Goal: Task Accomplishment & Management: Manage account settings

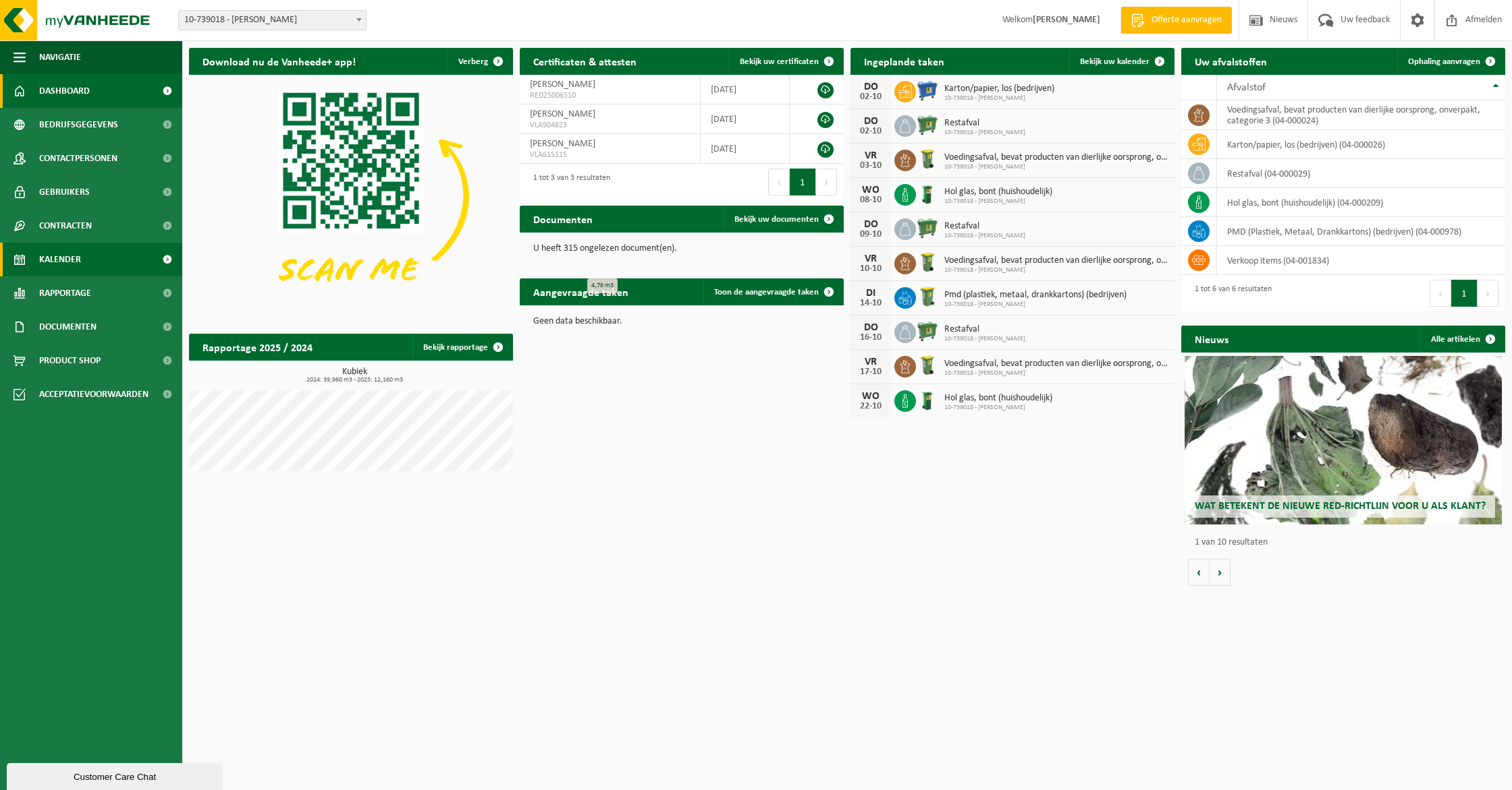
click at [73, 262] on span "Kalender" at bounding box center [59, 260] width 42 height 34
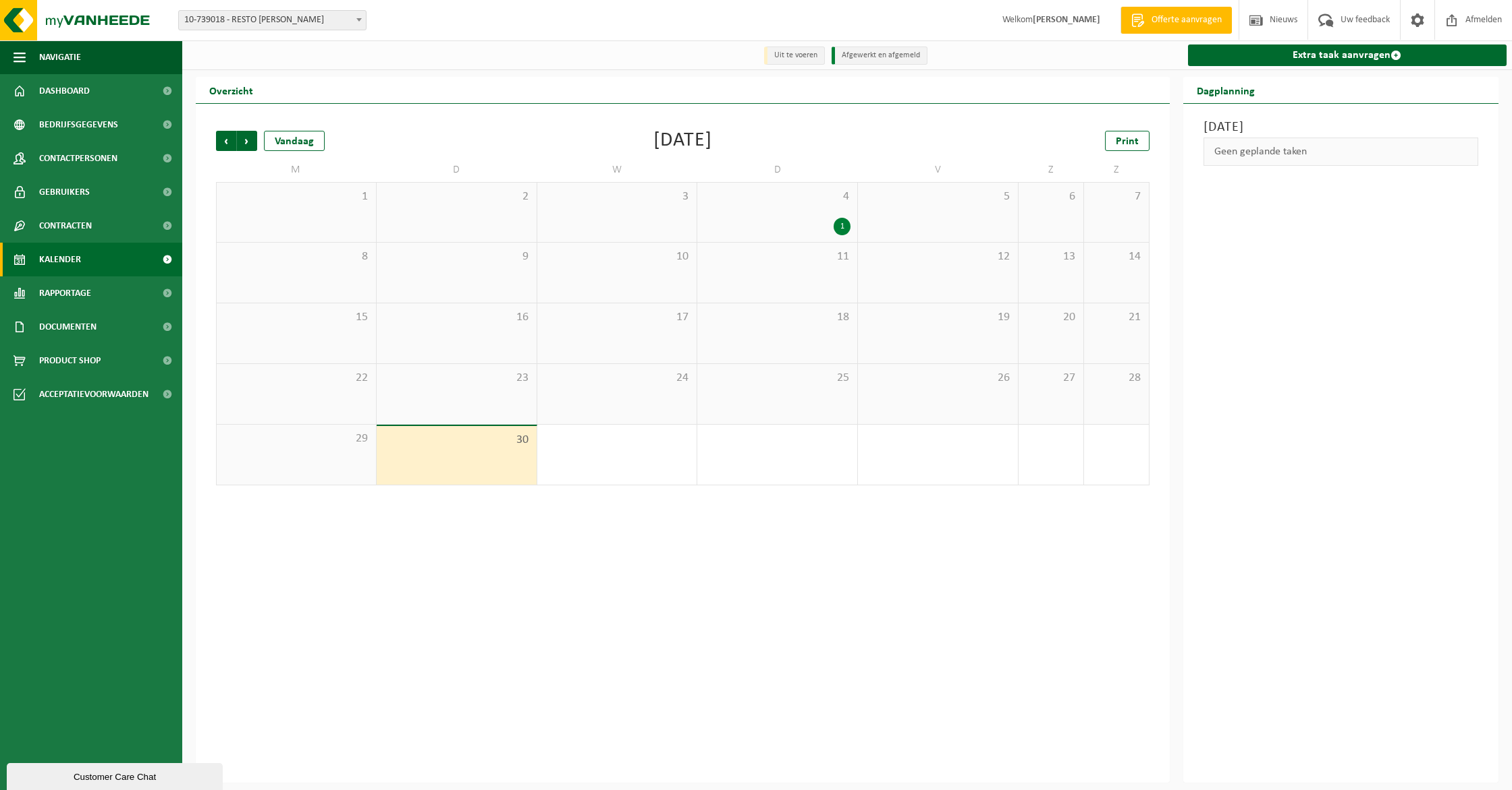
click at [808, 214] on div "4 1" at bounding box center [776, 212] width 160 height 59
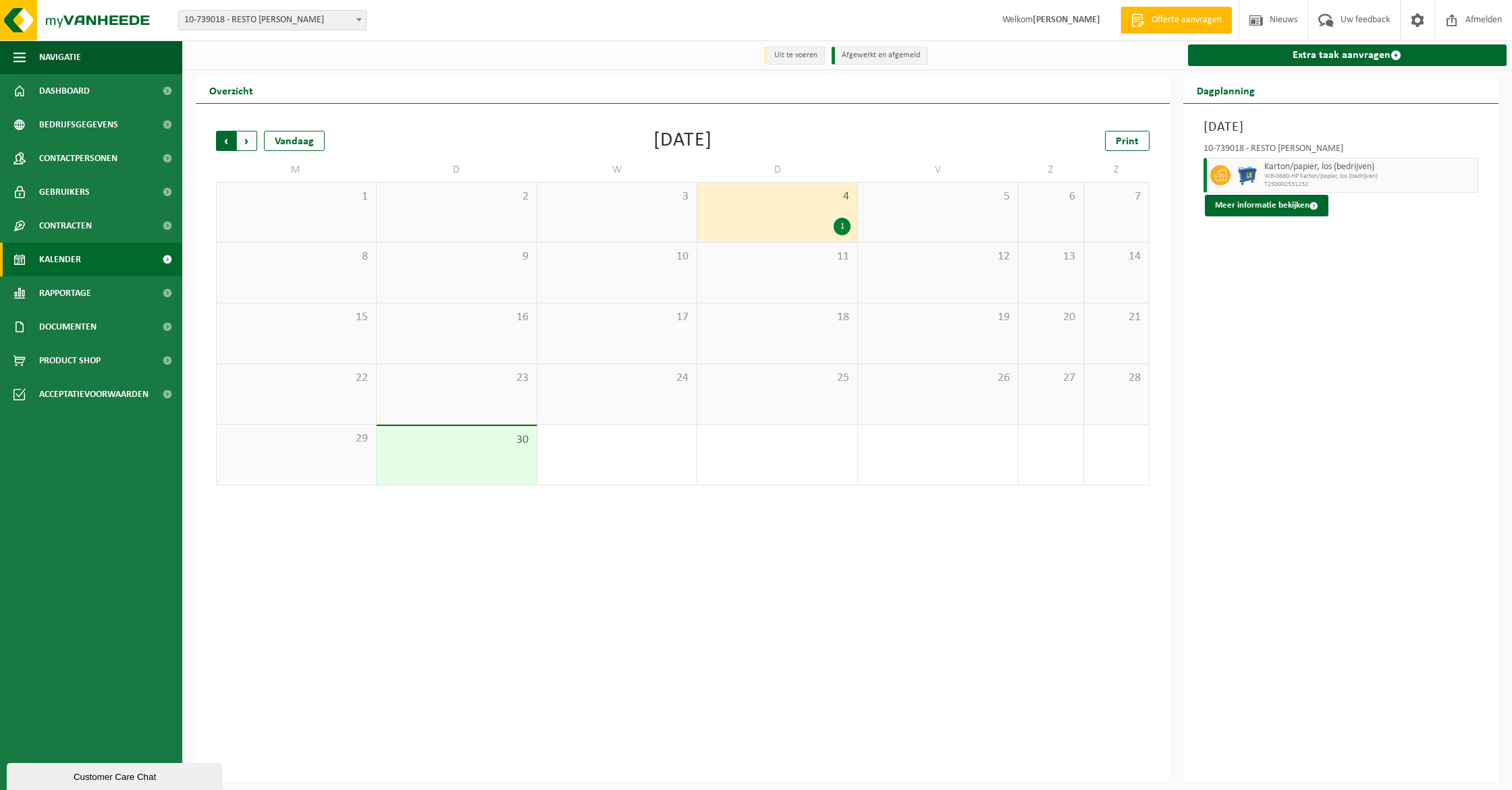
click at [255, 144] on span "Volgende" at bounding box center [247, 141] width 20 height 20
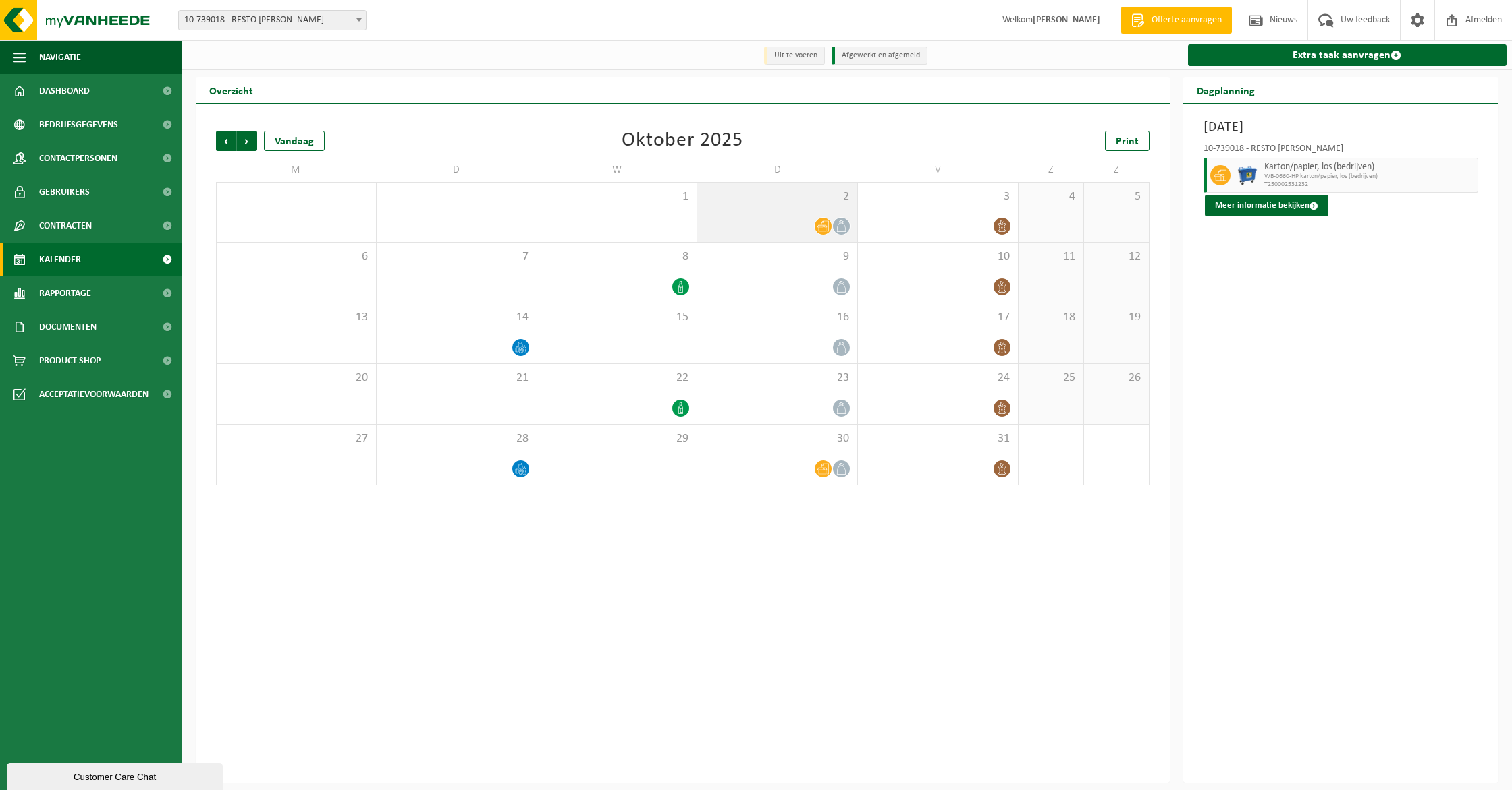
click at [832, 200] on span "2" at bounding box center [777, 196] width 147 height 15
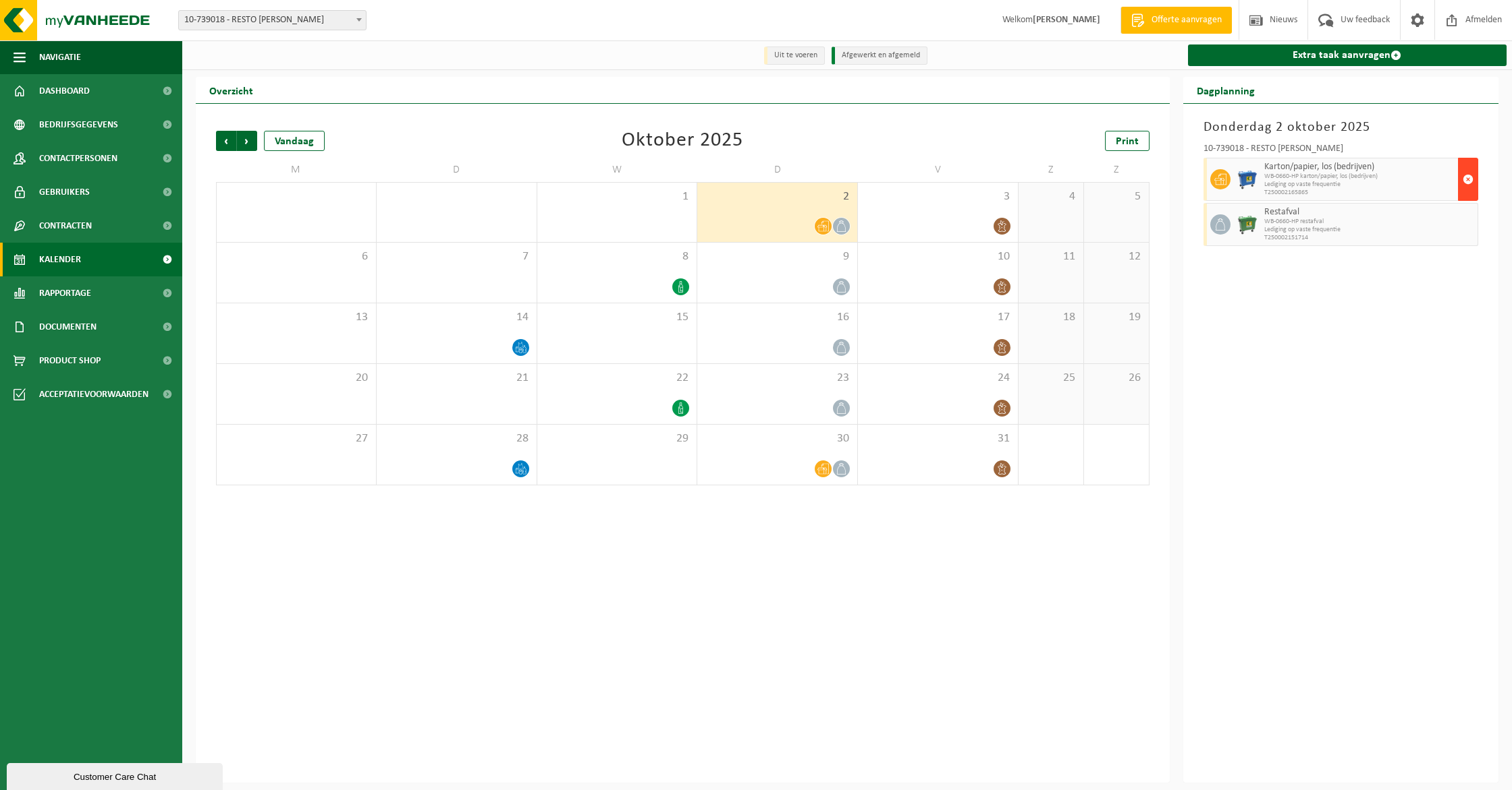
click at [1465, 171] on span "button" at bounding box center [1468, 179] width 11 height 27
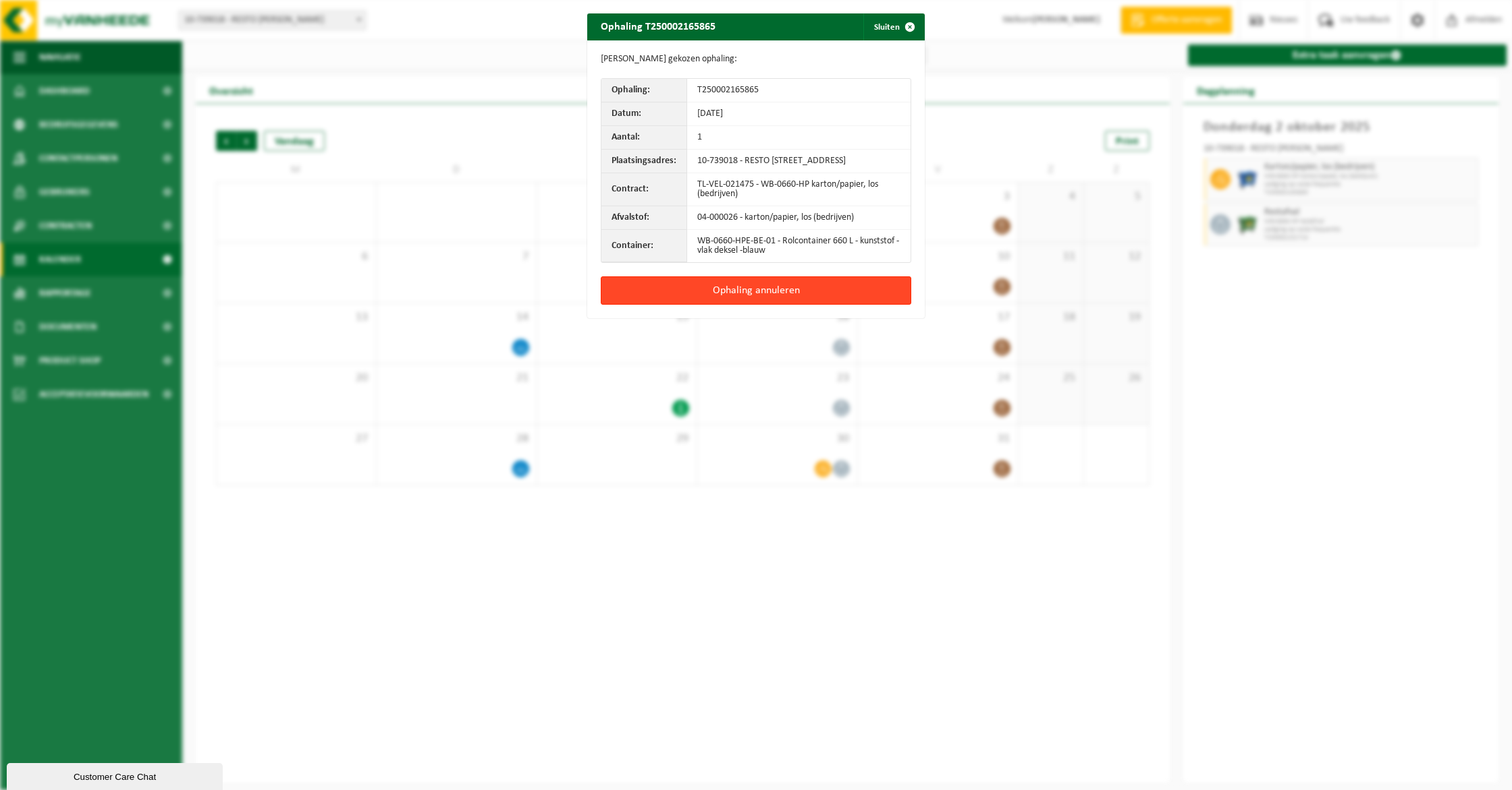
click at [821, 300] on button "Ophaling annuleren" at bounding box center [755, 291] width 310 height 28
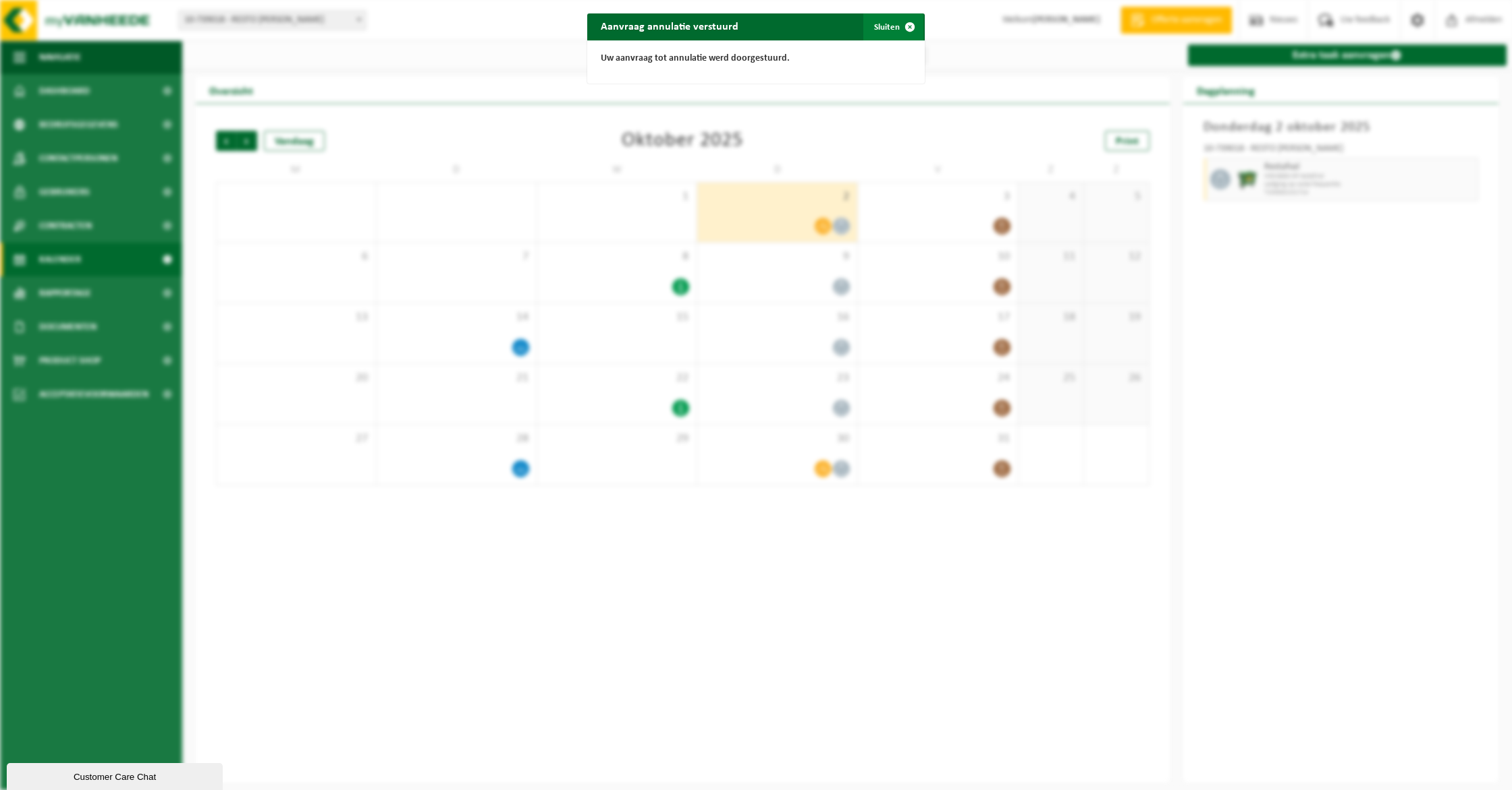
click at [895, 30] on button "Sluiten" at bounding box center [893, 27] width 60 height 27
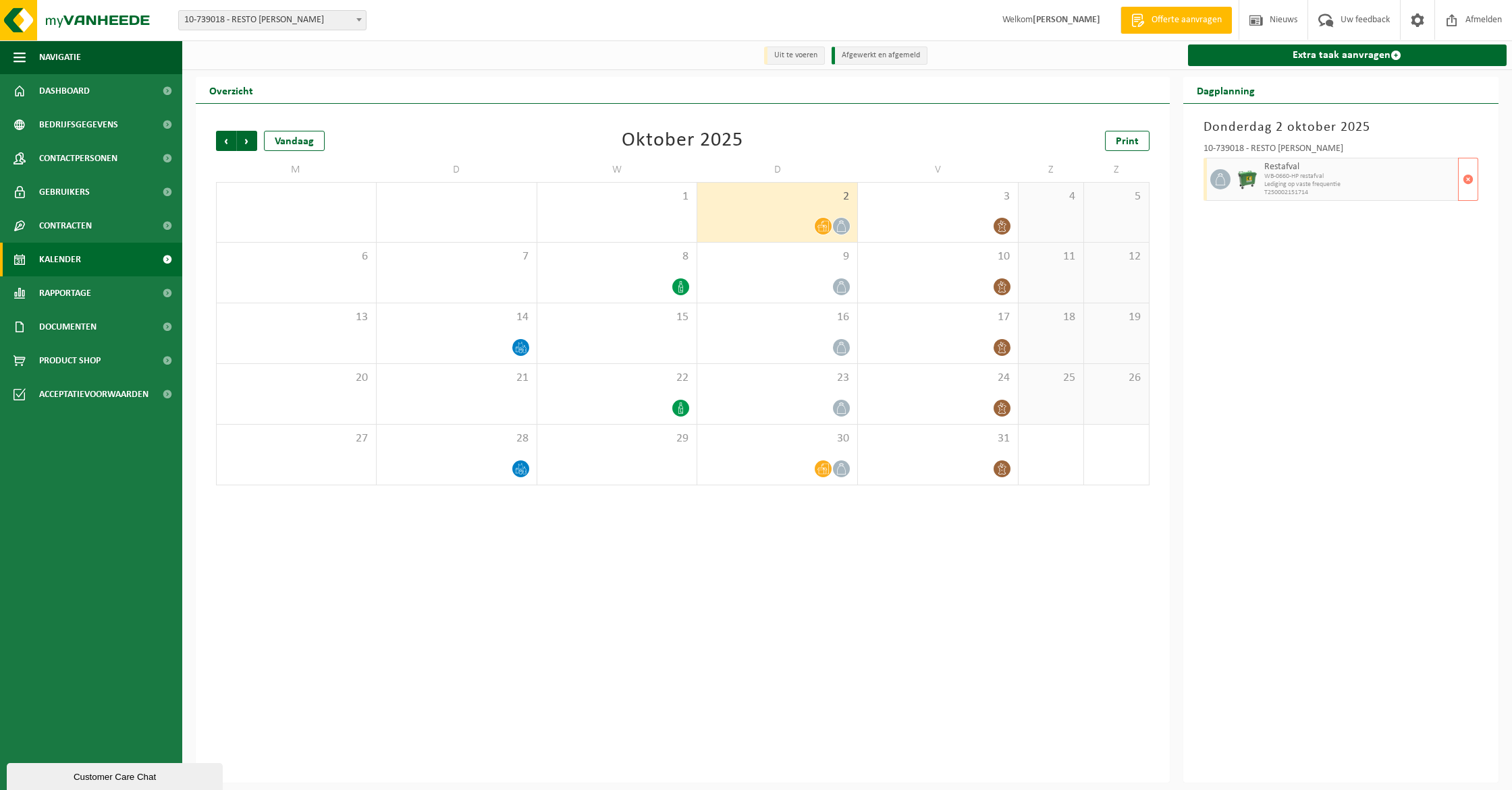
drag, startPoint x: 1475, startPoint y: 173, endPoint x: 1424, endPoint y: 184, distance: 52.2
click at [1474, 173] on button "button" at bounding box center [1467, 179] width 20 height 43
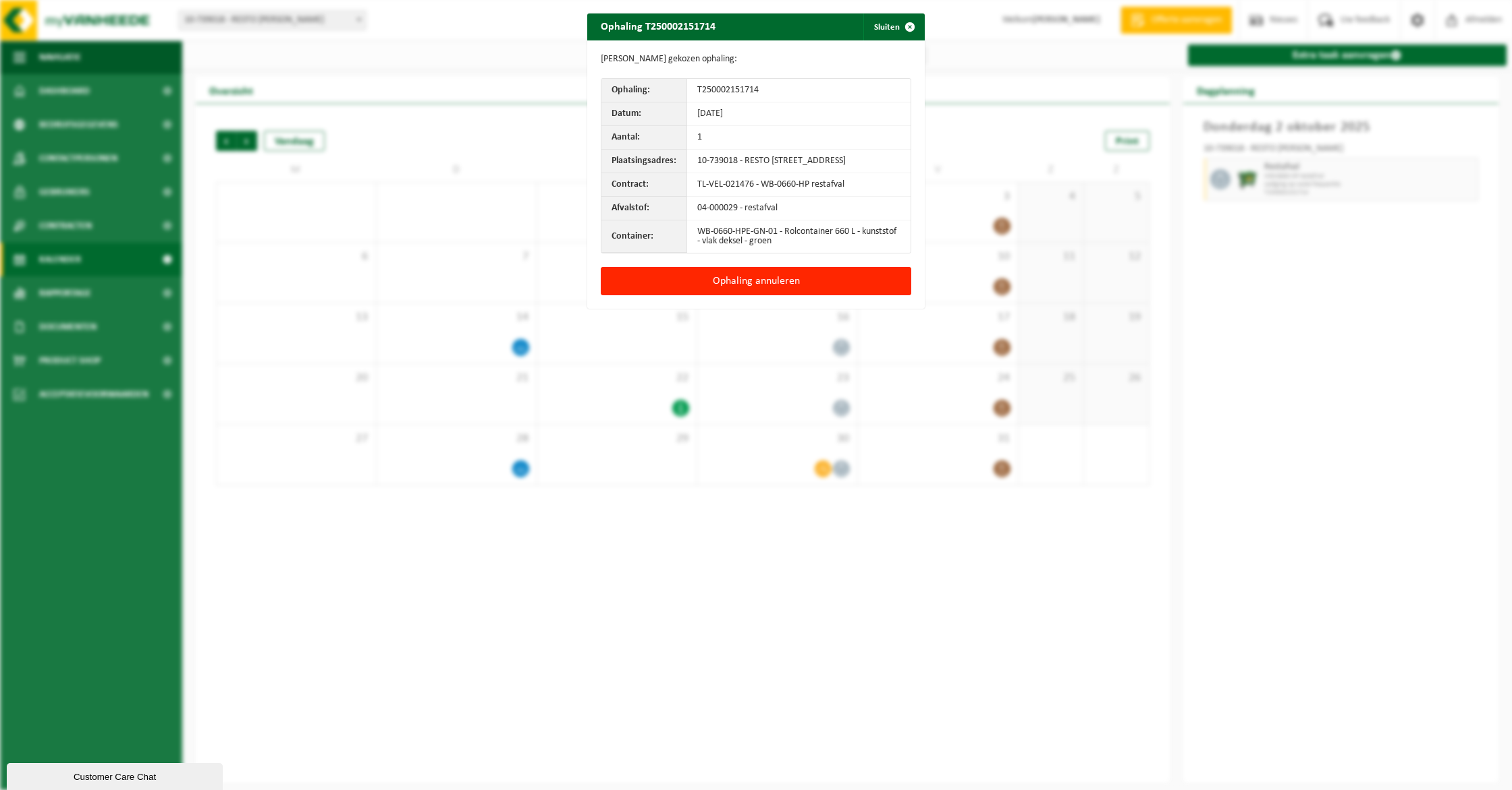
drag, startPoint x: 805, startPoint y: 280, endPoint x: 794, endPoint y: 284, distance: 11.7
click at [805, 281] on button "Ophaling annuleren" at bounding box center [755, 281] width 310 height 28
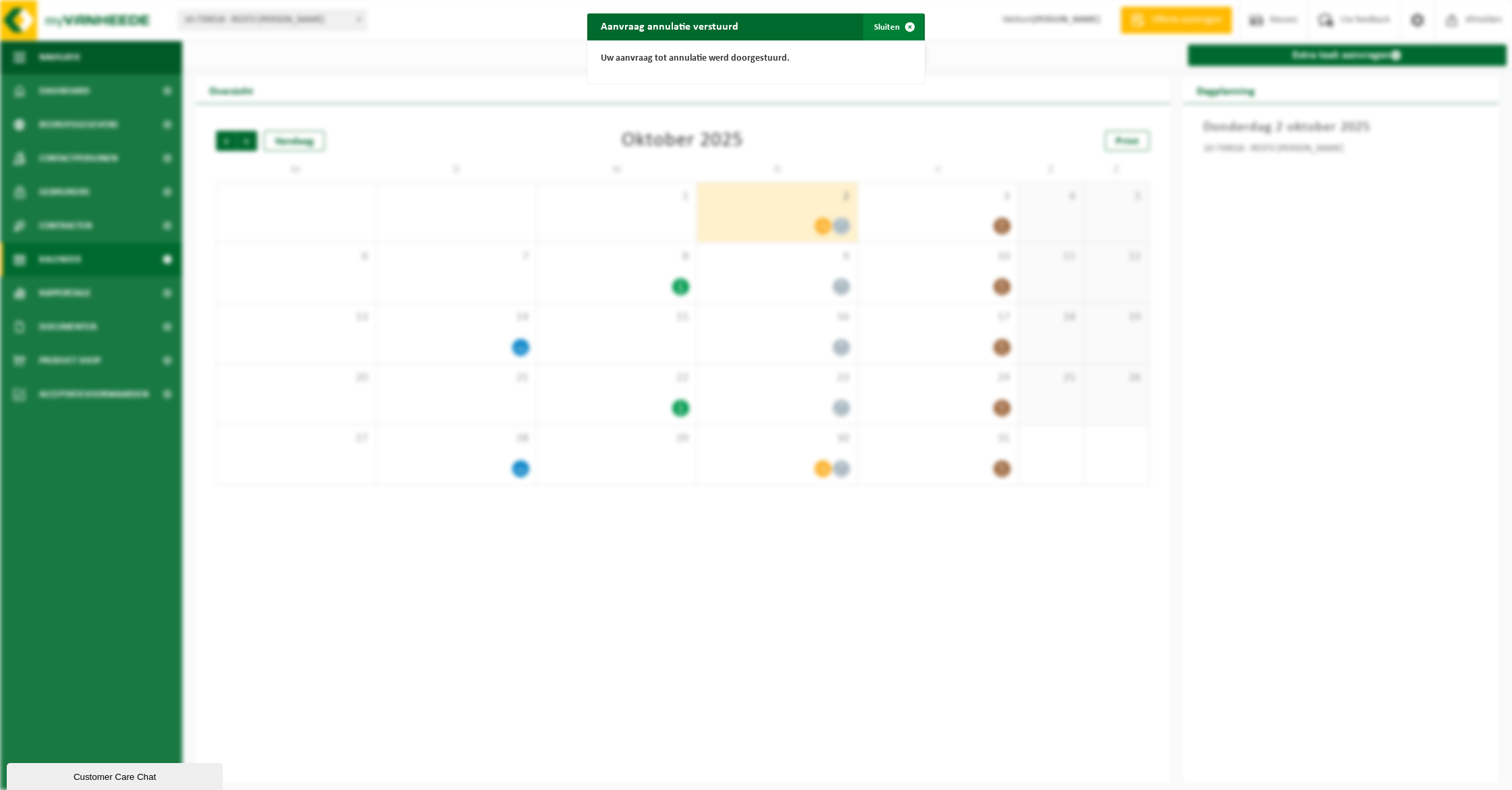
click at [895, 21] on button "Sluiten" at bounding box center [893, 27] width 60 height 27
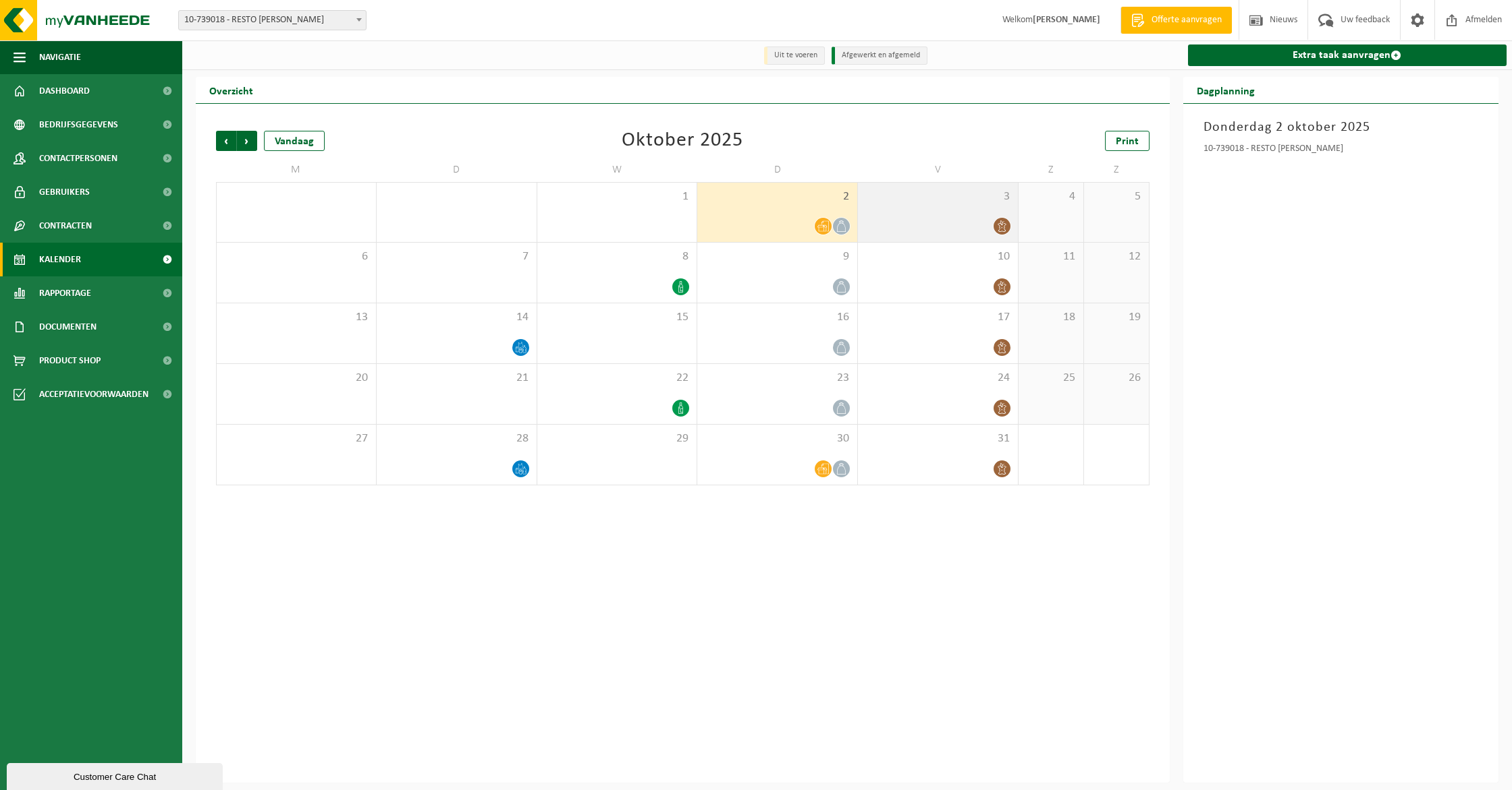
click at [952, 209] on div "3" at bounding box center [937, 212] width 160 height 59
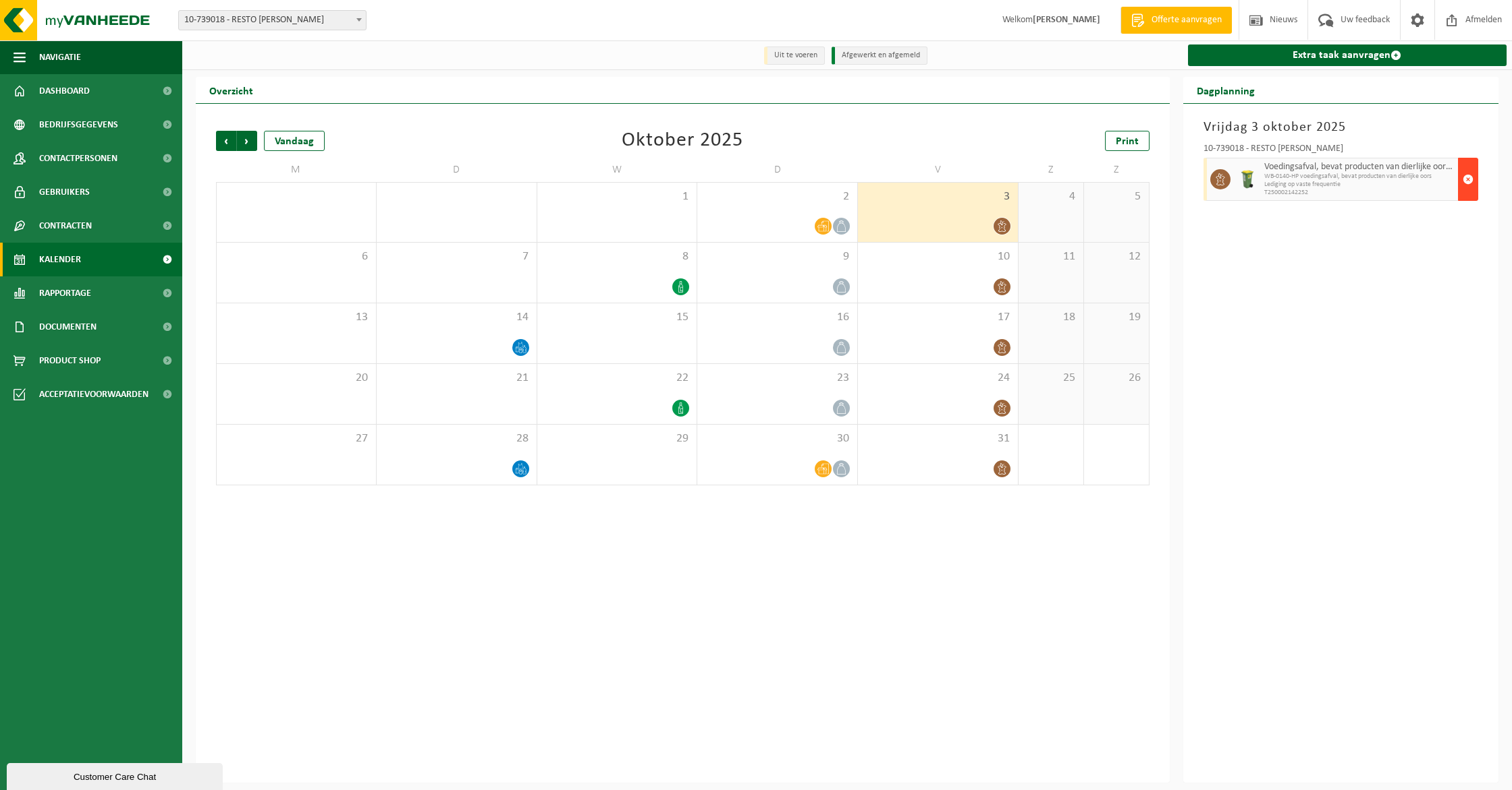
drag, startPoint x: 1473, startPoint y: 177, endPoint x: 1460, endPoint y: 180, distance: 13.3
click at [1472, 177] on button "button" at bounding box center [1467, 179] width 20 height 43
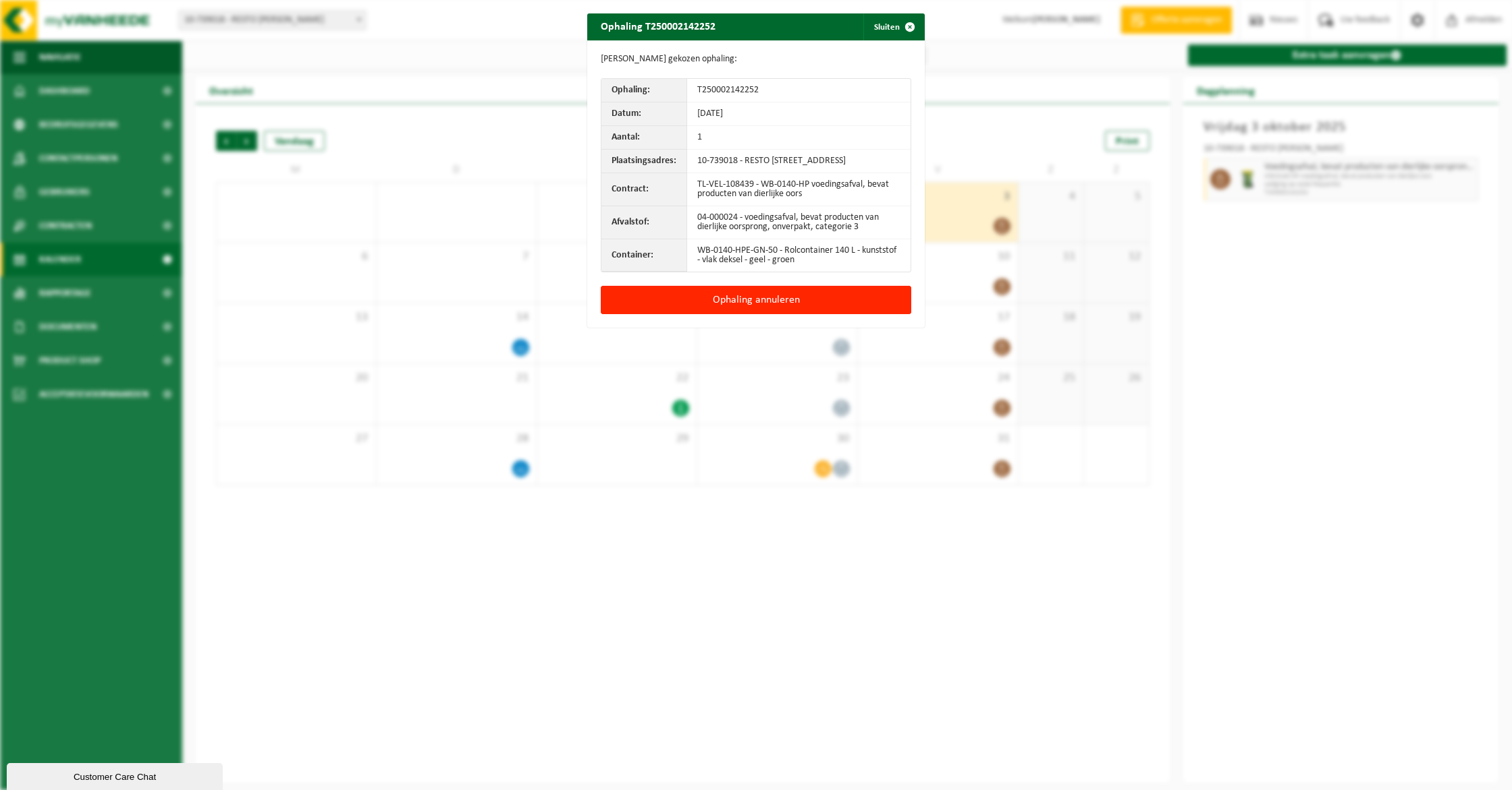
click at [820, 286] on div "Gegevens gekozen ophaling: Ophaling: T250002142252 Datum: [DATE] Aantal: 1 Plaa…" at bounding box center [756, 163] width 338 height 246
click at [819, 298] on button "Ophaling annuleren" at bounding box center [755, 300] width 310 height 28
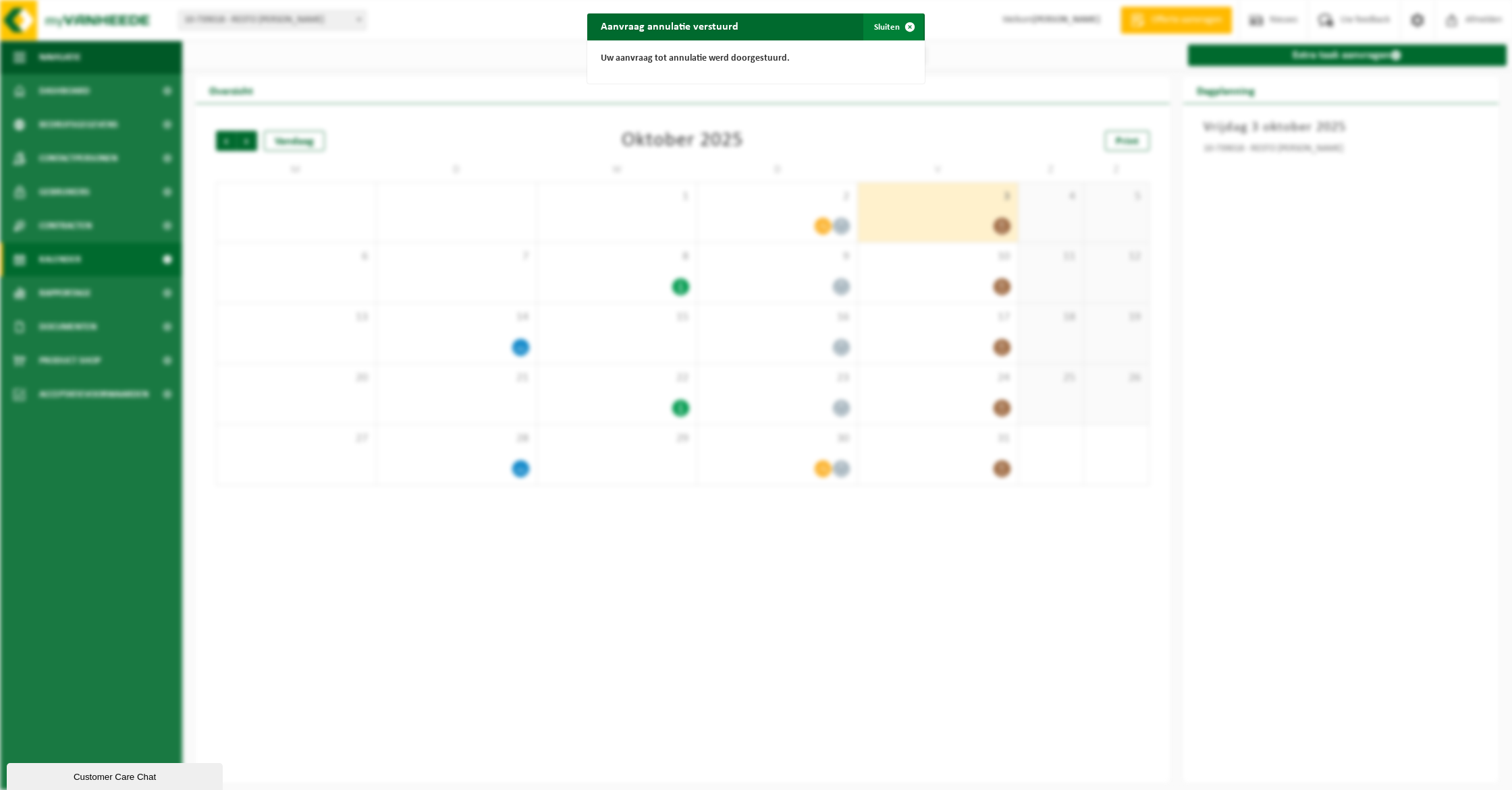
click at [877, 35] on button "Sluiten" at bounding box center [893, 27] width 60 height 27
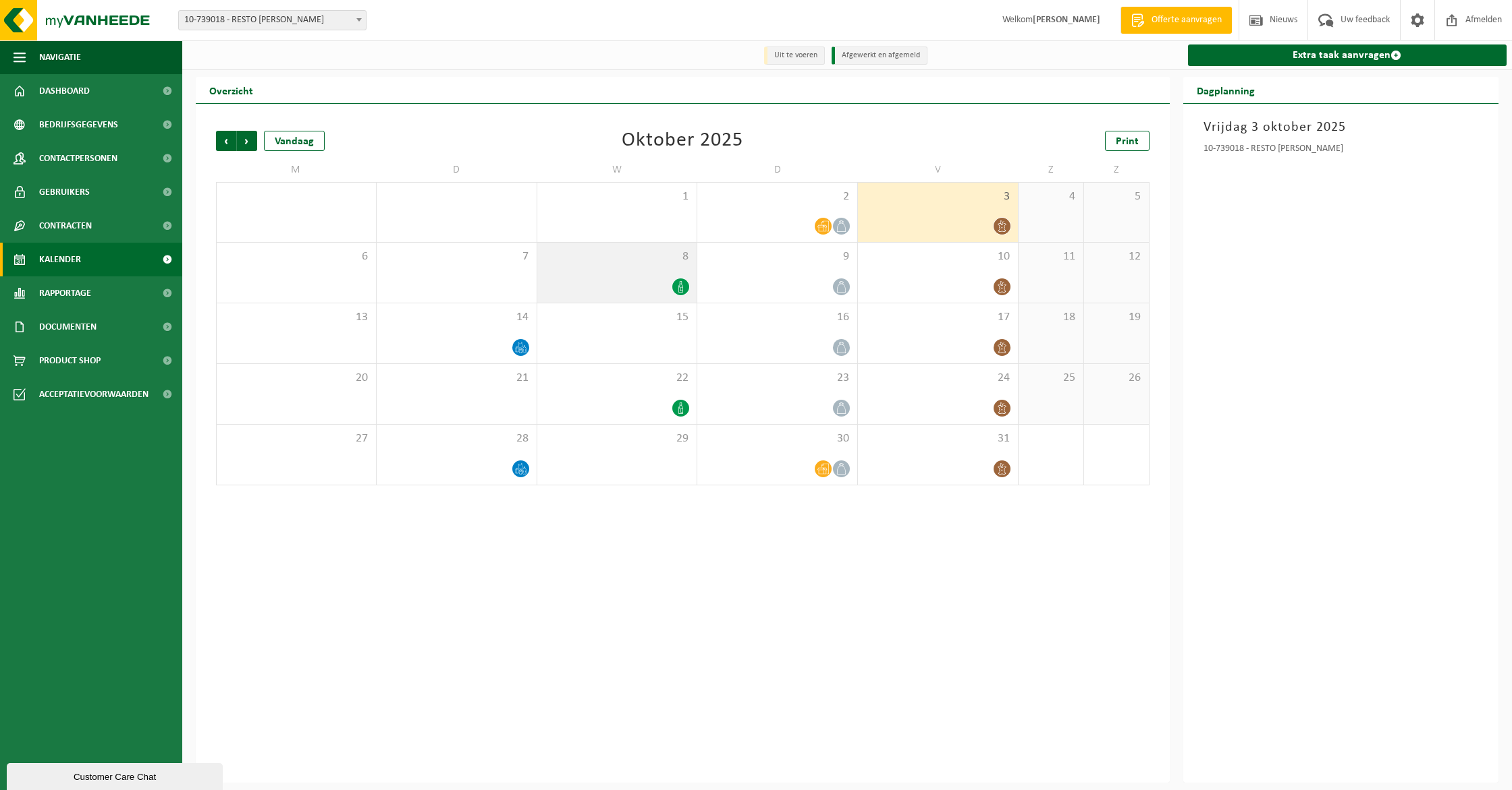
click at [684, 267] on div "8" at bounding box center [616, 273] width 160 height 60
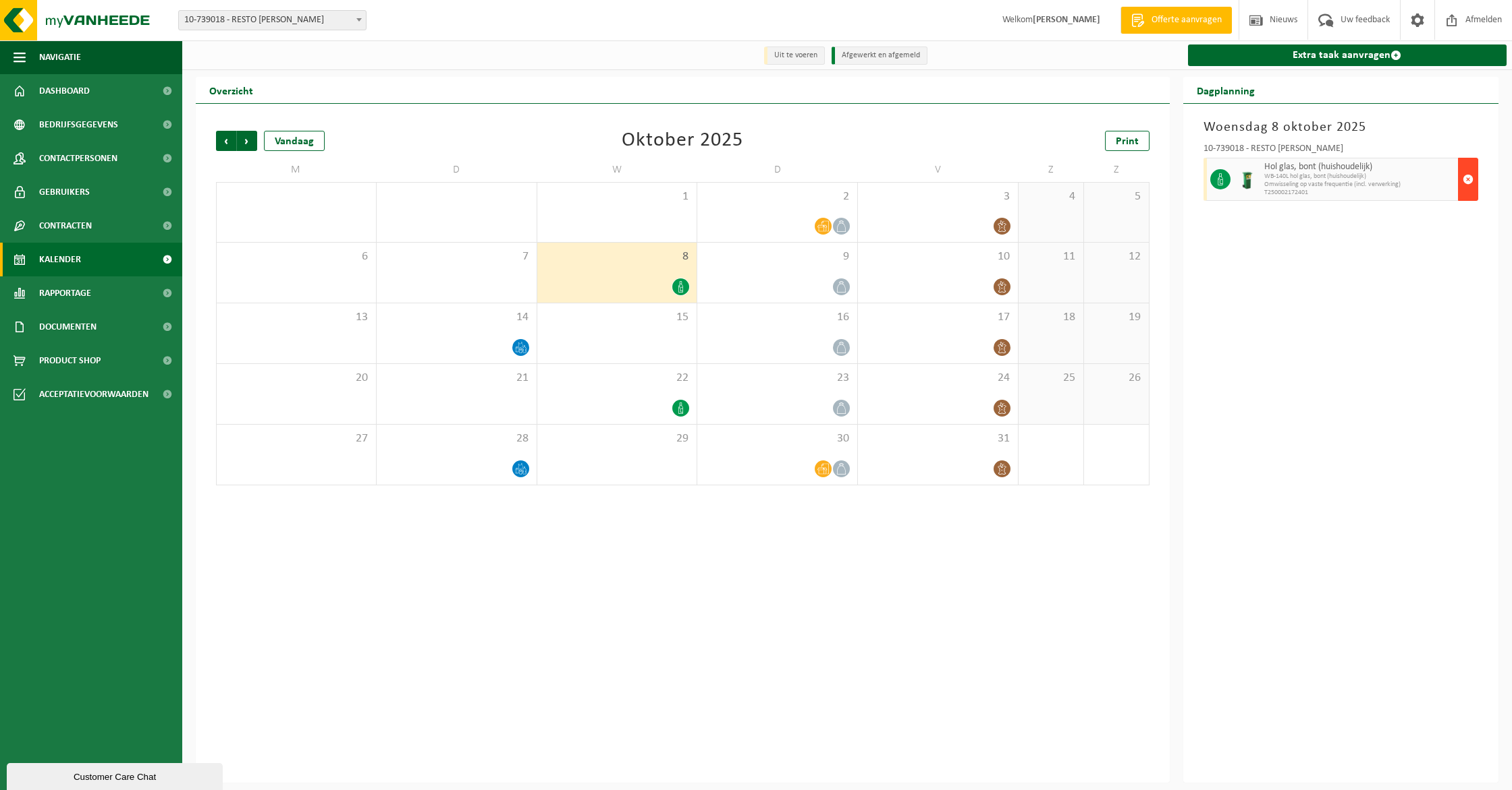
click at [1469, 171] on span "button" at bounding box center [1468, 179] width 11 height 27
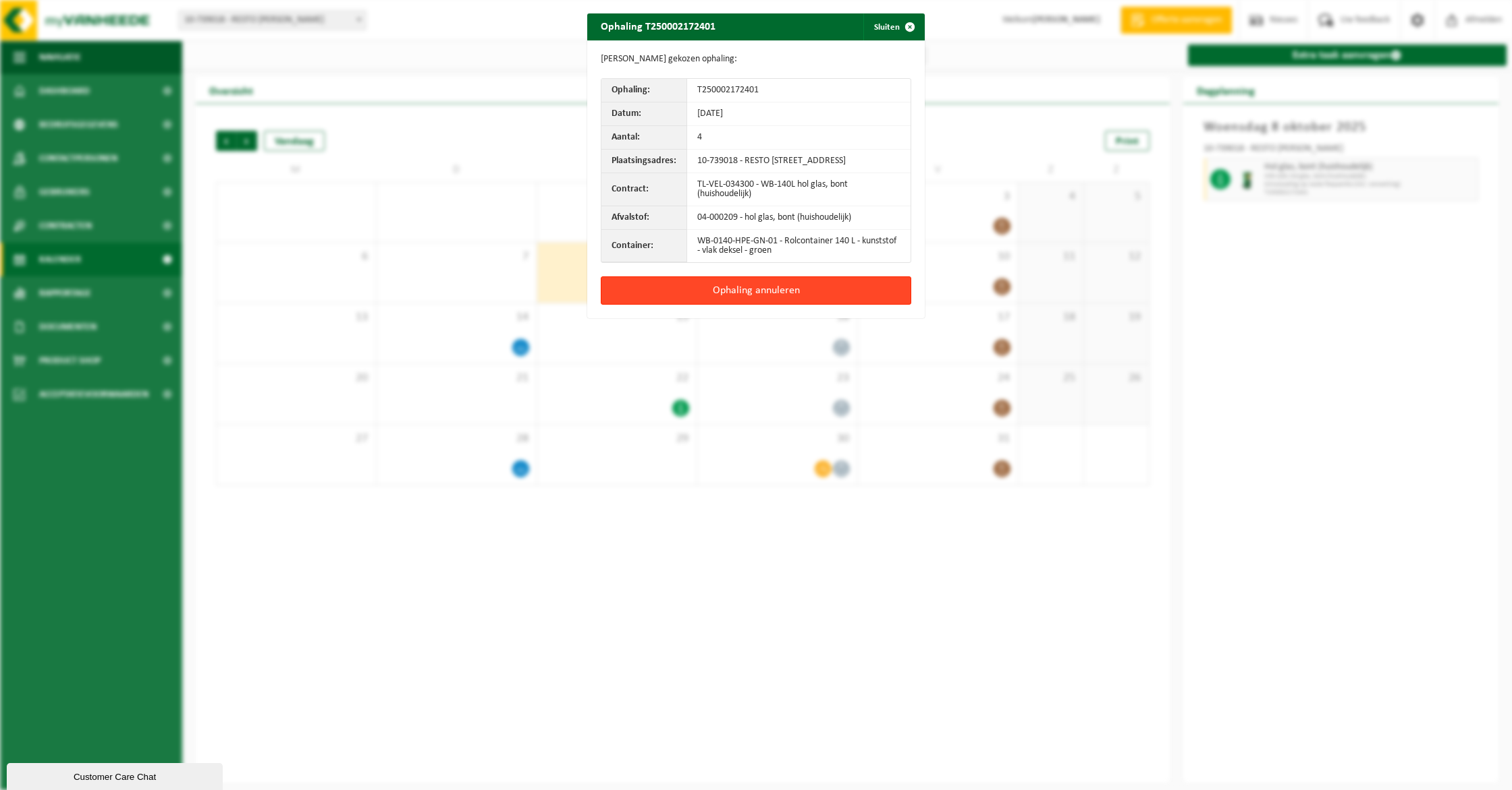
click at [779, 305] on button "Ophaling annuleren" at bounding box center [755, 291] width 310 height 28
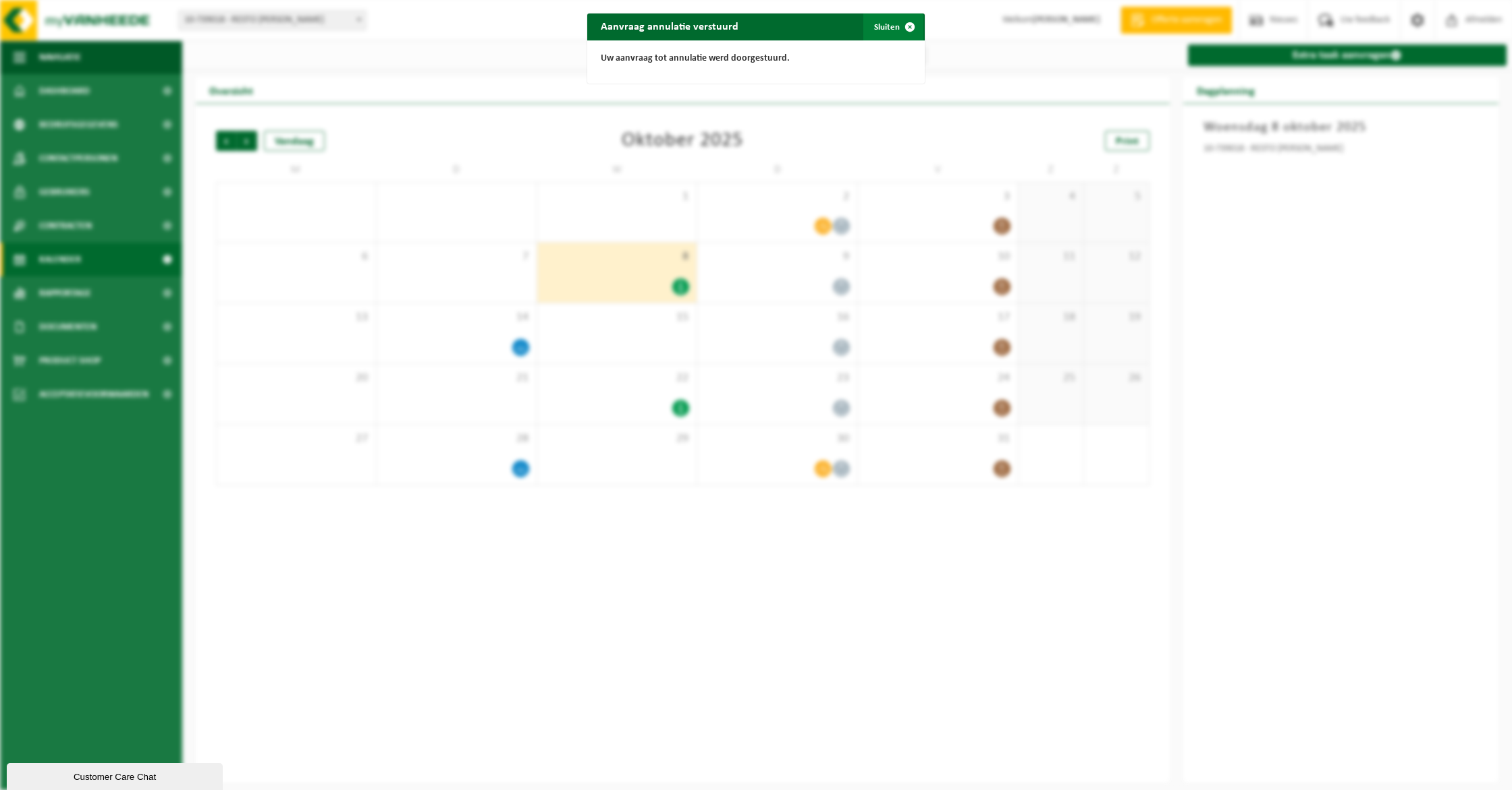
click at [914, 21] on span "button" at bounding box center [910, 27] width 27 height 27
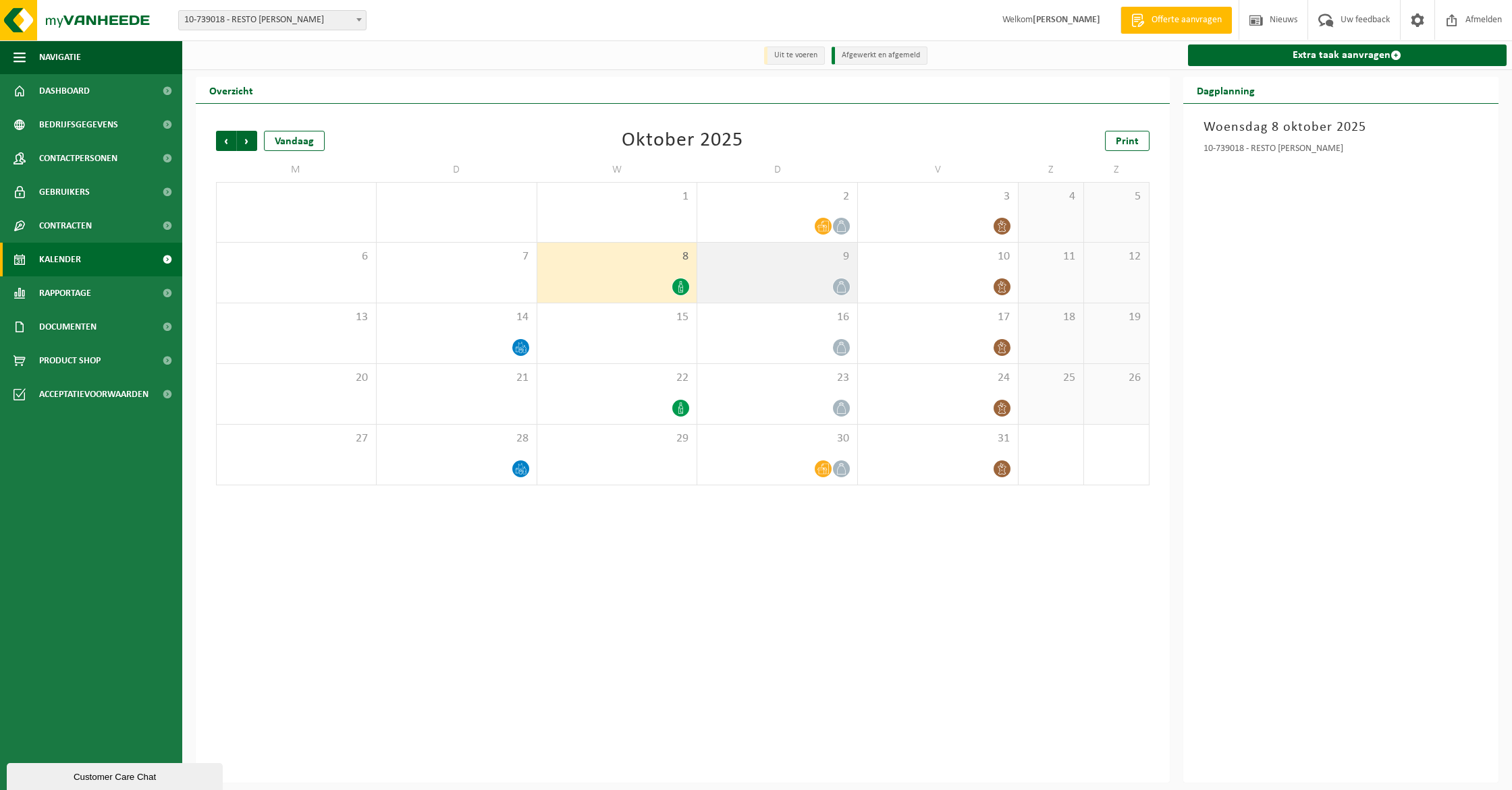
click at [802, 263] on span "9" at bounding box center [777, 256] width 147 height 15
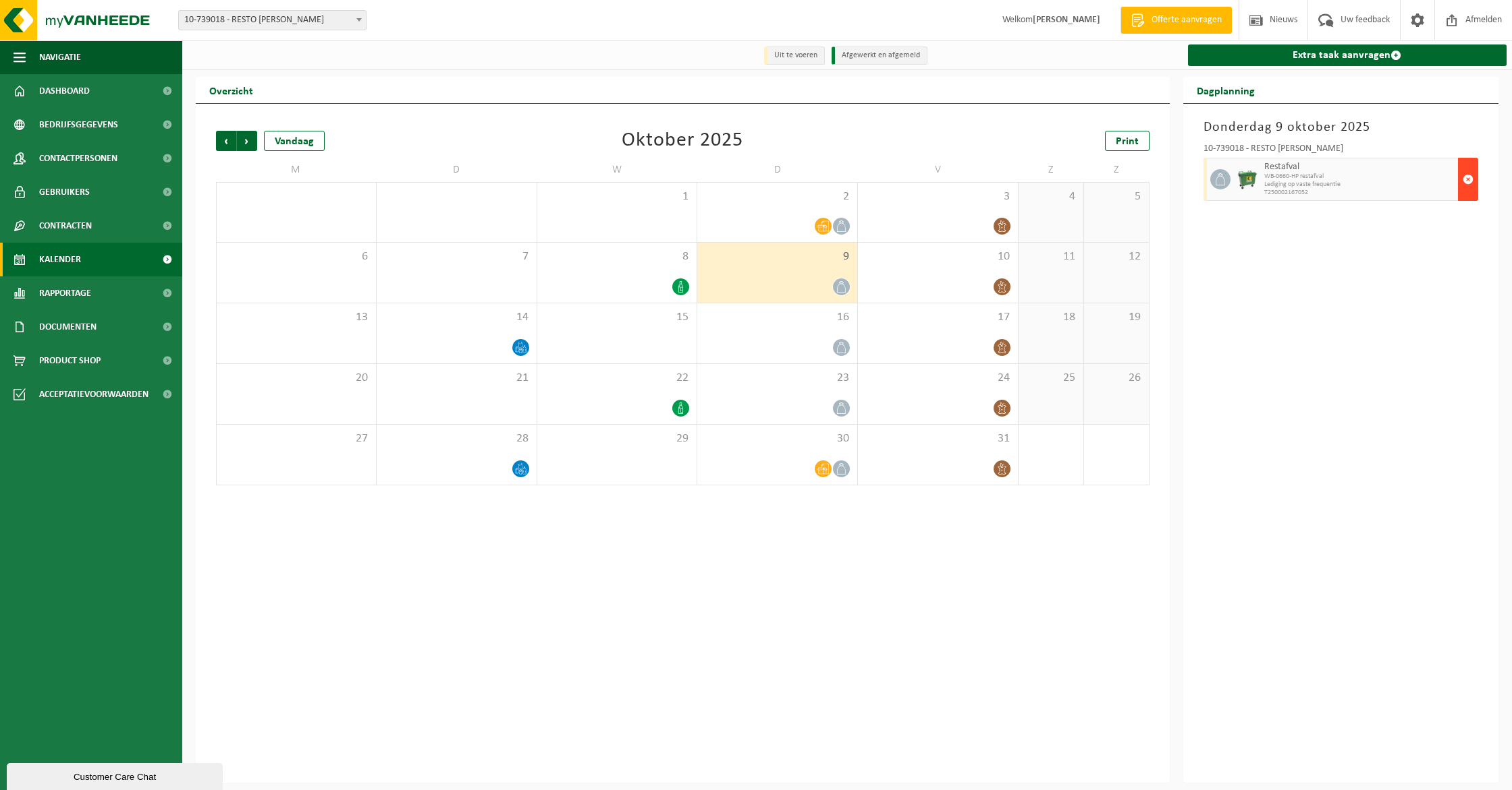
click at [1470, 167] on span "button" at bounding box center [1468, 179] width 11 height 27
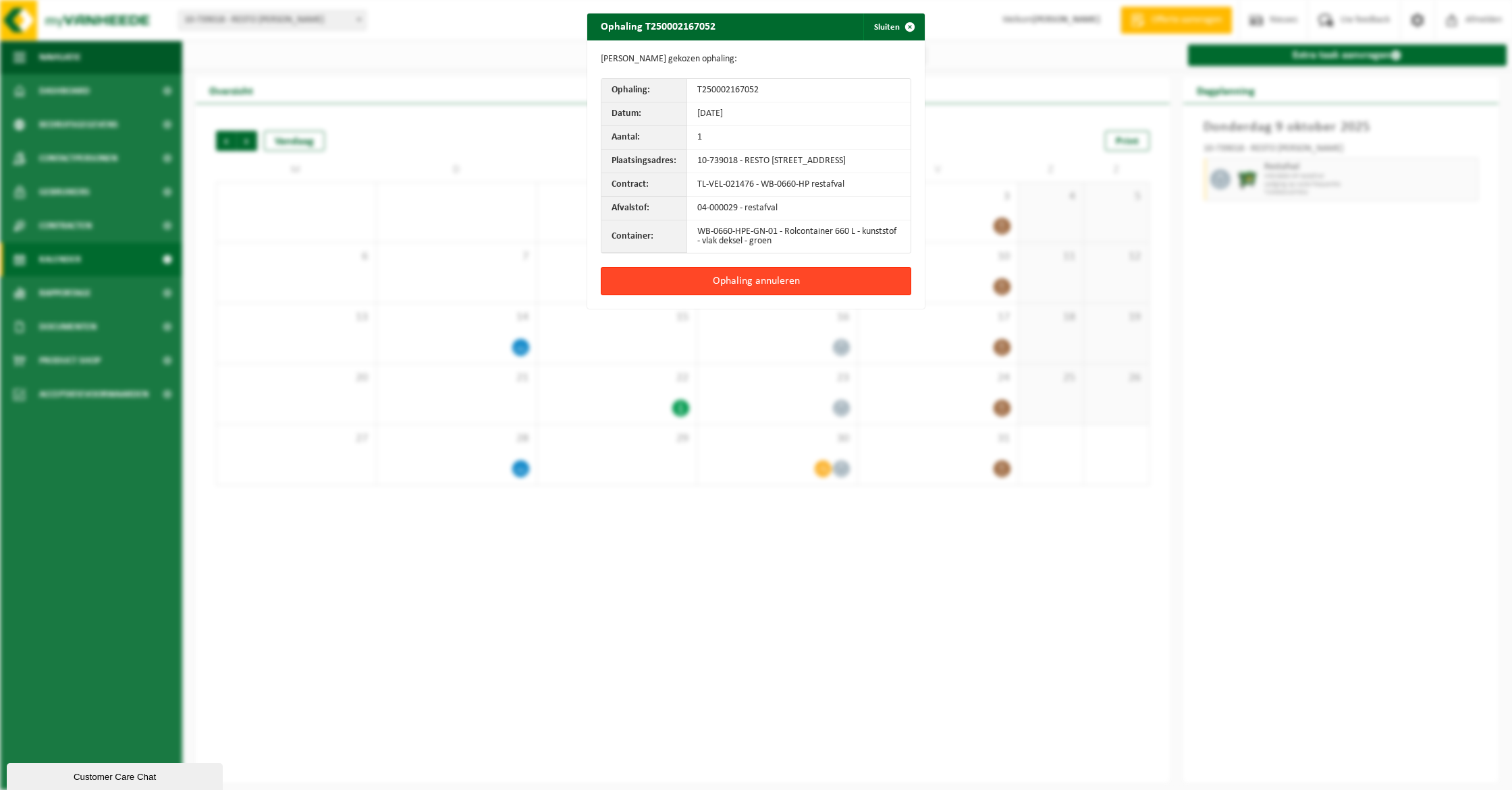
click at [729, 284] on button "Ophaling annuleren" at bounding box center [755, 281] width 310 height 28
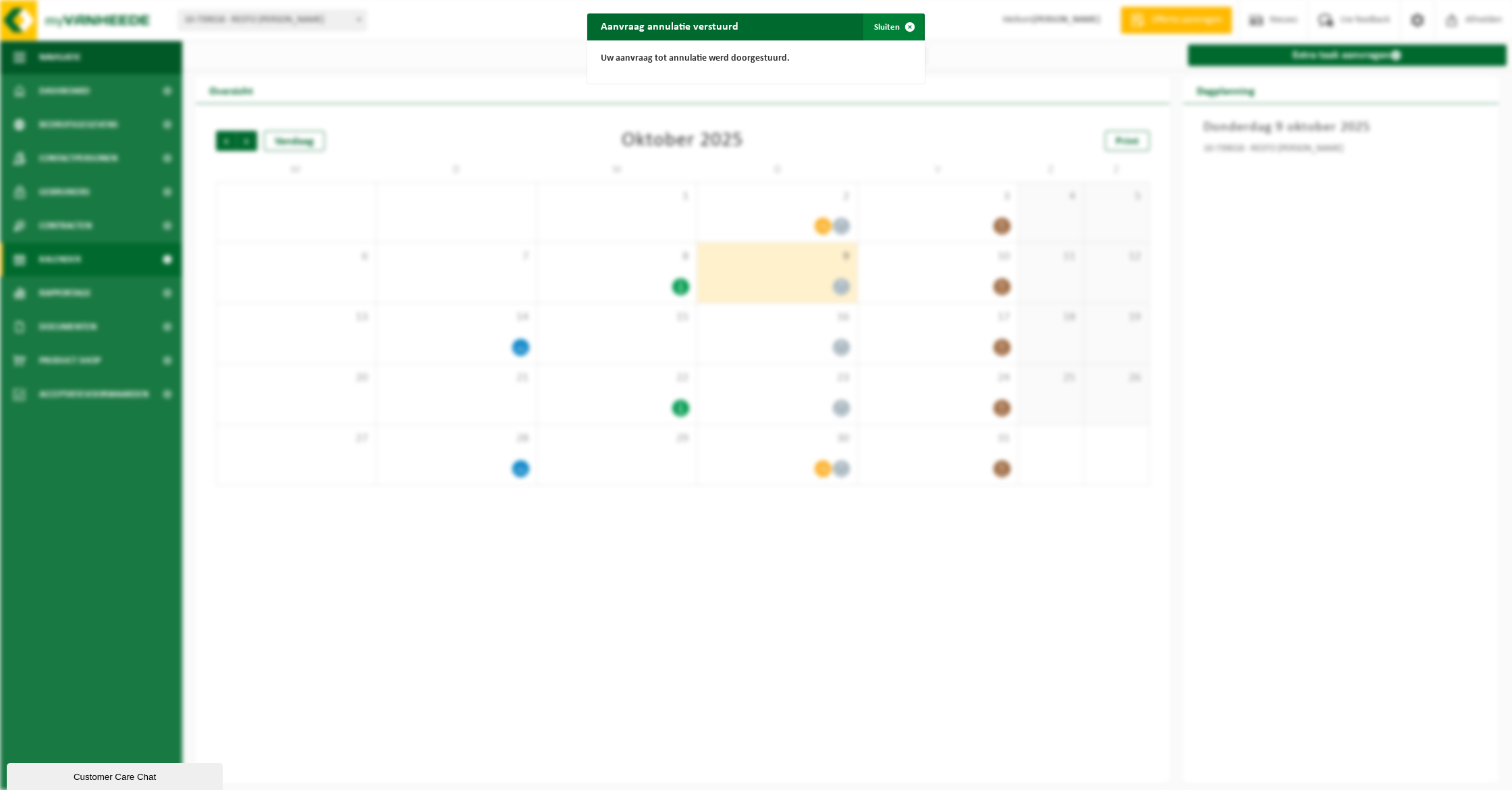
click at [902, 24] on span "button" at bounding box center [910, 27] width 27 height 27
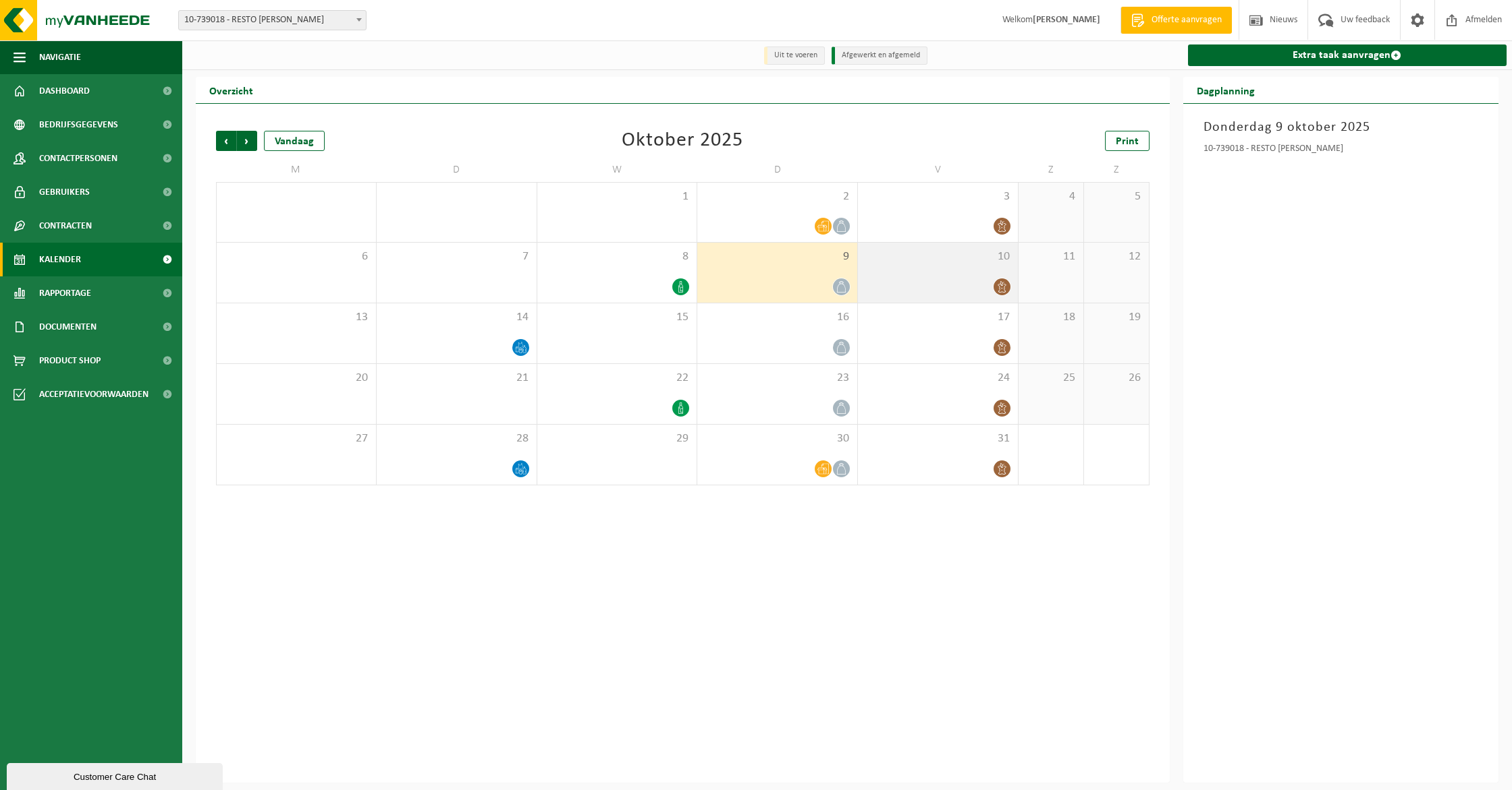
click at [961, 275] on div "10" at bounding box center [937, 273] width 160 height 60
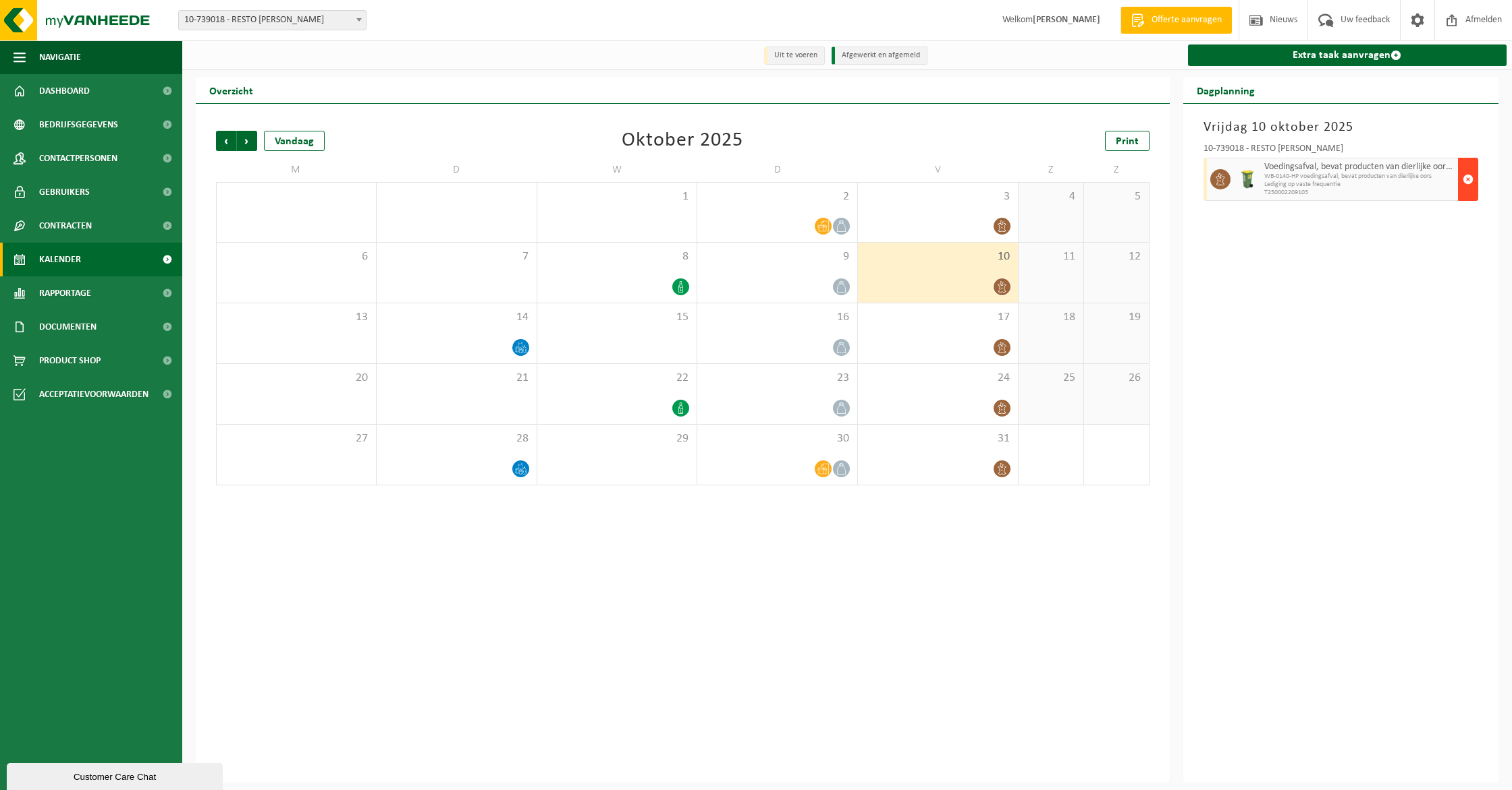
click at [1466, 186] on span "button" at bounding box center [1468, 179] width 11 height 27
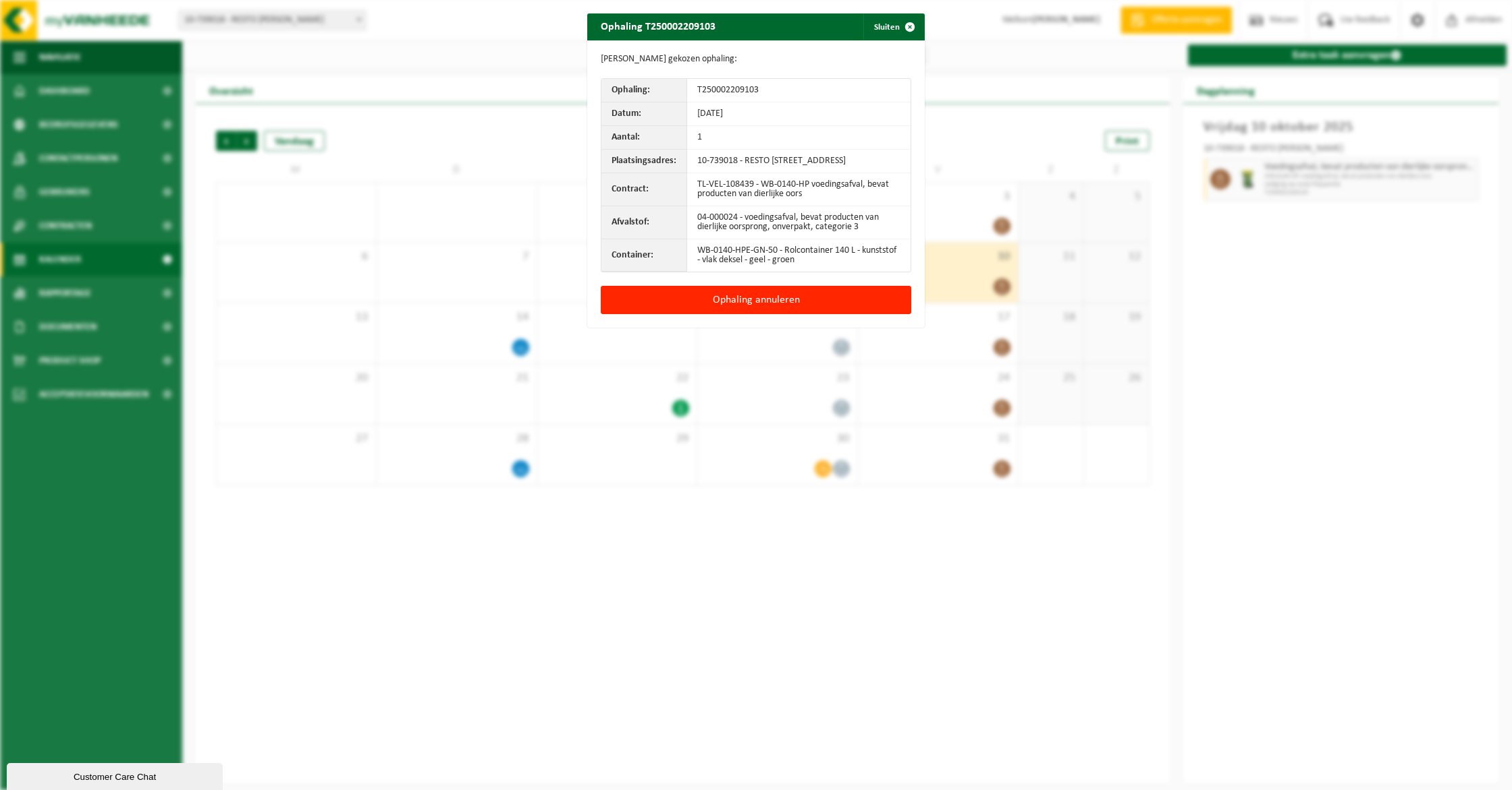
click at [761, 315] on button "Ophaling annuleren" at bounding box center [755, 300] width 310 height 28
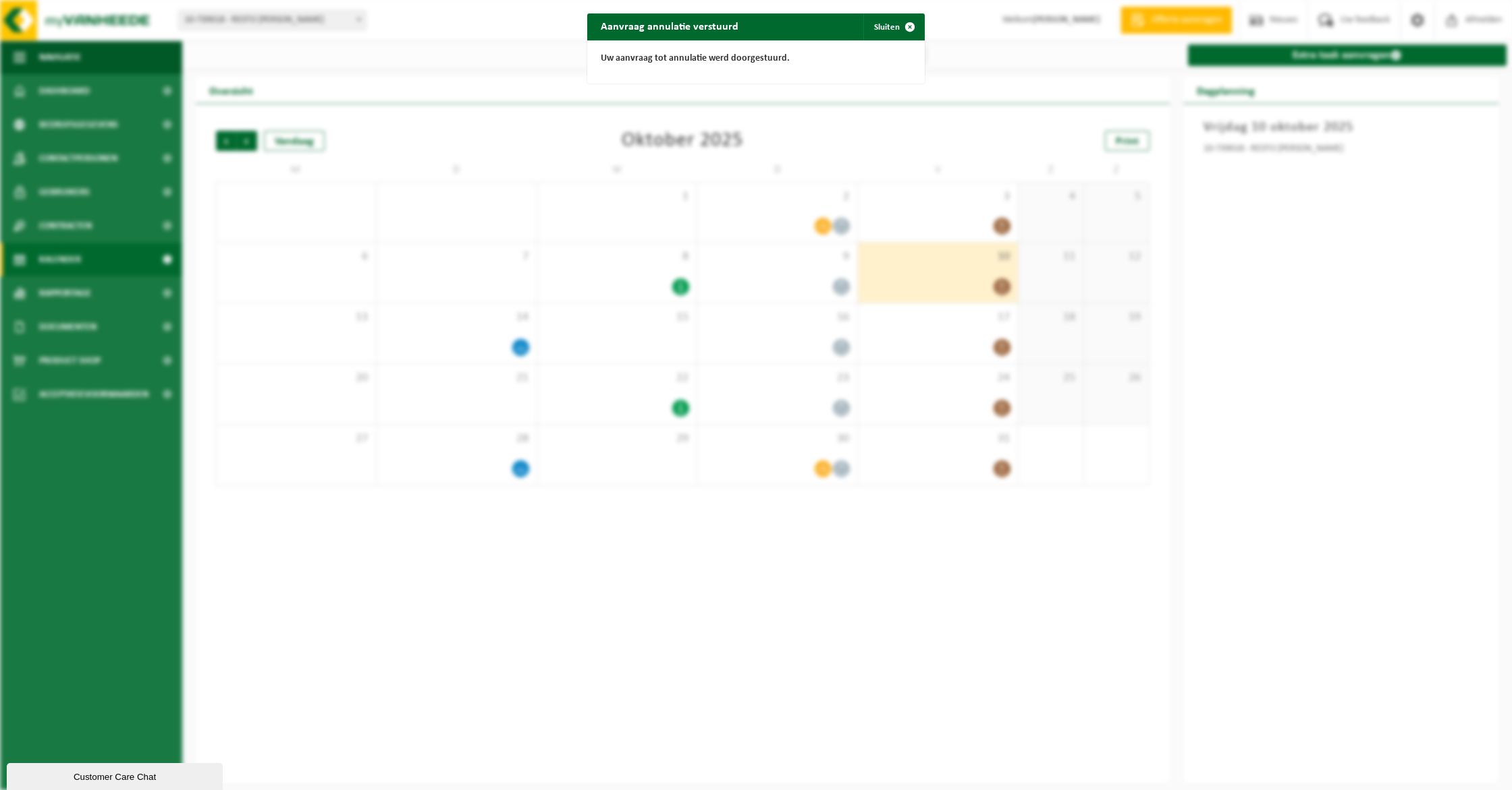
click at [876, 13] on div "Aanvraag annulatie verstuurd Sluiten Uw aanvraag tot annulatie werd doorgestuur…" at bounding box center [756, 395] width 1512 height 790
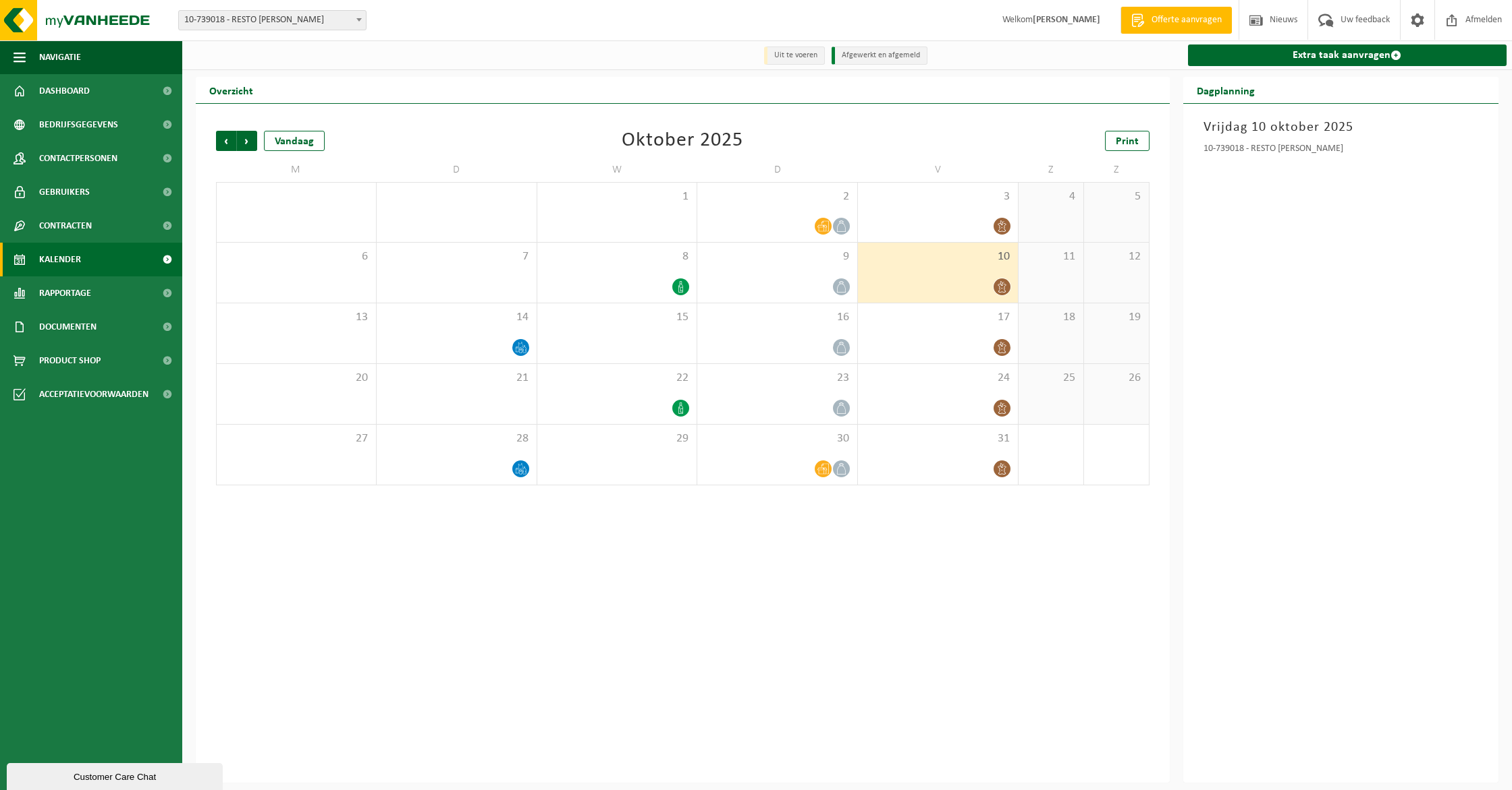
click at [1004, 282] on icon at bounding box center [1001, 286] width 11 height 11
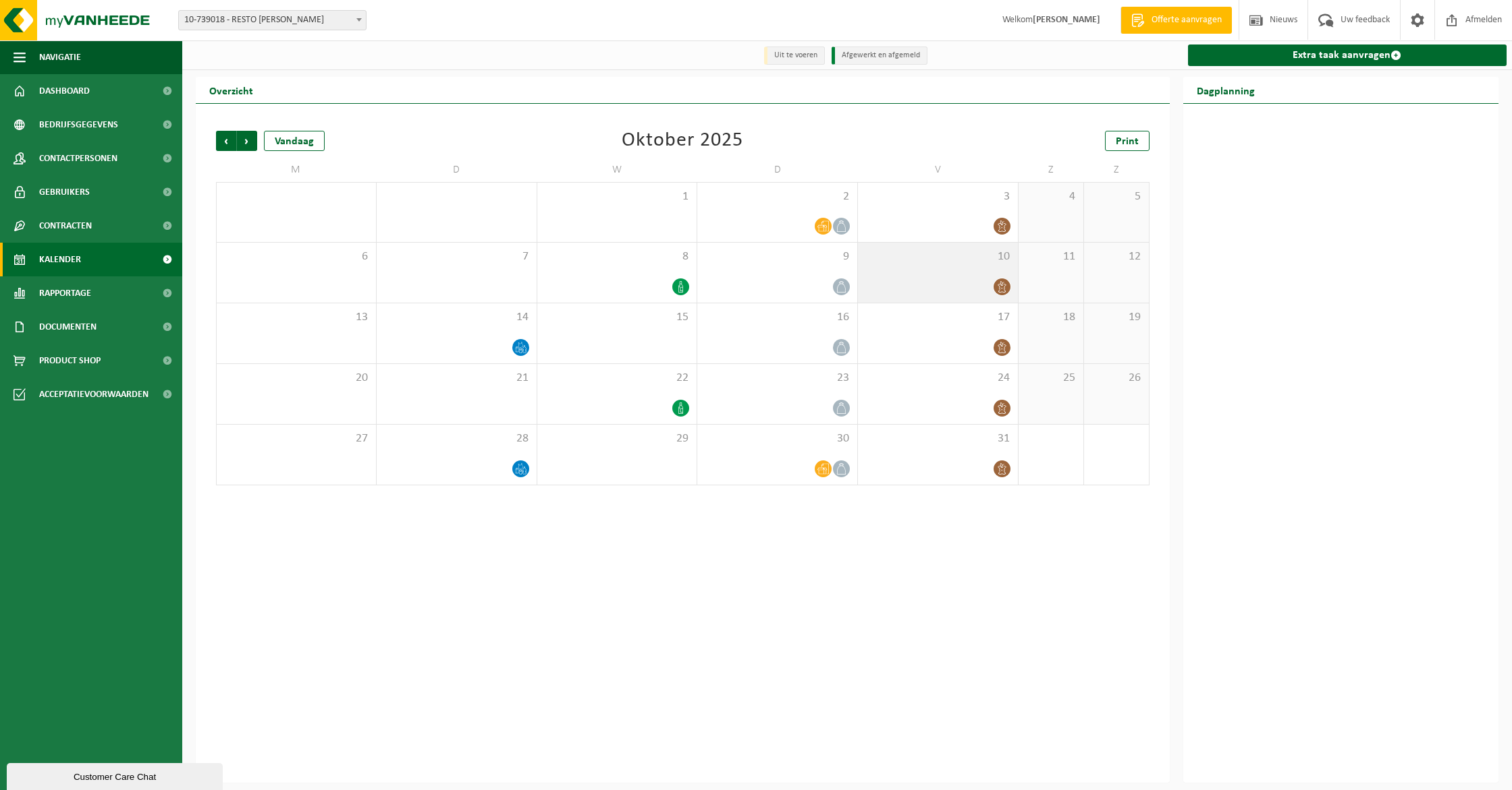
click at [955, 286] on div at bounding box center [938, 286] width 147 height 19
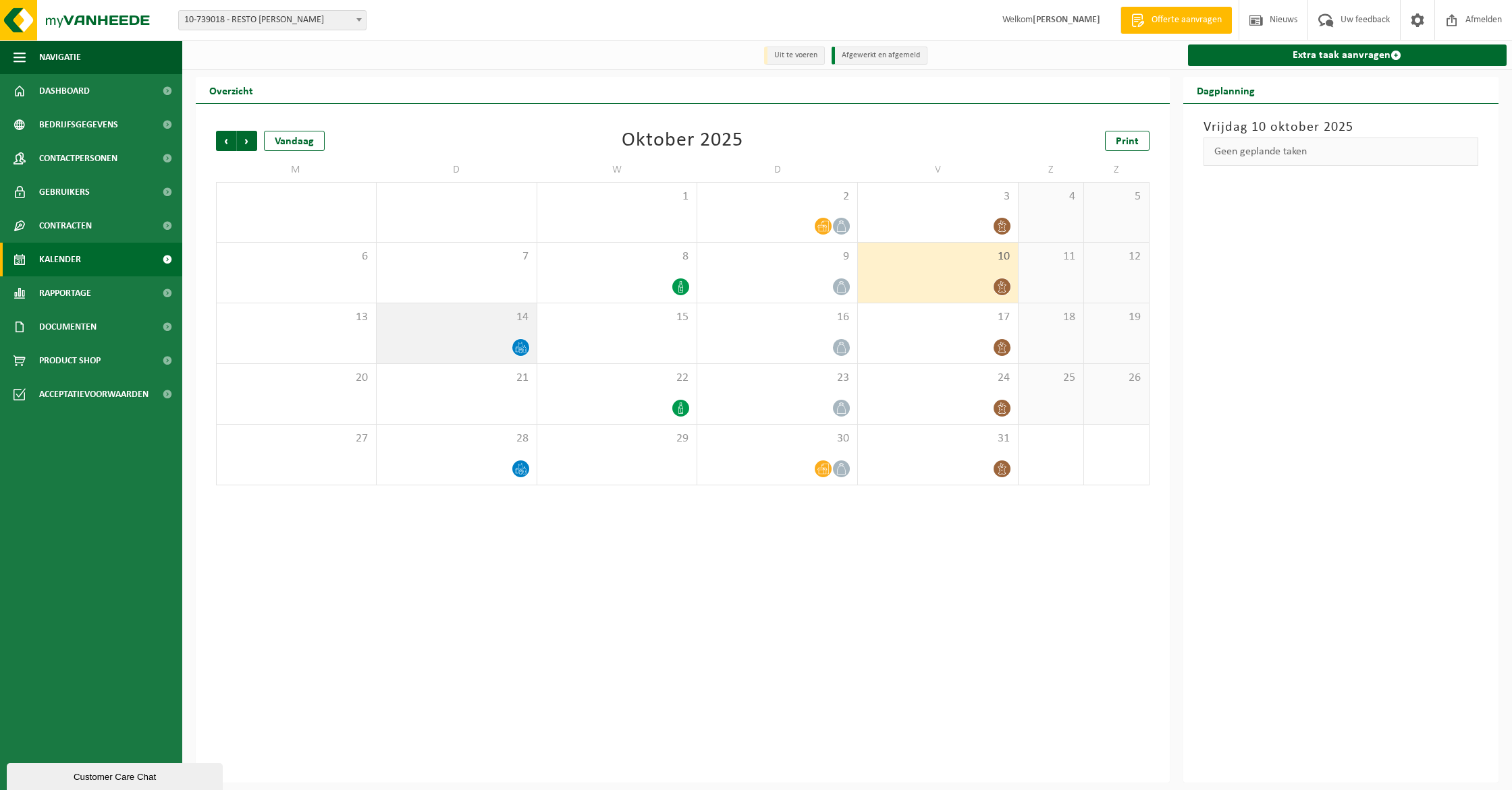
click at [491, 354] on div at bounding box center [456, 347] width 147 height 19
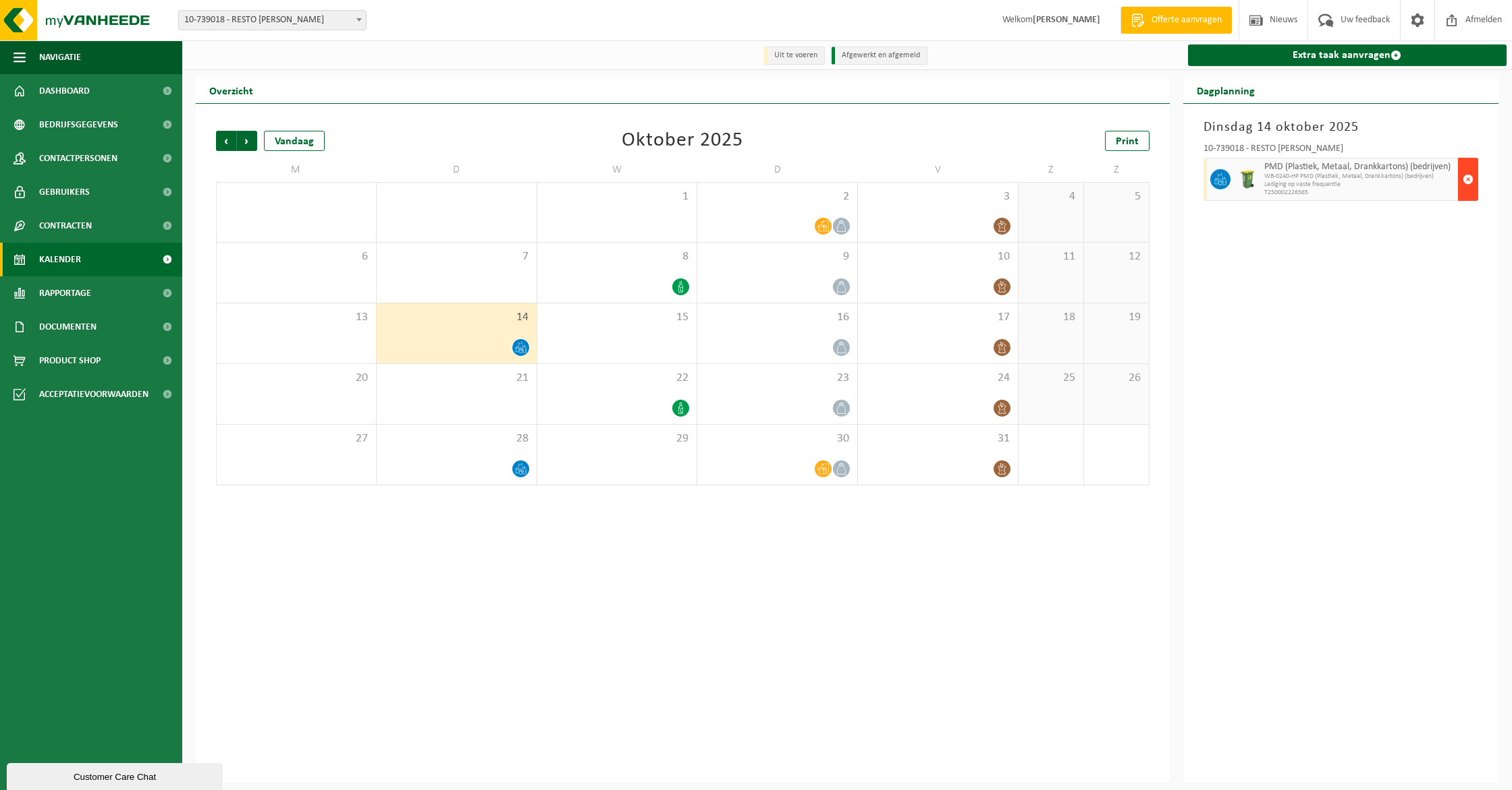
click at [1475, 185] on button "button" at bounding box center [1467, 179] width 20 height 43
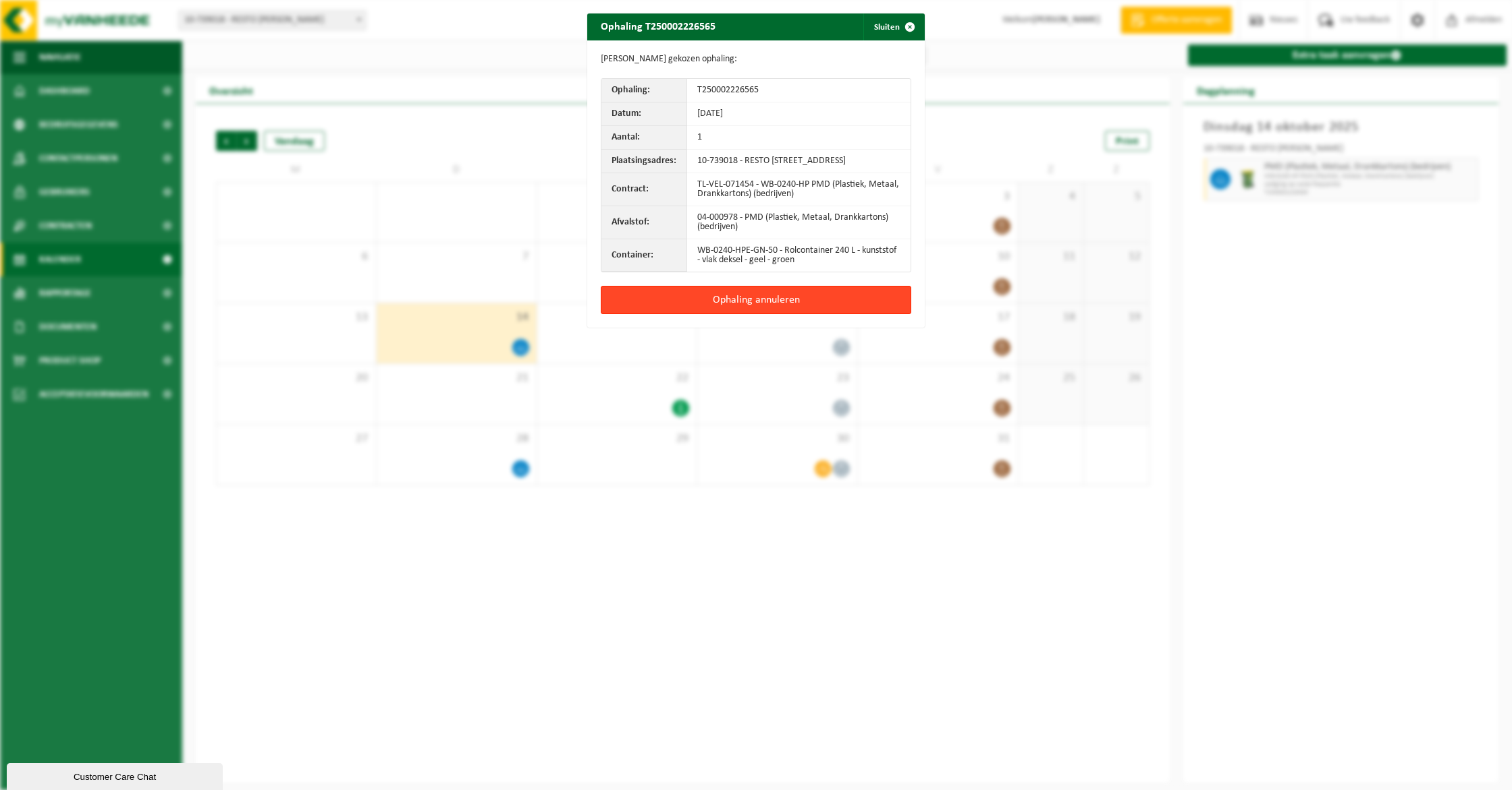
drag, startPoint x: 811, startPoint y: 324, endPoint x: 798, endPoint y: 323, distance: 13.0
click at [810, 324] on div "Ophaling annuleren" at bounding box center [756, 307] width 338 height 42
click at [800, 315] on button "Ophaling annuleren" at bounding box center [755, 300] width 310 height 28
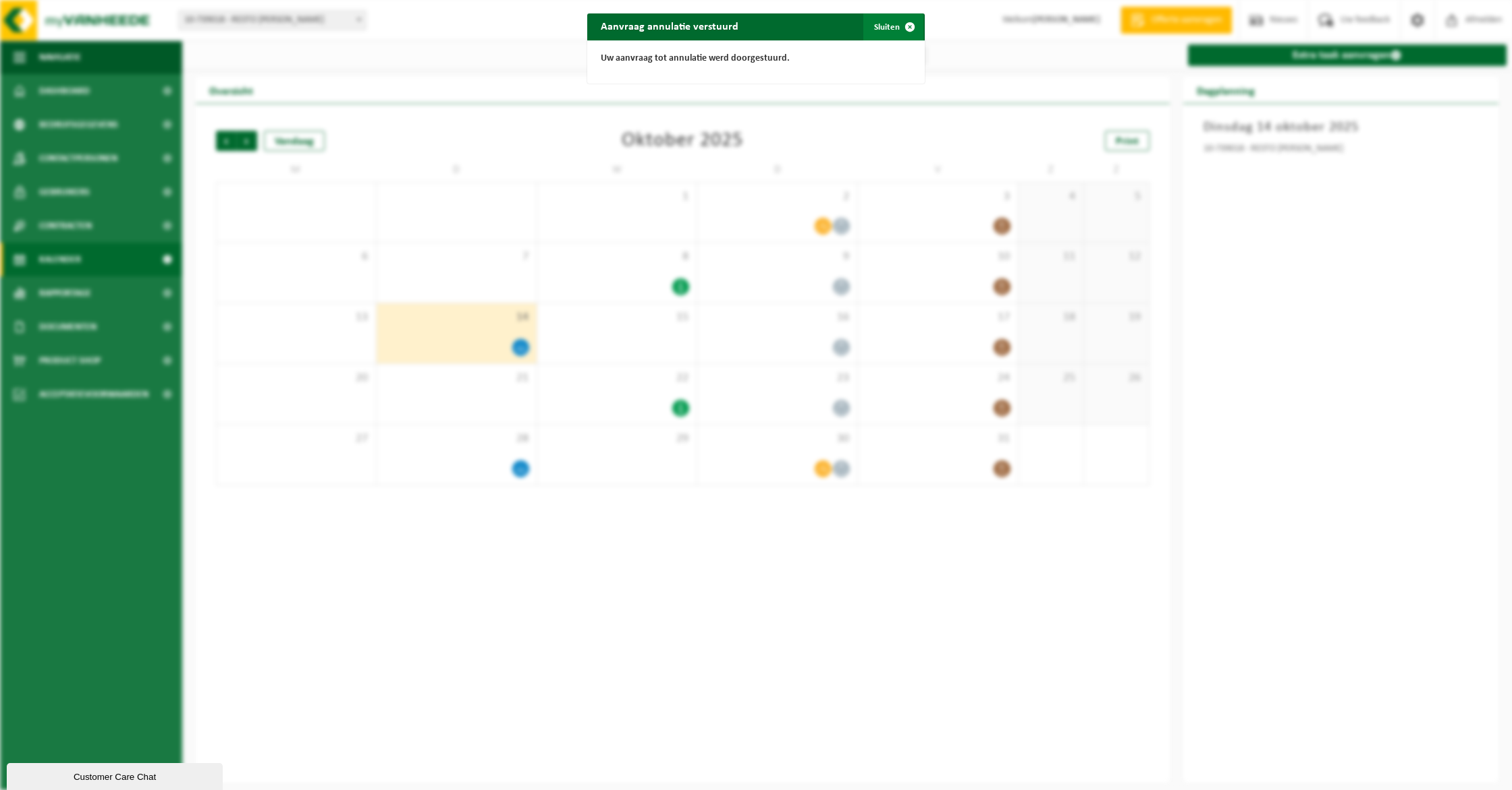
click at [887, 35] on button "Sluiten" at bounding box center [893, 27] width 60 height 27
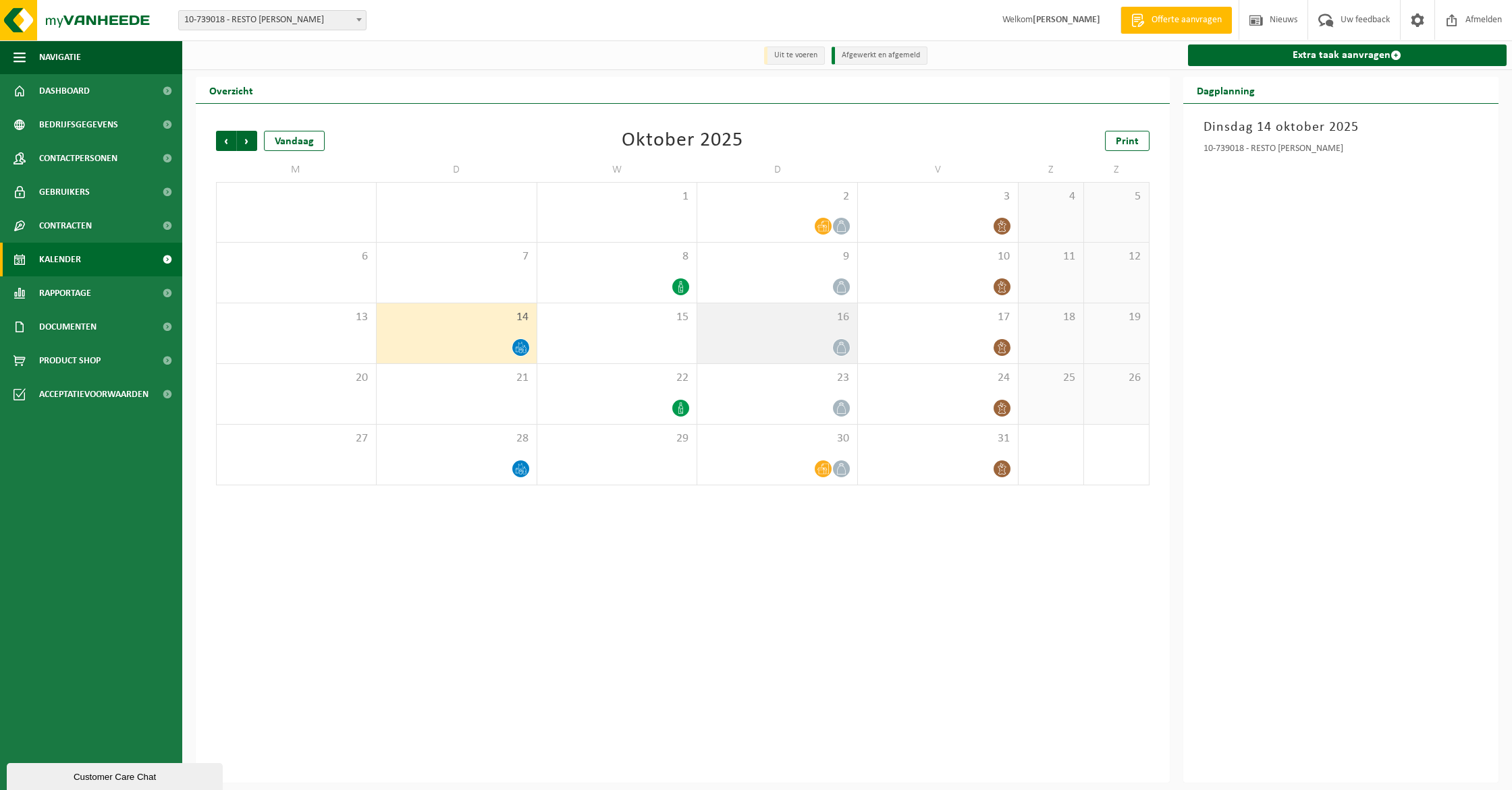
click at [813, 321] on span "16" at bounding box center [777, 317] width 147 height 15
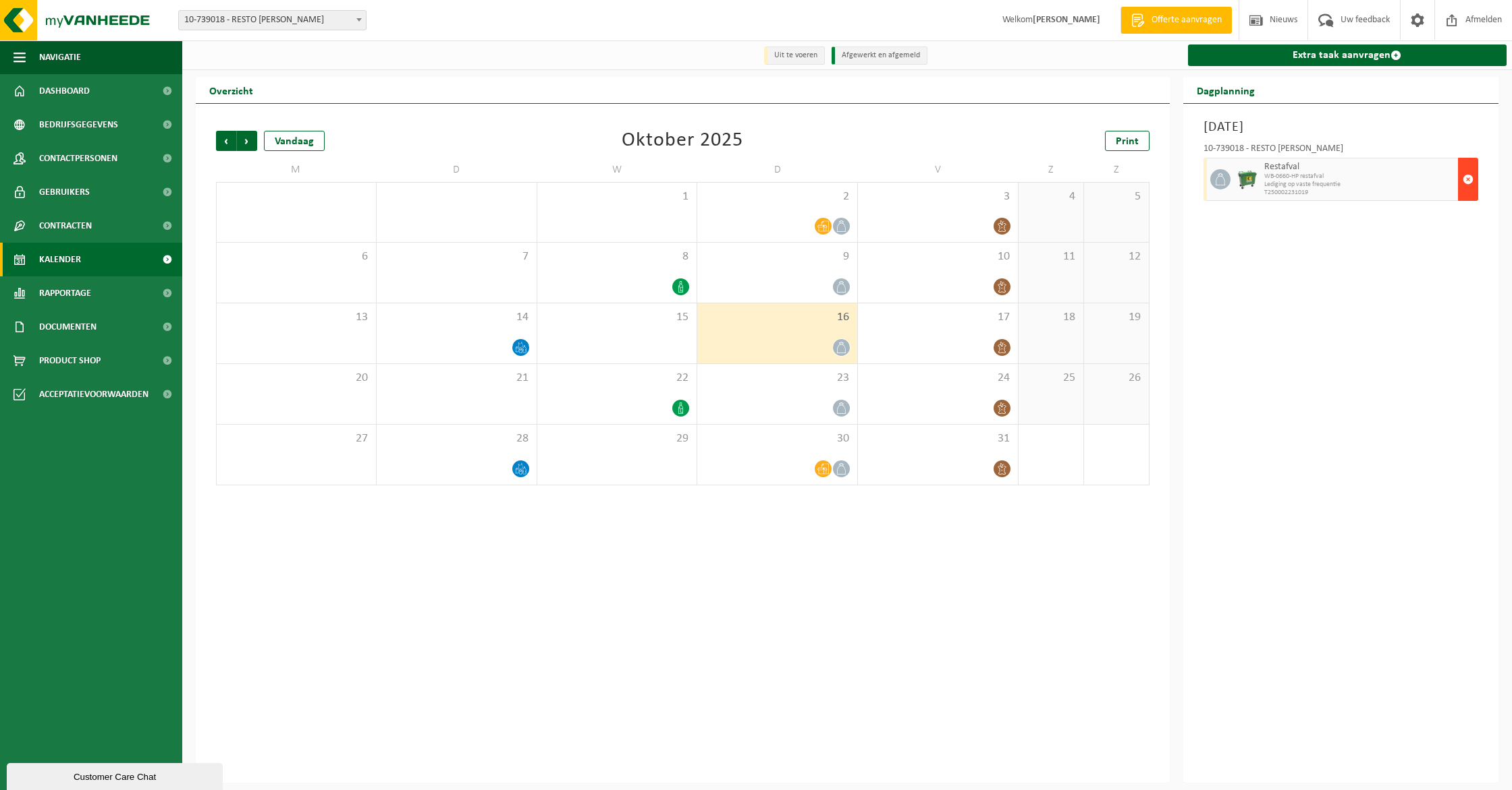
click at [1476, 194] on button "button" at bounding box center [1467, 179] width 20 height 43
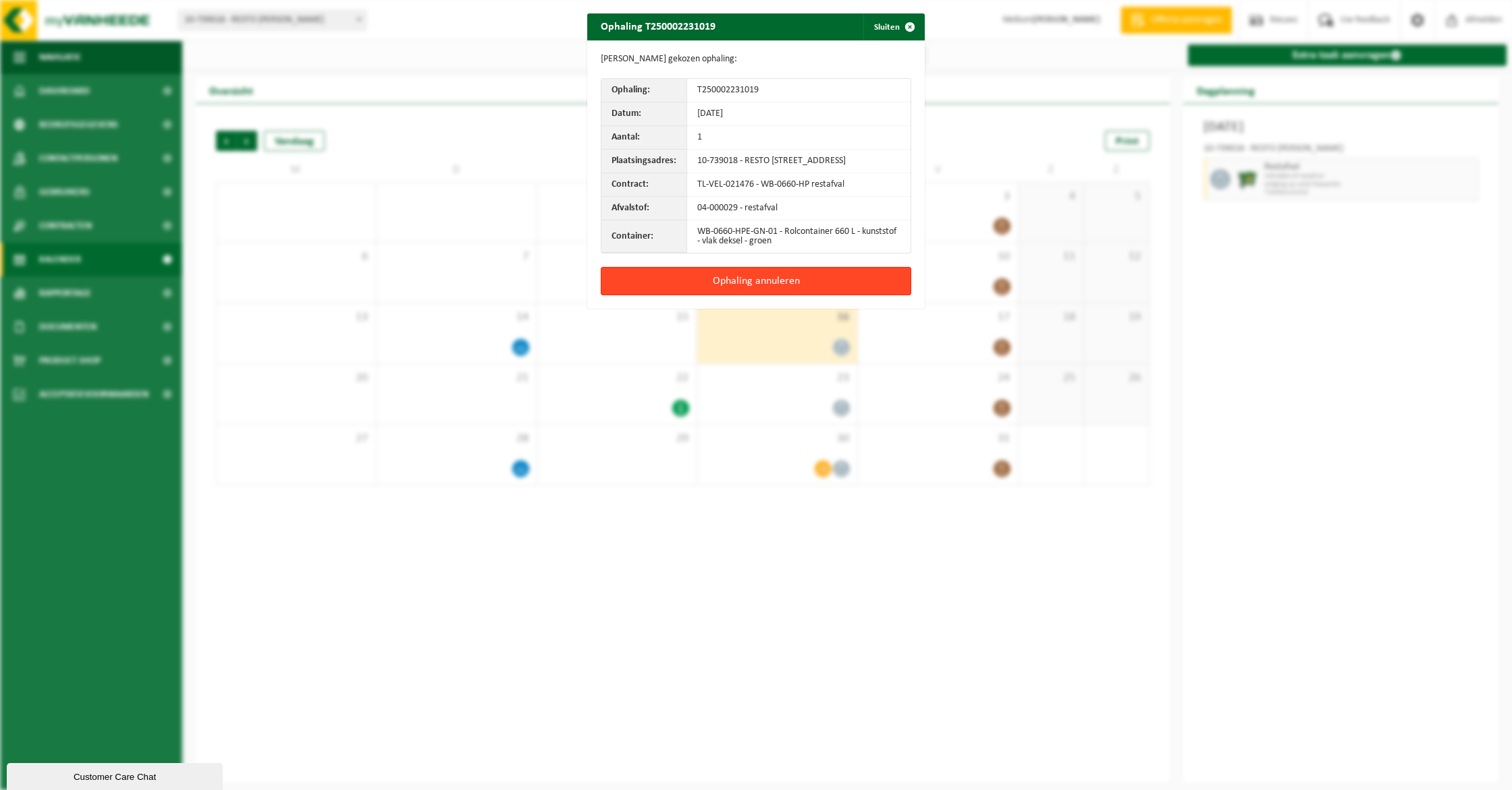
click at [867, 289] on button "Ophaling annuleren" at bounding box center [755, 281] width 310 height 28
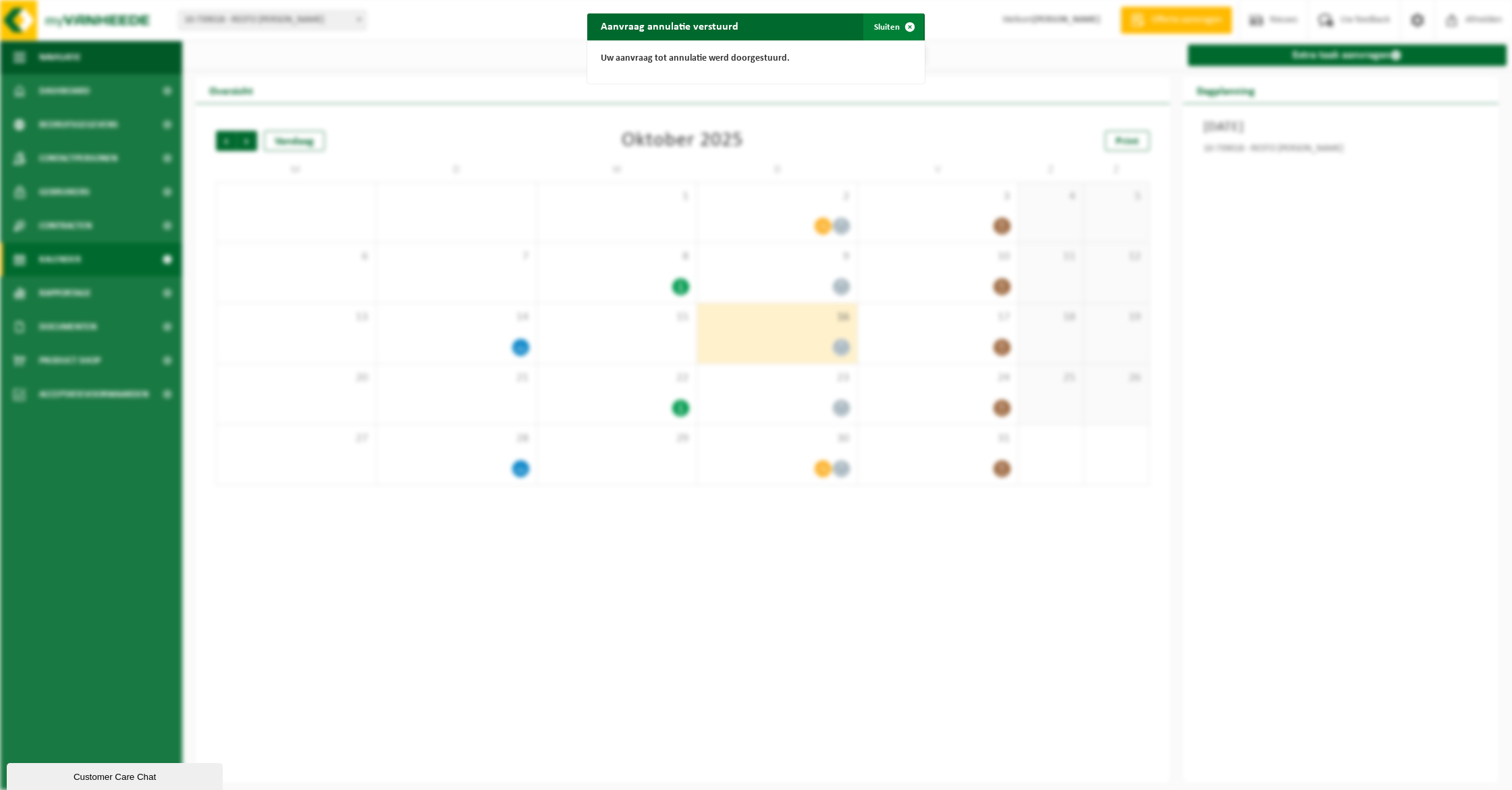
click at [903, 32] on span "button" at bounding box center [910, 27] width 27 height 27
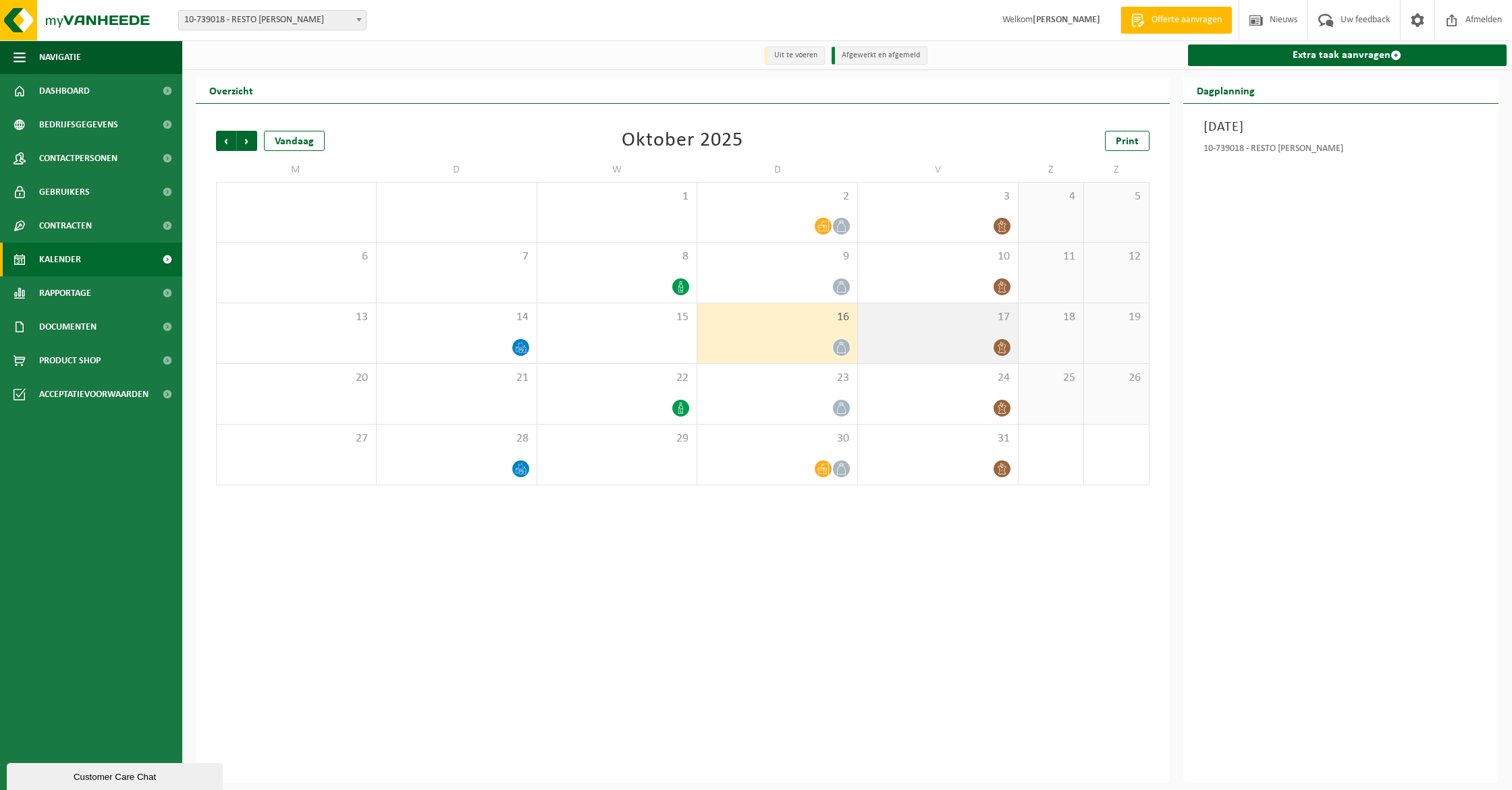
click at [987, 347] on div at bounding box center [938, 347] width 147 height 19
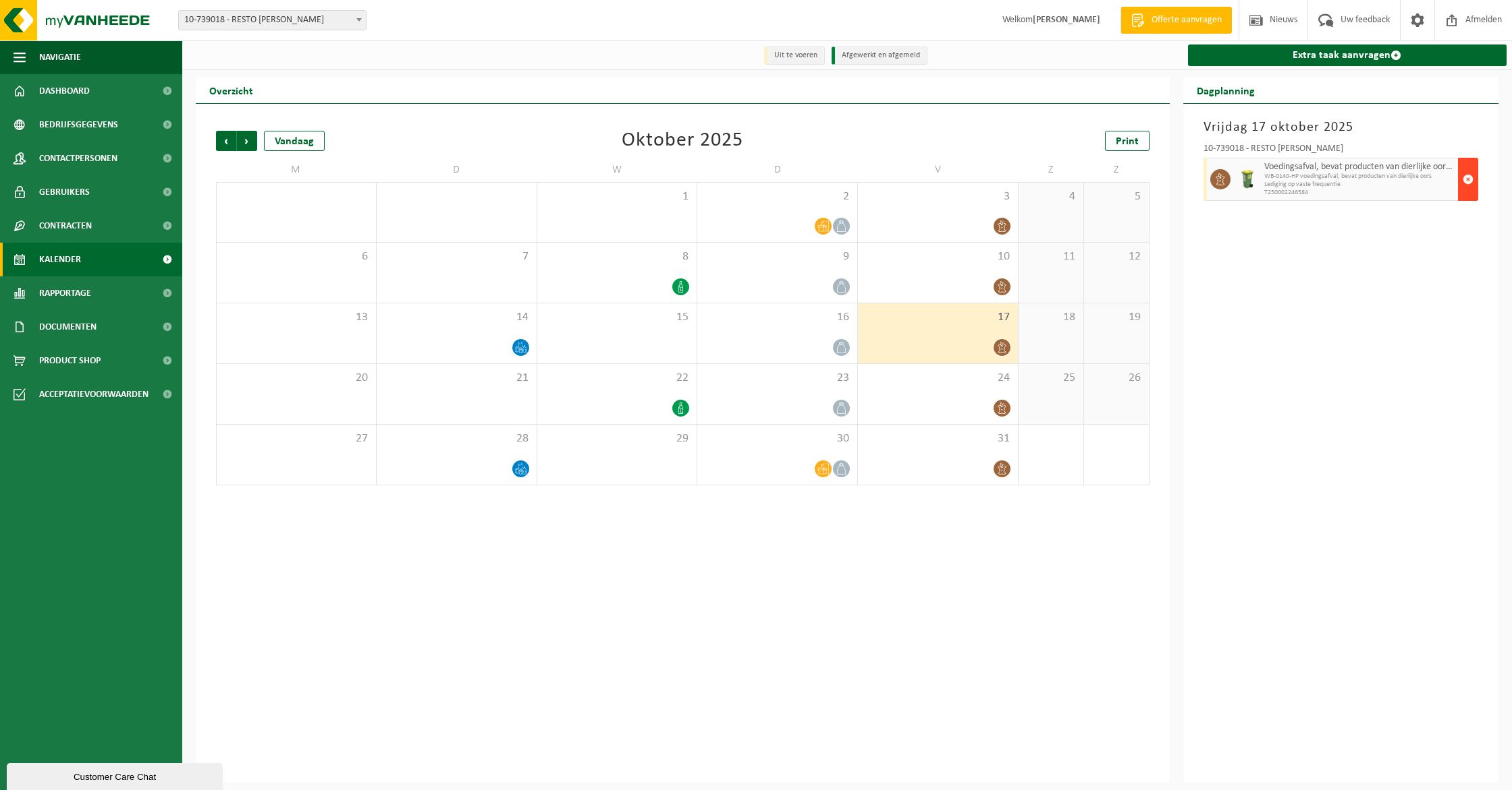
click at [1469, 164] on button "button" at bounding box center [1467, 179] width 20 height 43
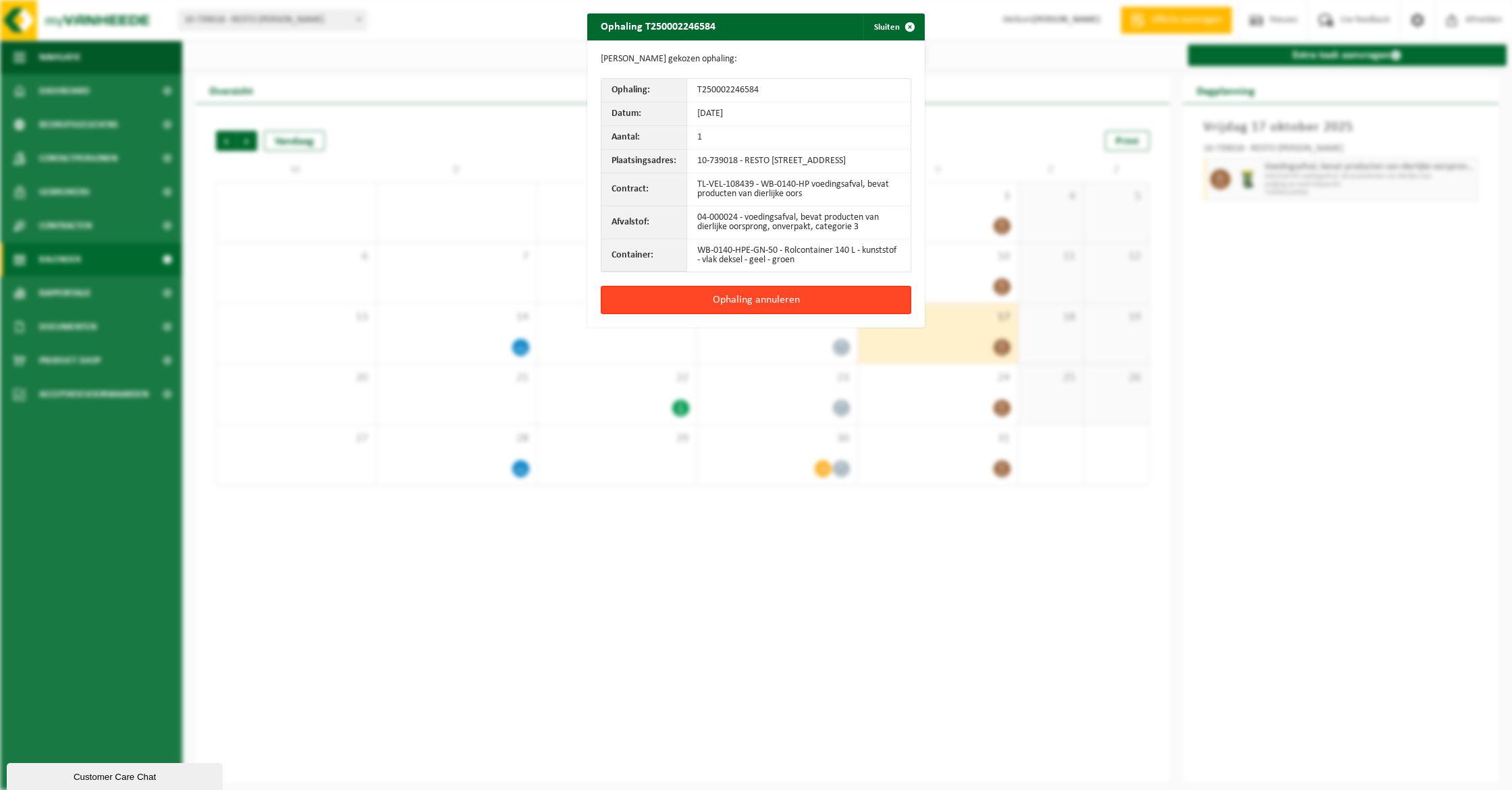
click at [818, 298] on button "Ophaling annuleren" at bounding box center [755, 300] width 310 height 28
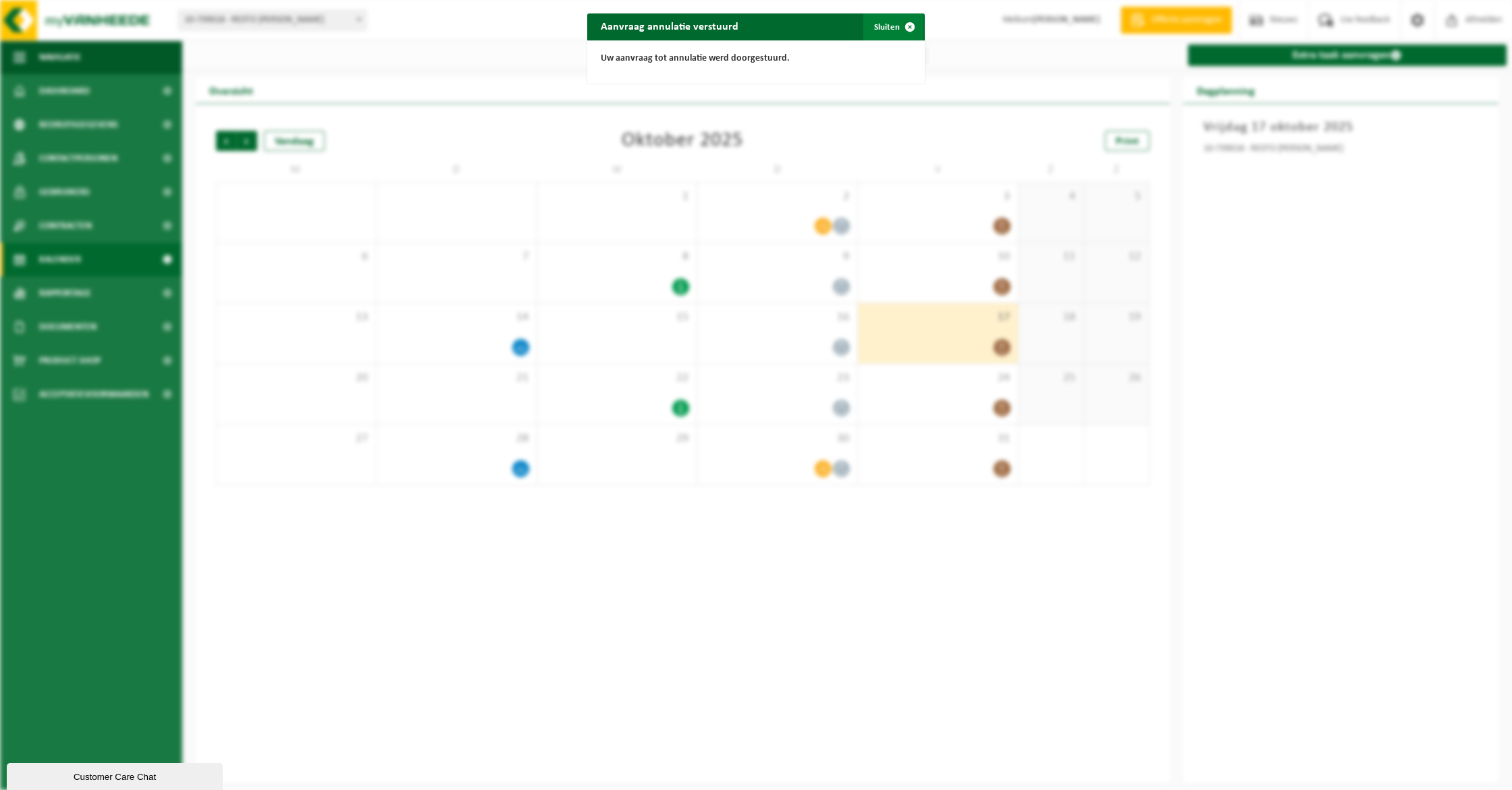
drag, startPoint x: 874, startPoint y: 27, endPoint x: 848, endPoint y: 65, distance: 46.0
click at [874, 27] on button "Sluiten" at bounding box center [893, 27] width 60 height 27
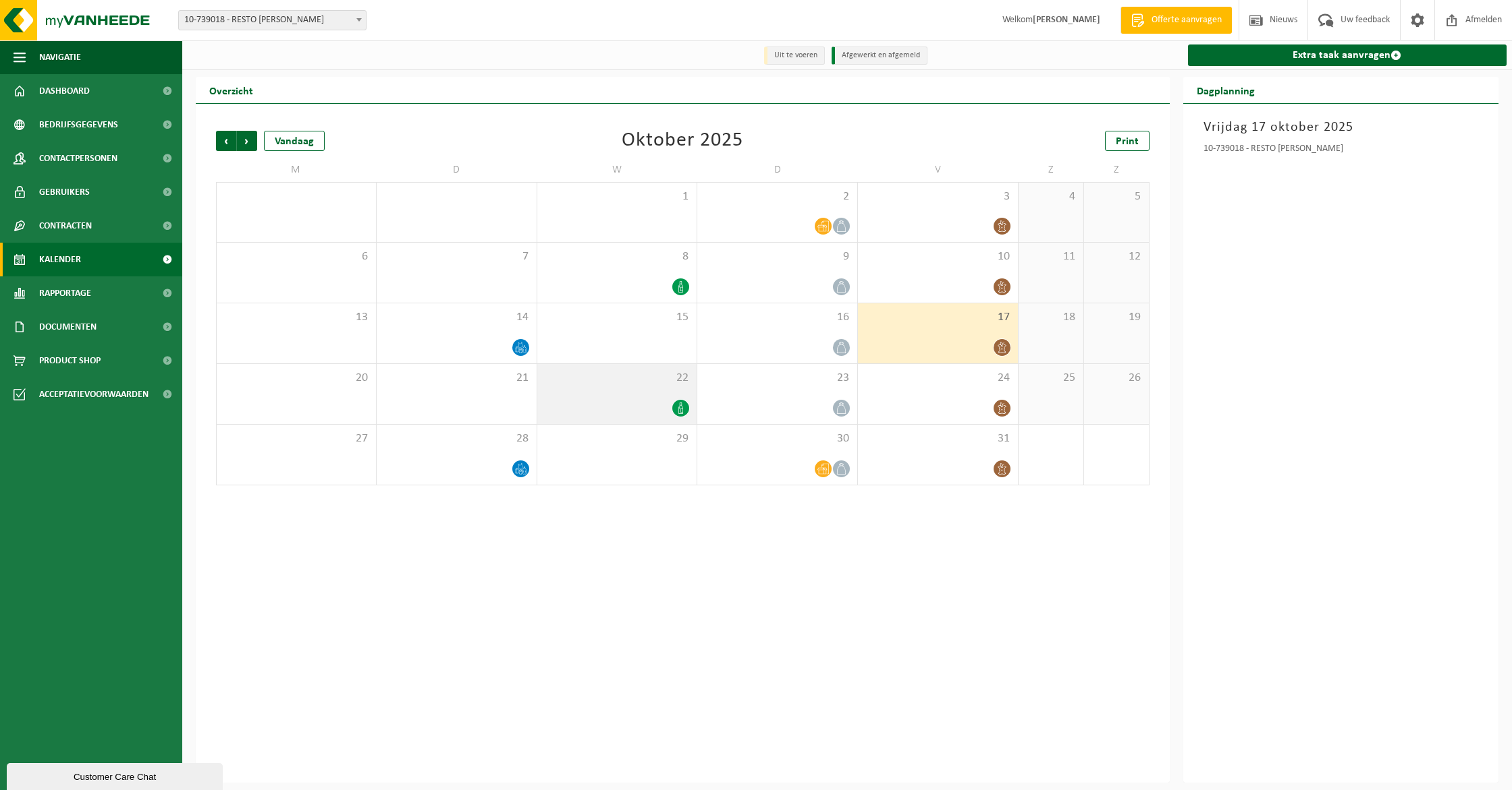
click at [671, 391] on div "22" at bounding box center [616, 394] width 160 height 60
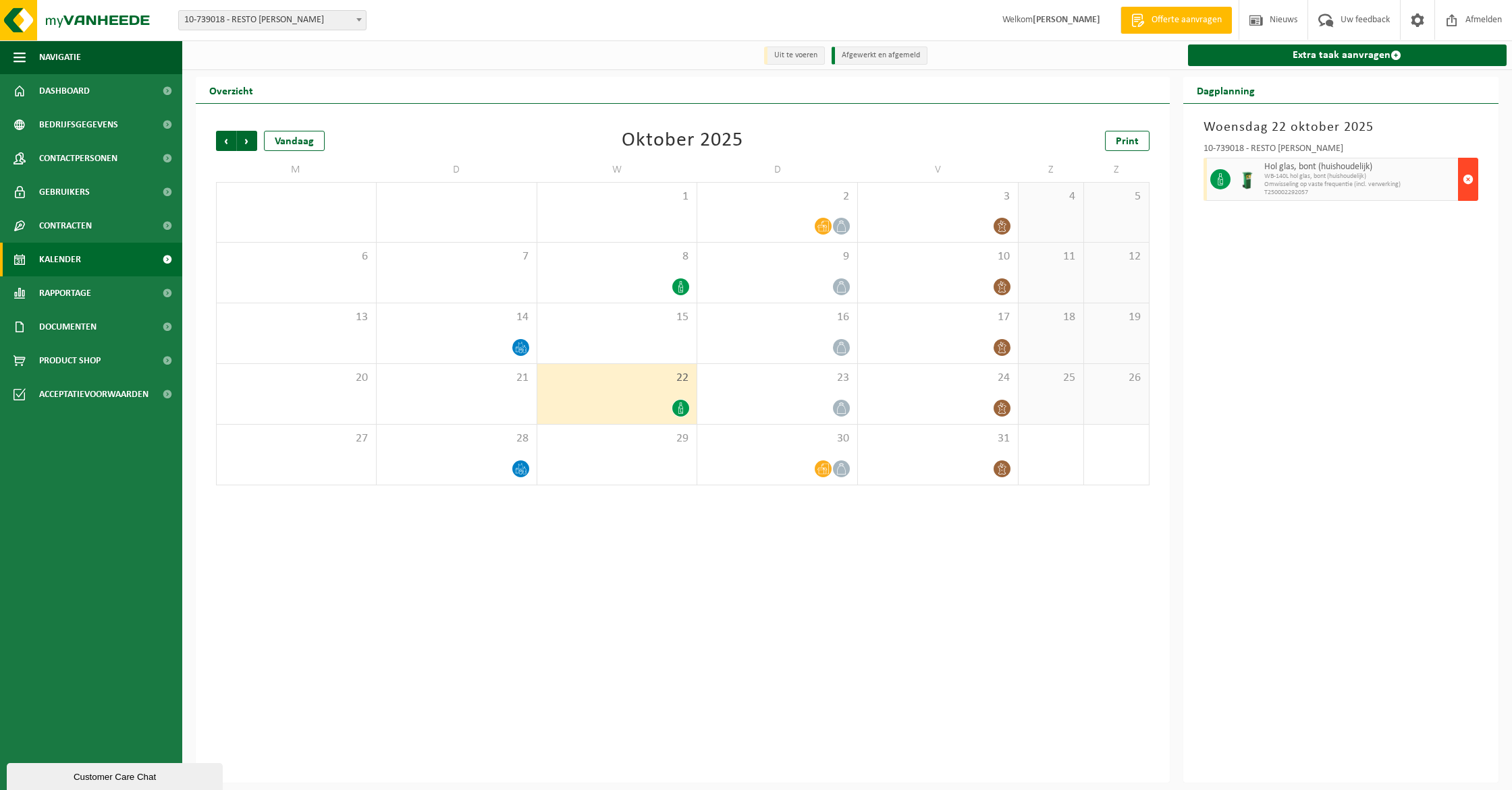
click at [1475, 177] on button "button" at bounding box center [1467, 179] width 20 height 43
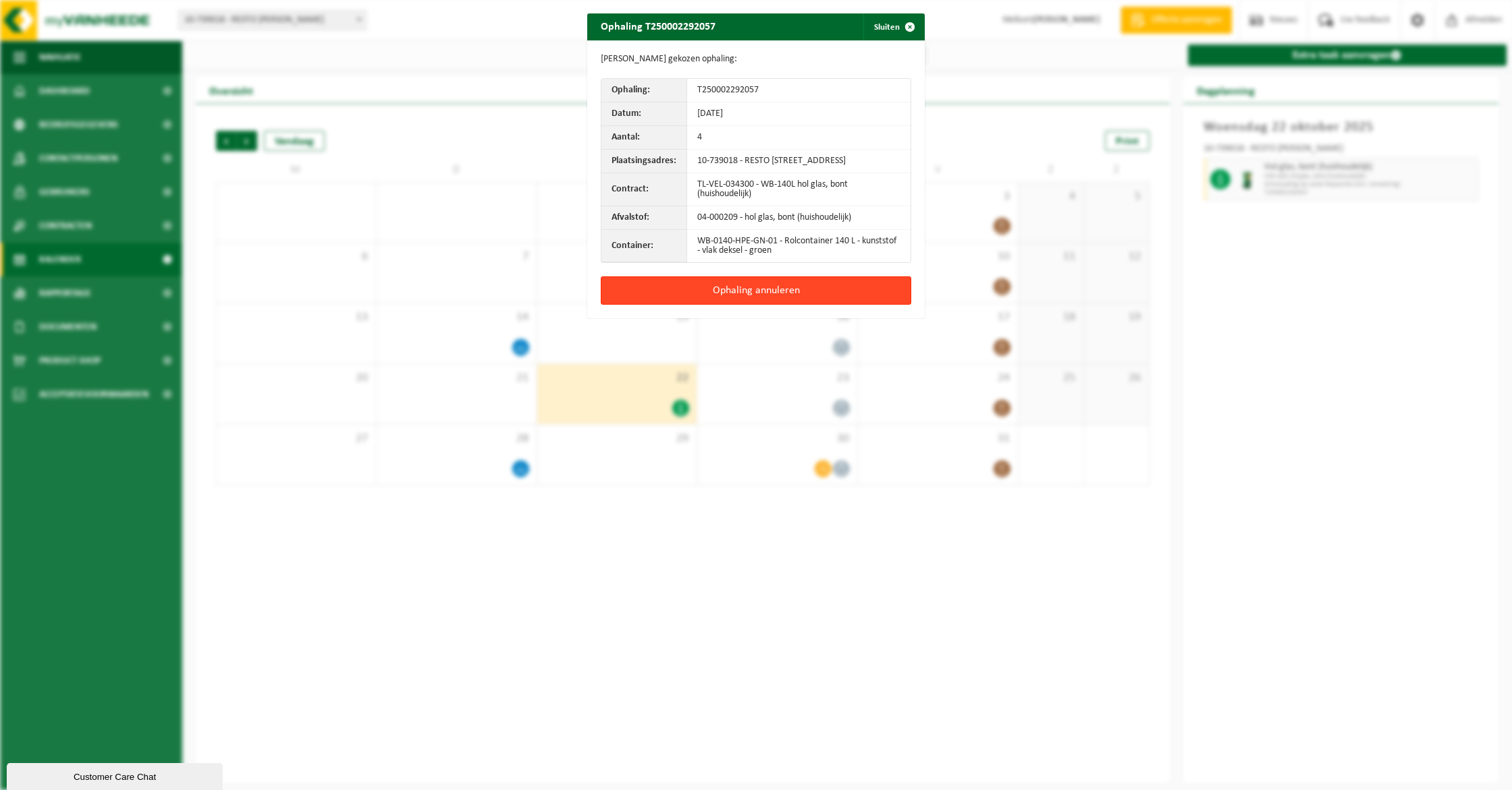
click at [876, 293] on button "Ophaling annuleren" at bounding box center [755, 291] width 310 height 28
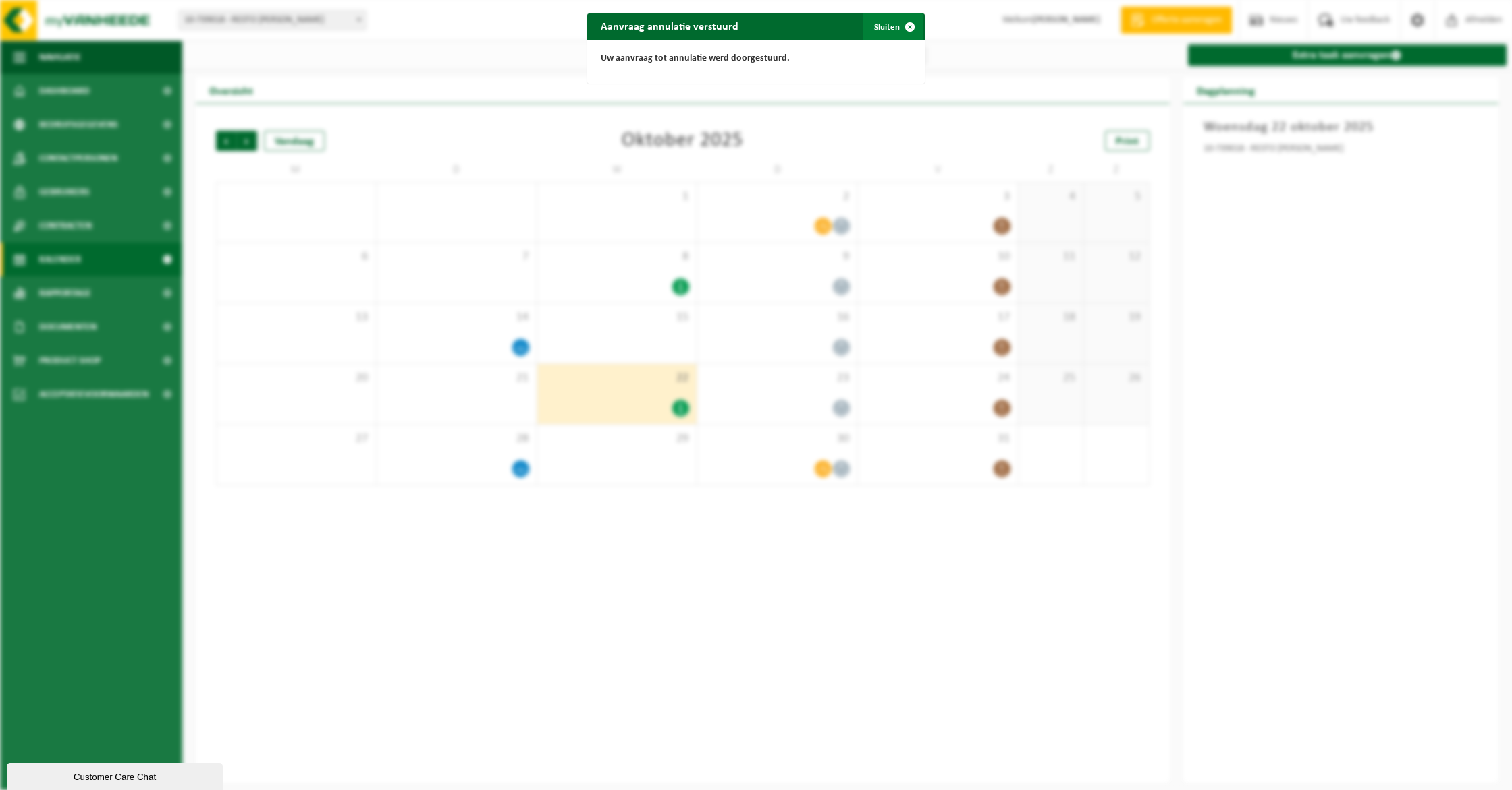
click at [897, 30] on span "button" at bounding box center [910, 27] width 27 height 27
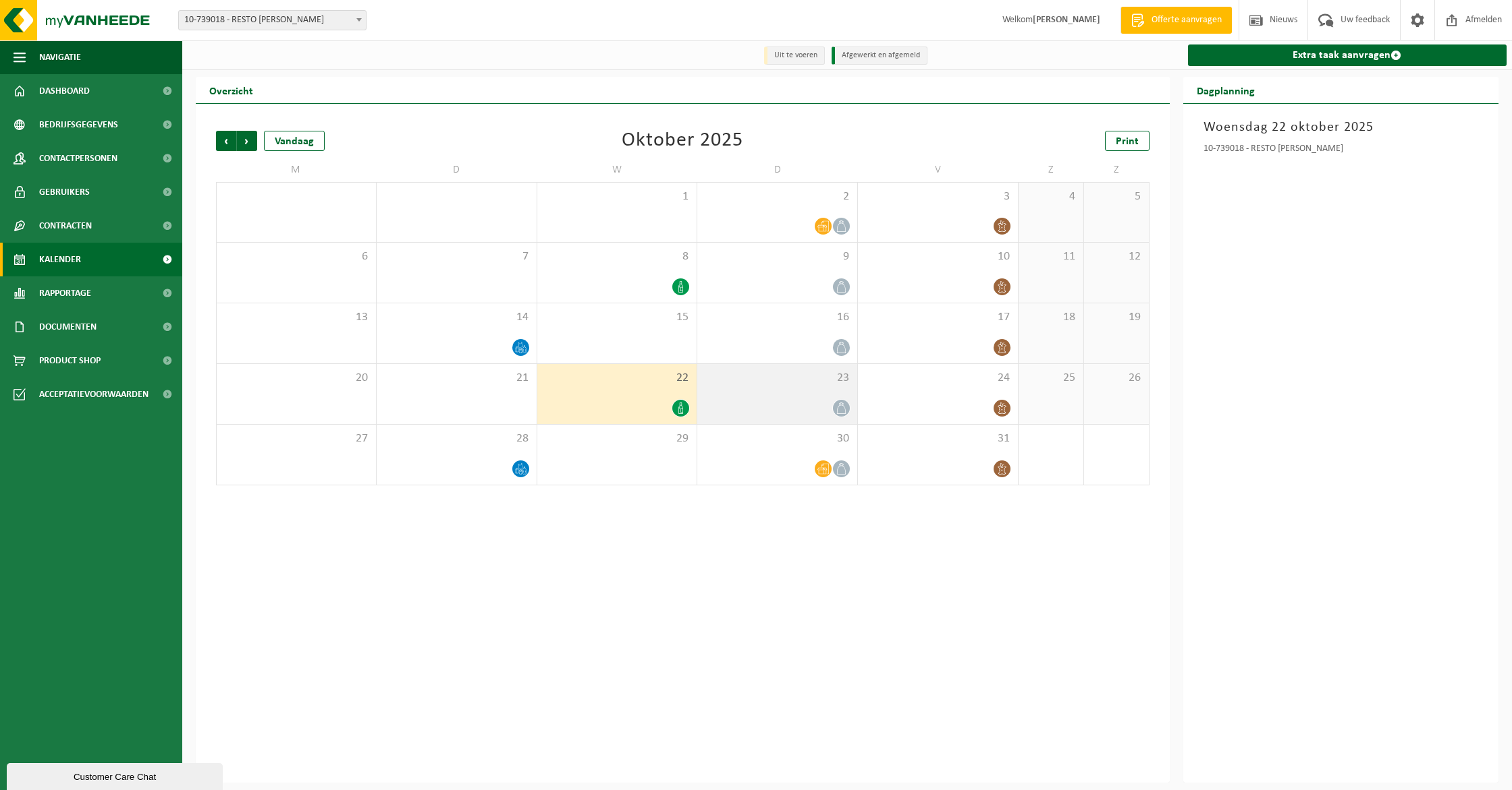
click at [796, 371] on span "23" at bounding box center [777, 378] width 147 height 15
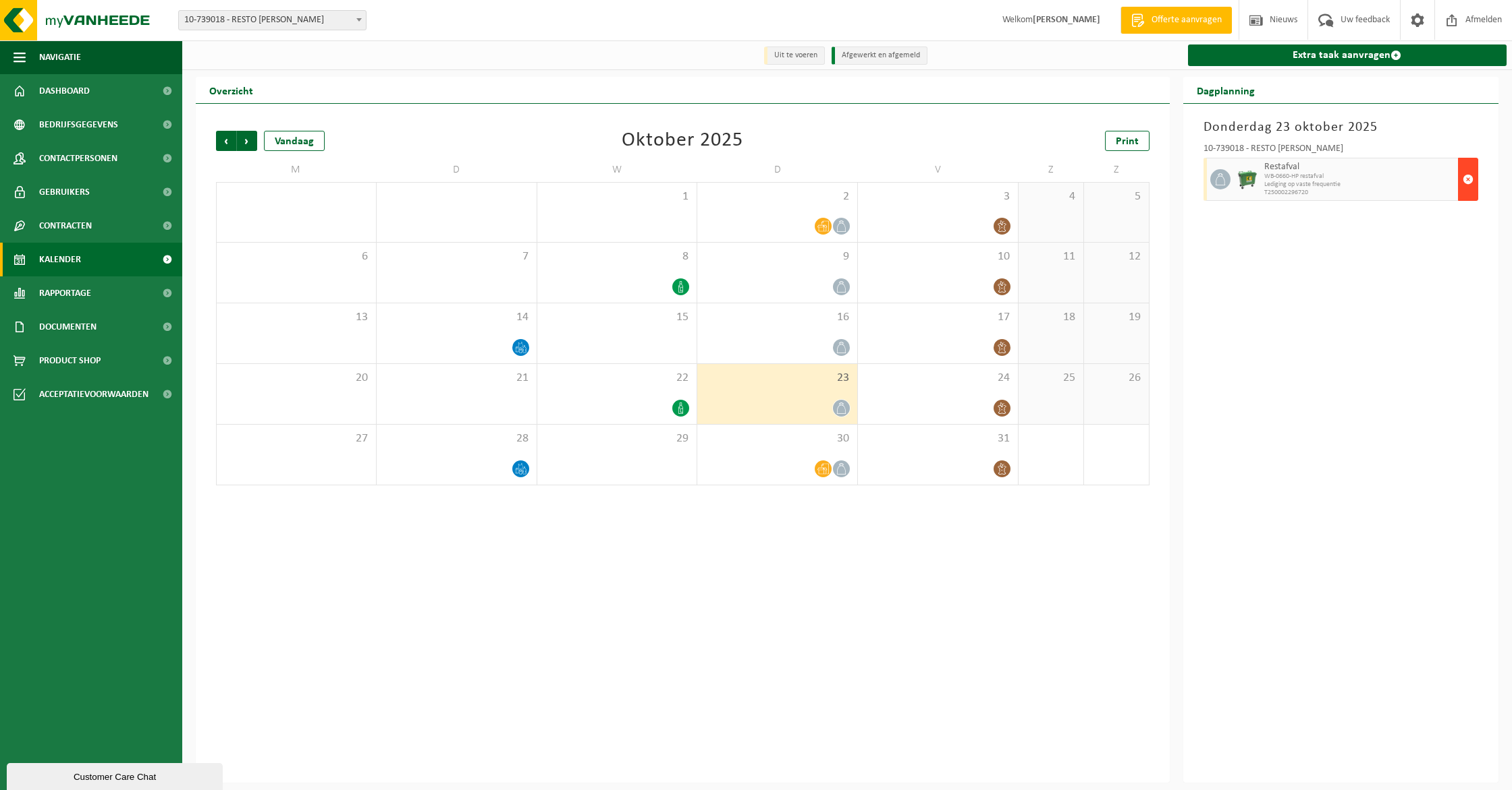
click at [1460, 187] on button "button" at bounding box center [1467, 179] width 20 height 43
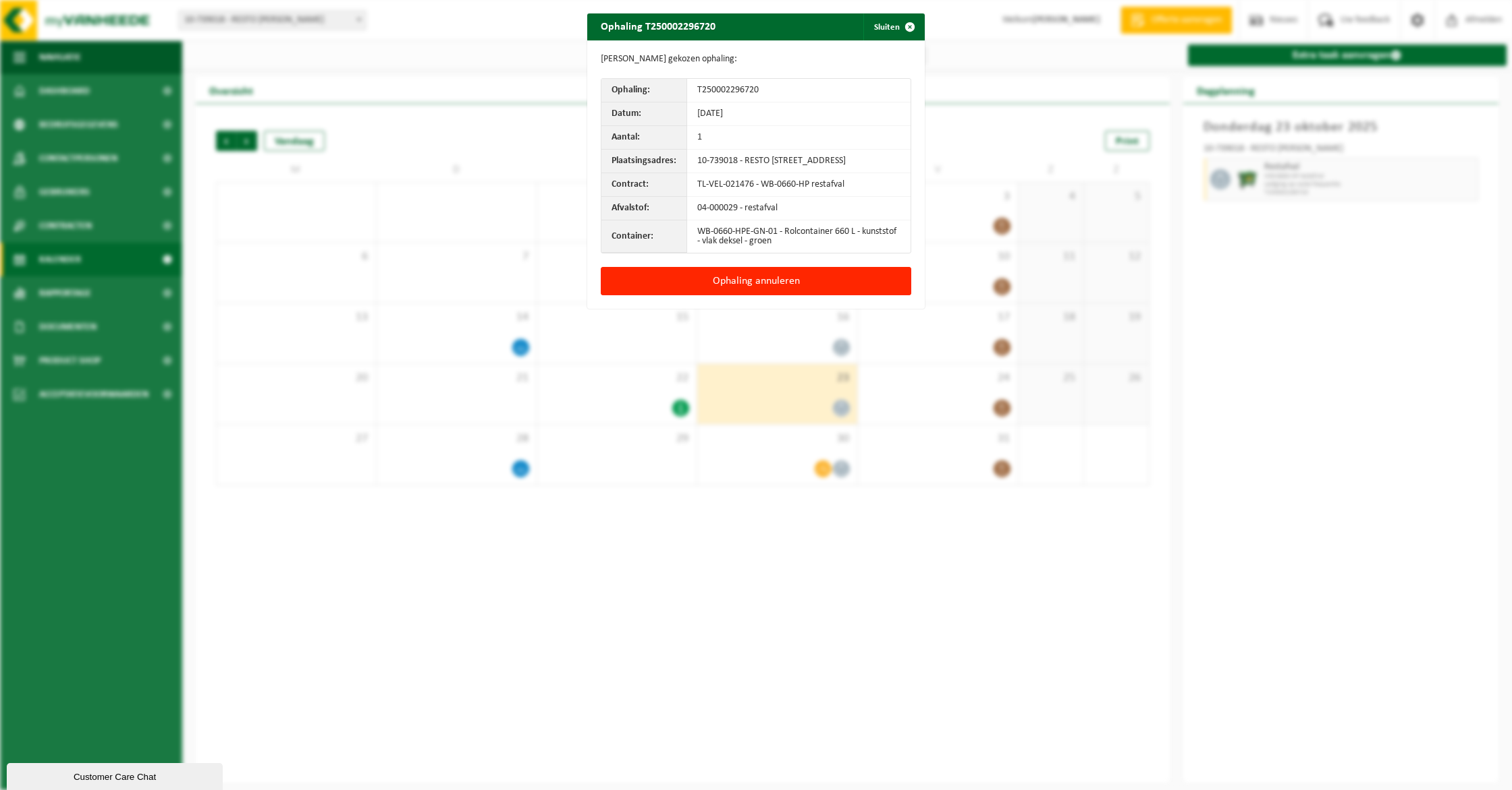
click at [771, 267] on div "Gegevens gekozen ophaling: Ophaling: T250002296720 Datum: [DATE] Aantal: 1 Plaa…" at bounding box center [756, 154] width 338 height 226
drag, startPoint x: 775, startPoint y: 280, endPoint x: 850, endPoint y: 302, distance: 78.2
click at [775, 280] on button "Ophaling annuleren" at bounding box center [755, 281] width 310 height 28
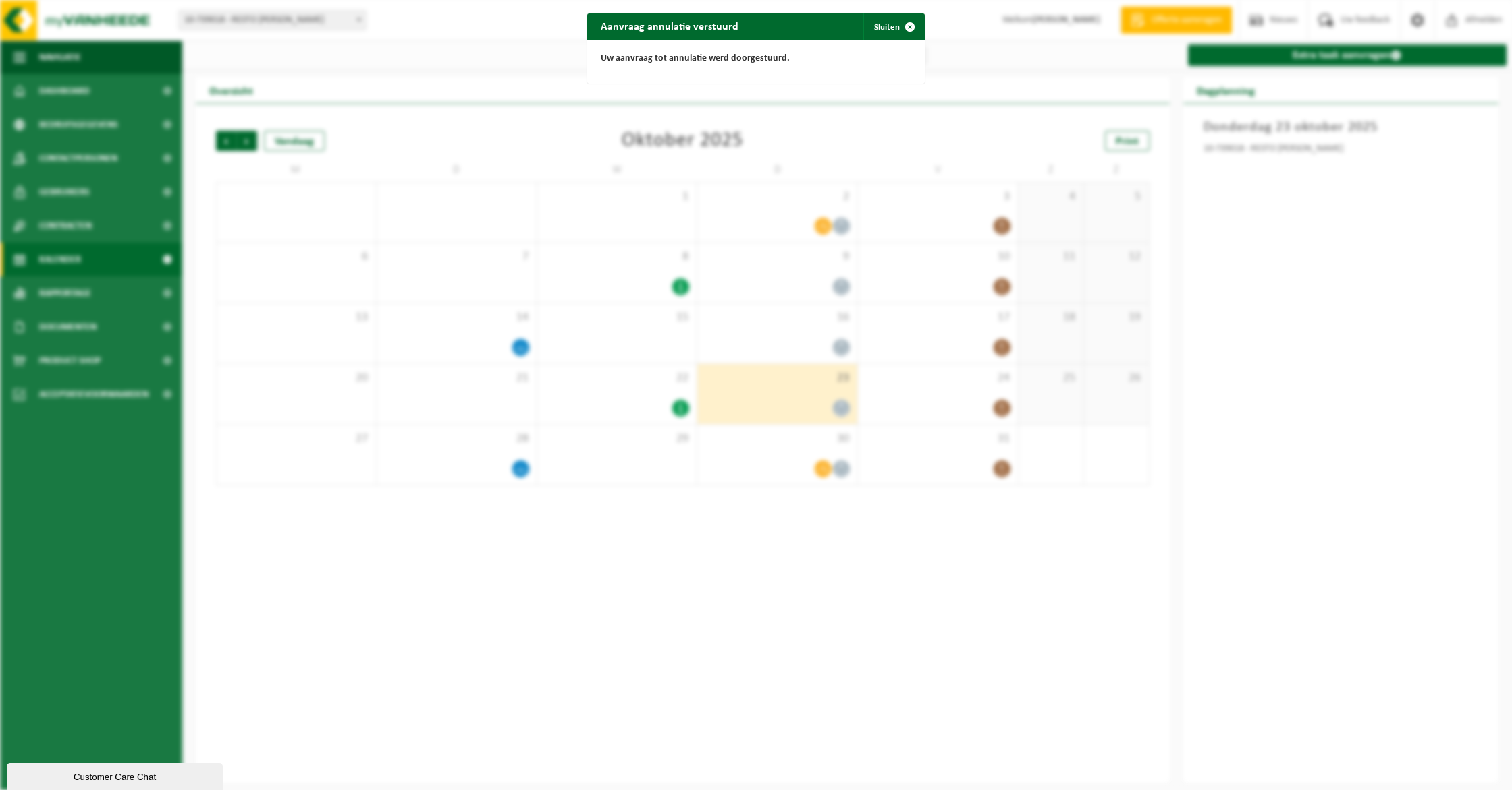
click at [896, 11] on div "Aanvraag annulatie verstuurd Sluiten Uw aanvraag tot annulatie werd doorgestuur…" at bounding box center [756, 395] width 1512 height 790
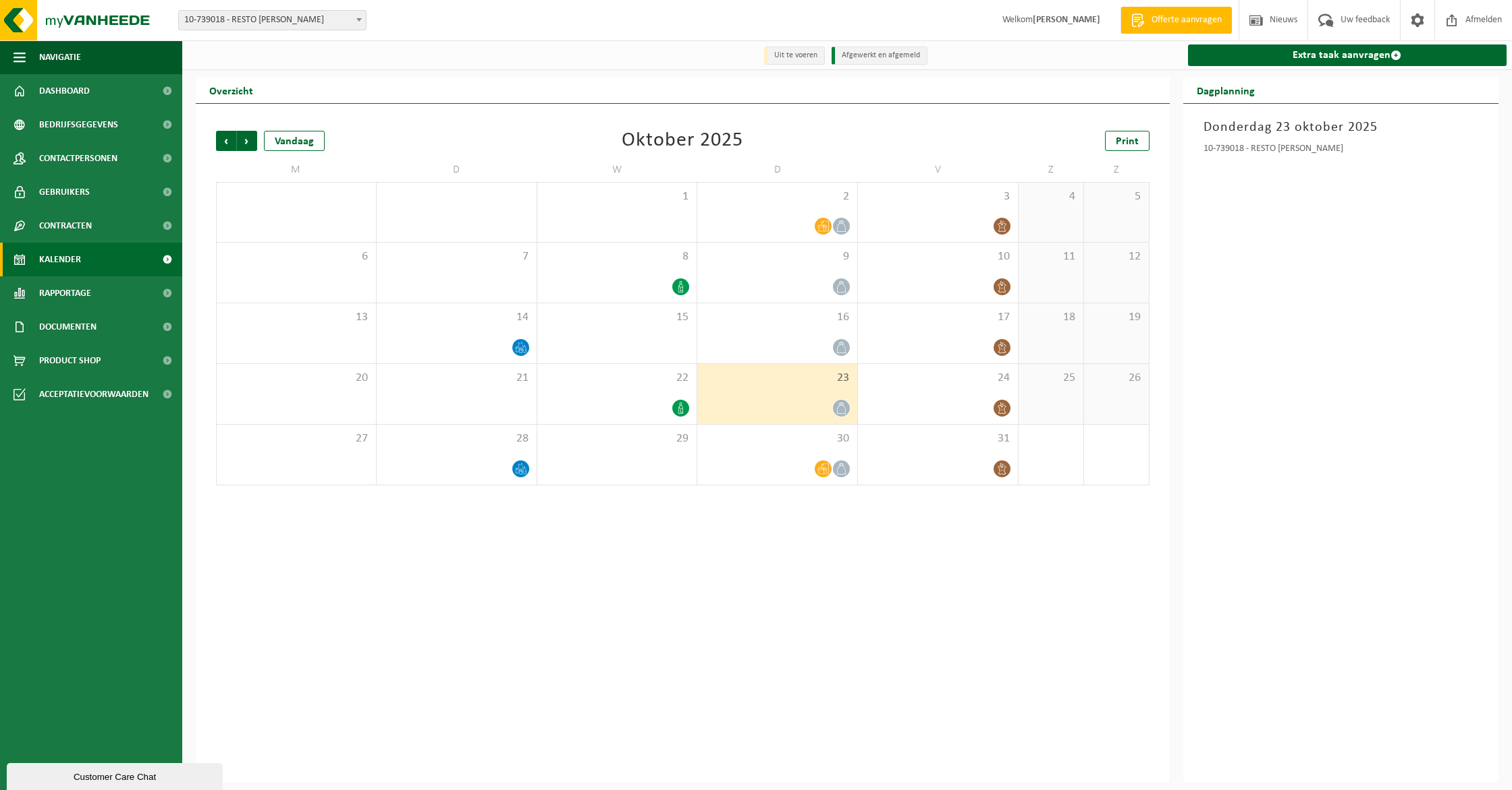
click at [829, 381] on span "23" at bounding box center [777, 378] width 147 height 15
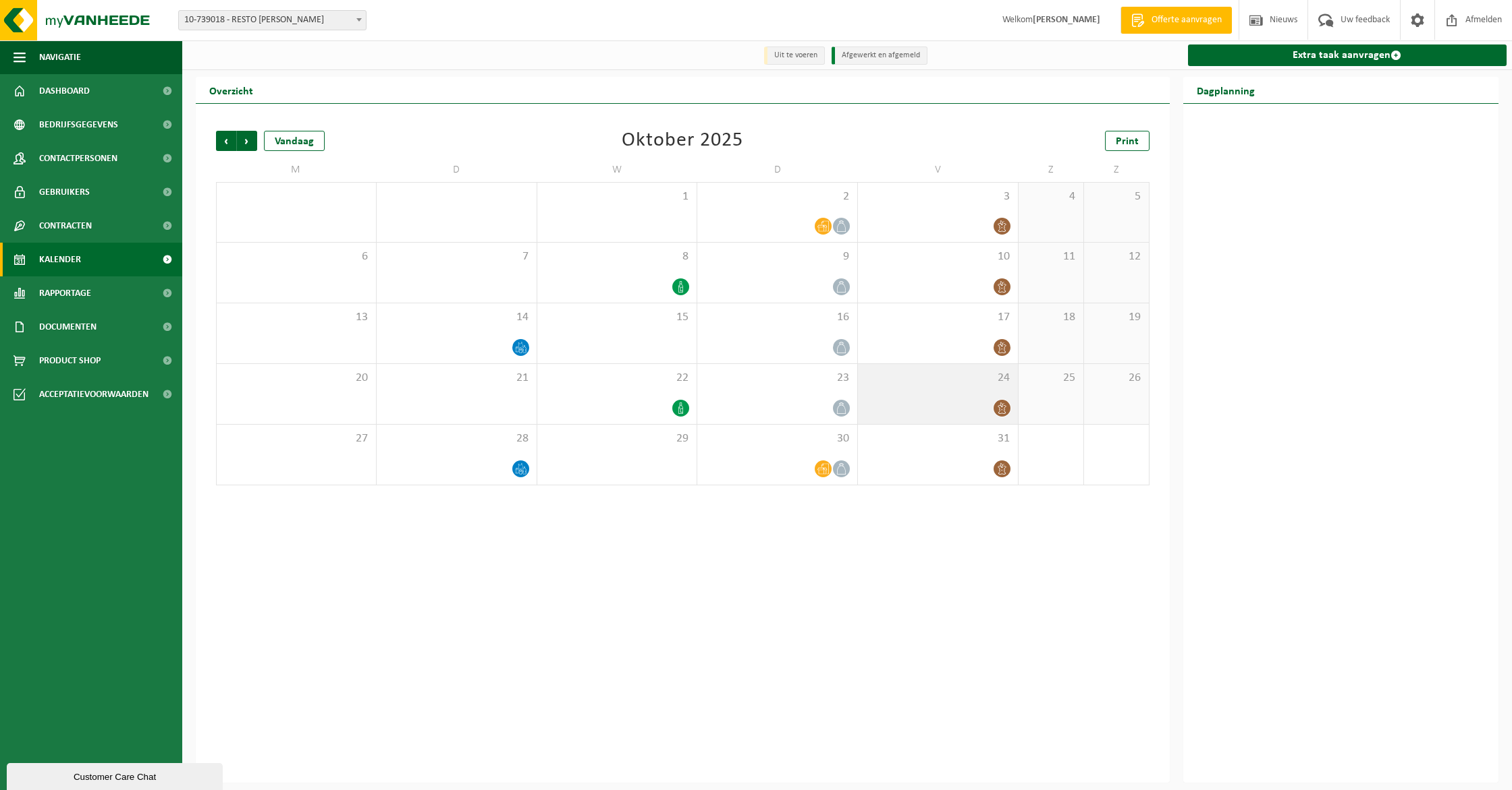
click at [948, 373] on span "24" at bounding box center [938, 378] width 147 height 15
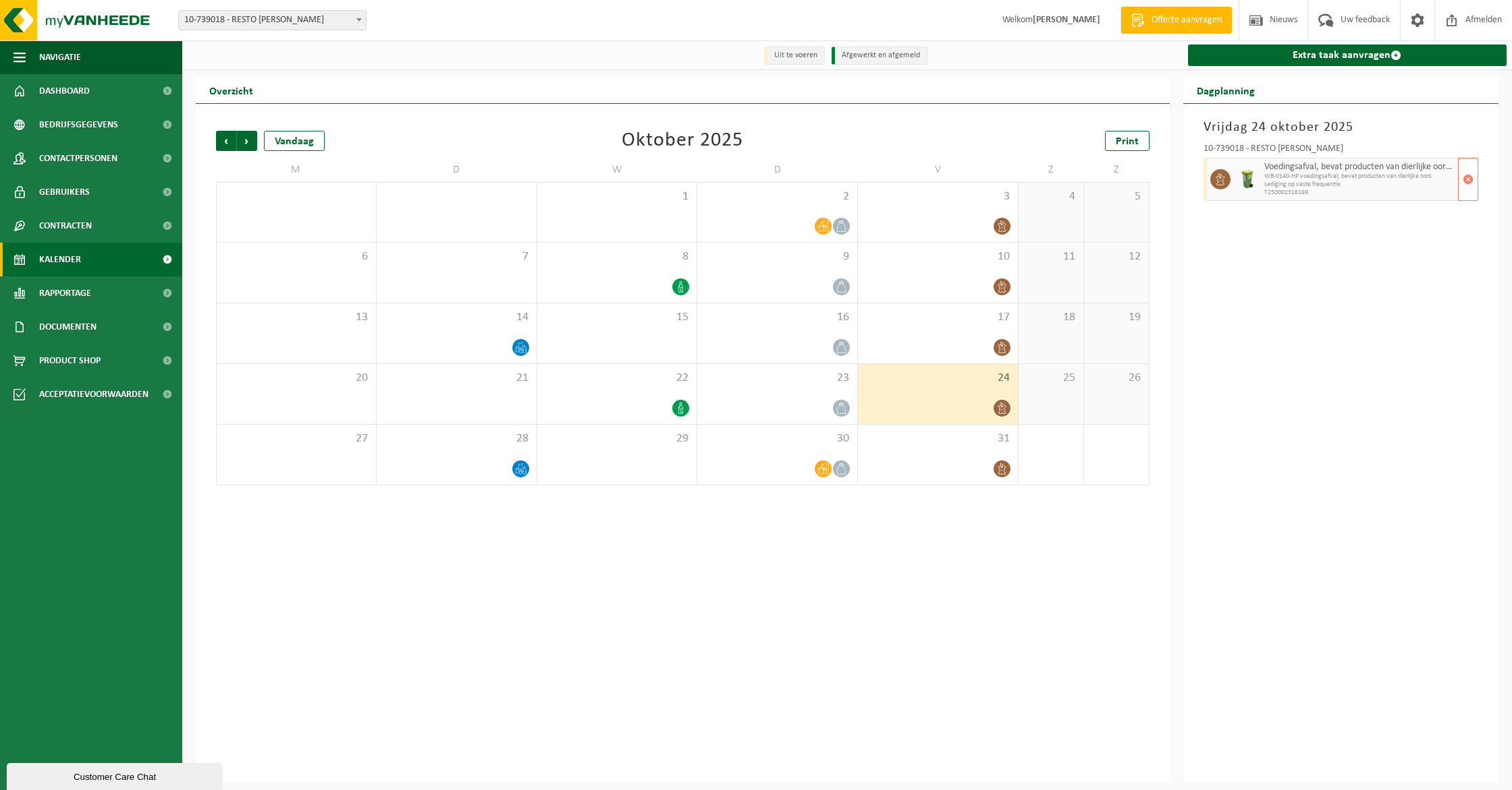
drag, startPoint x: 1462, startPoint y: 171, endPoint x: 1447, endPoint y: 176, distance: 15.8
click at [1462, 171] on button "button" at bounding box center [1467, 179] width 20 height 43
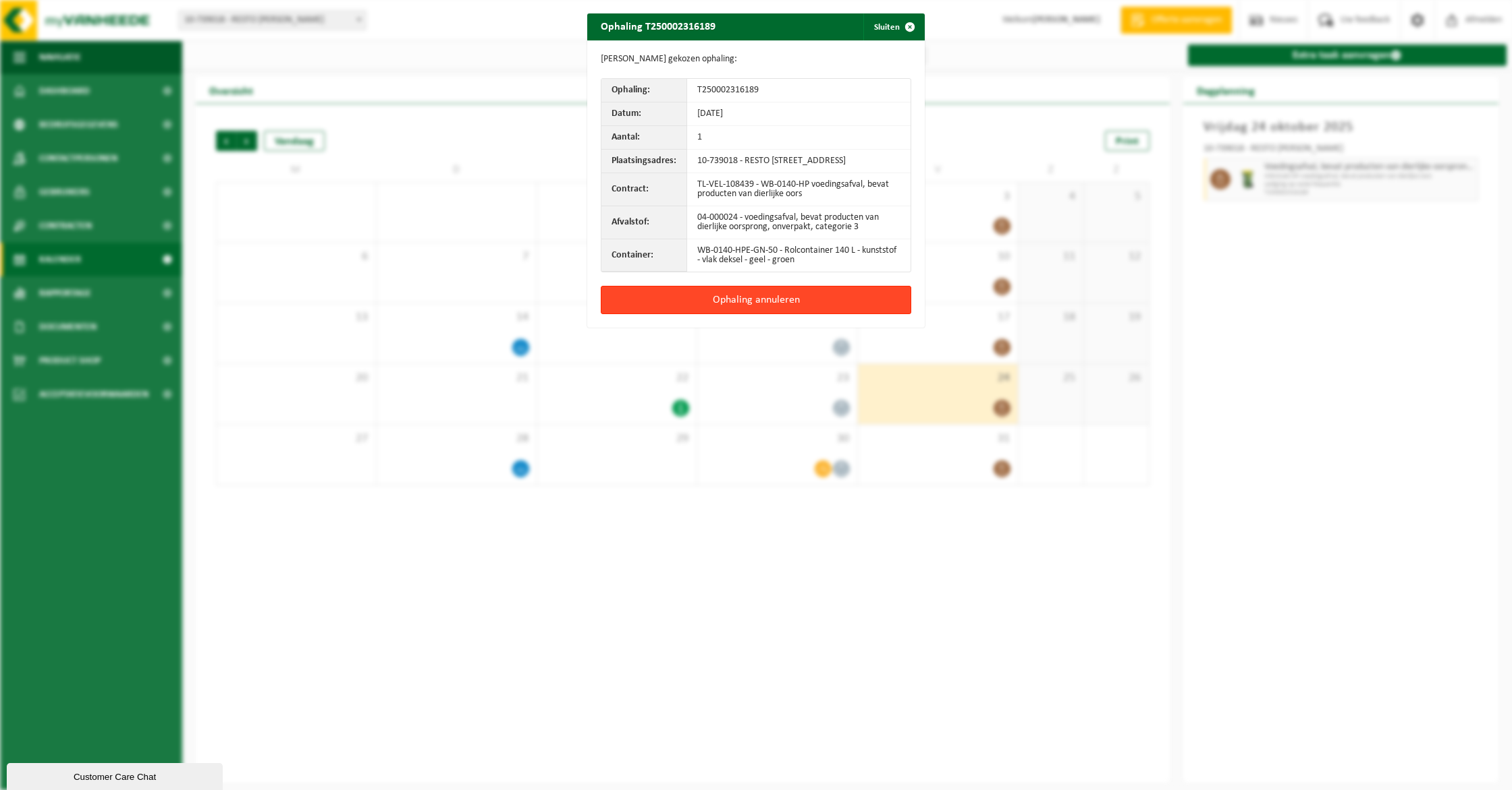
click at [841, 315] on button "Ophaling annuleren" at bounding box center [755, 300] width 310 height 28
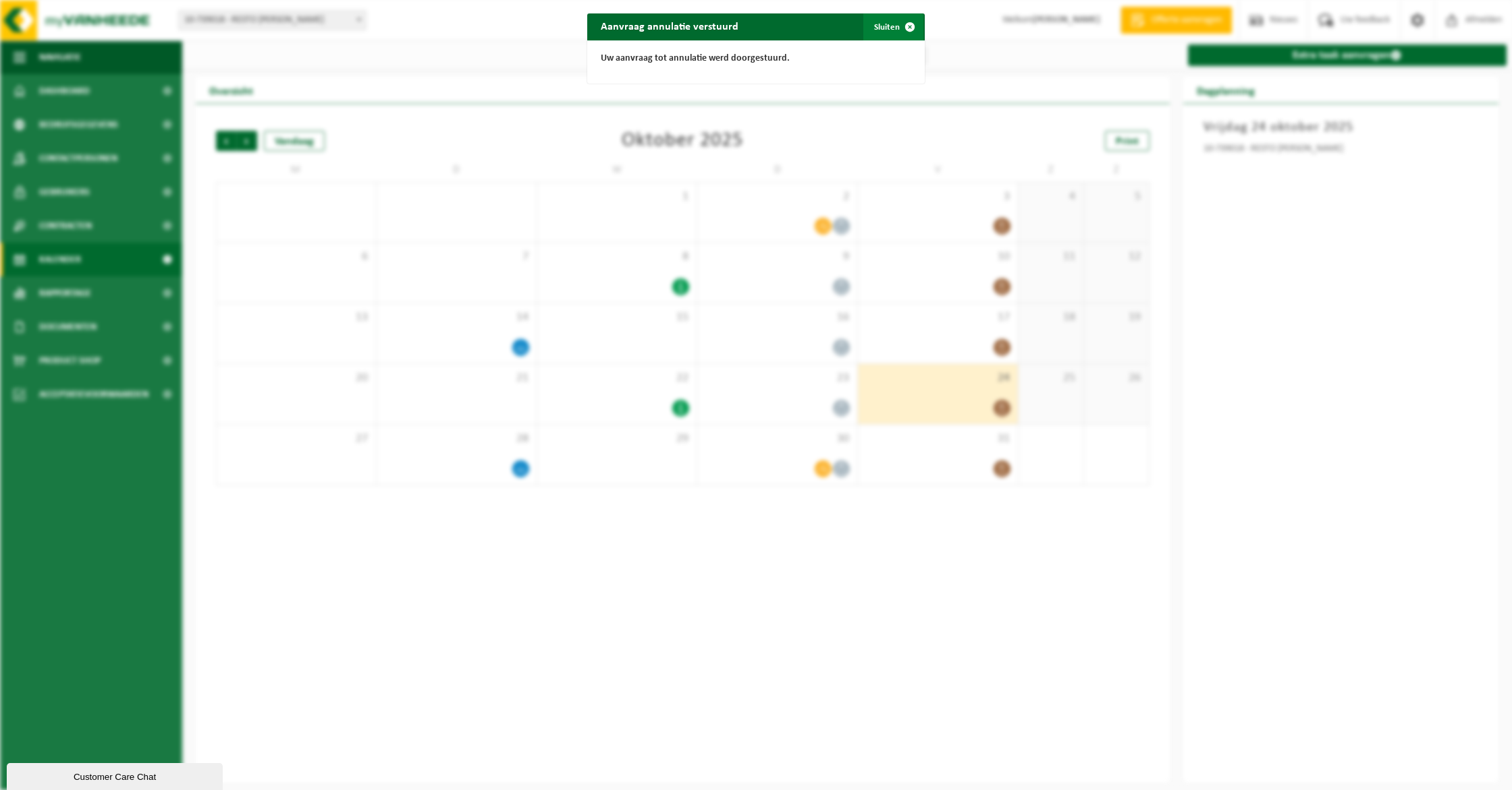
click at [905, 19] on span "button" at bounding box center [910, 27] width 27 height 27
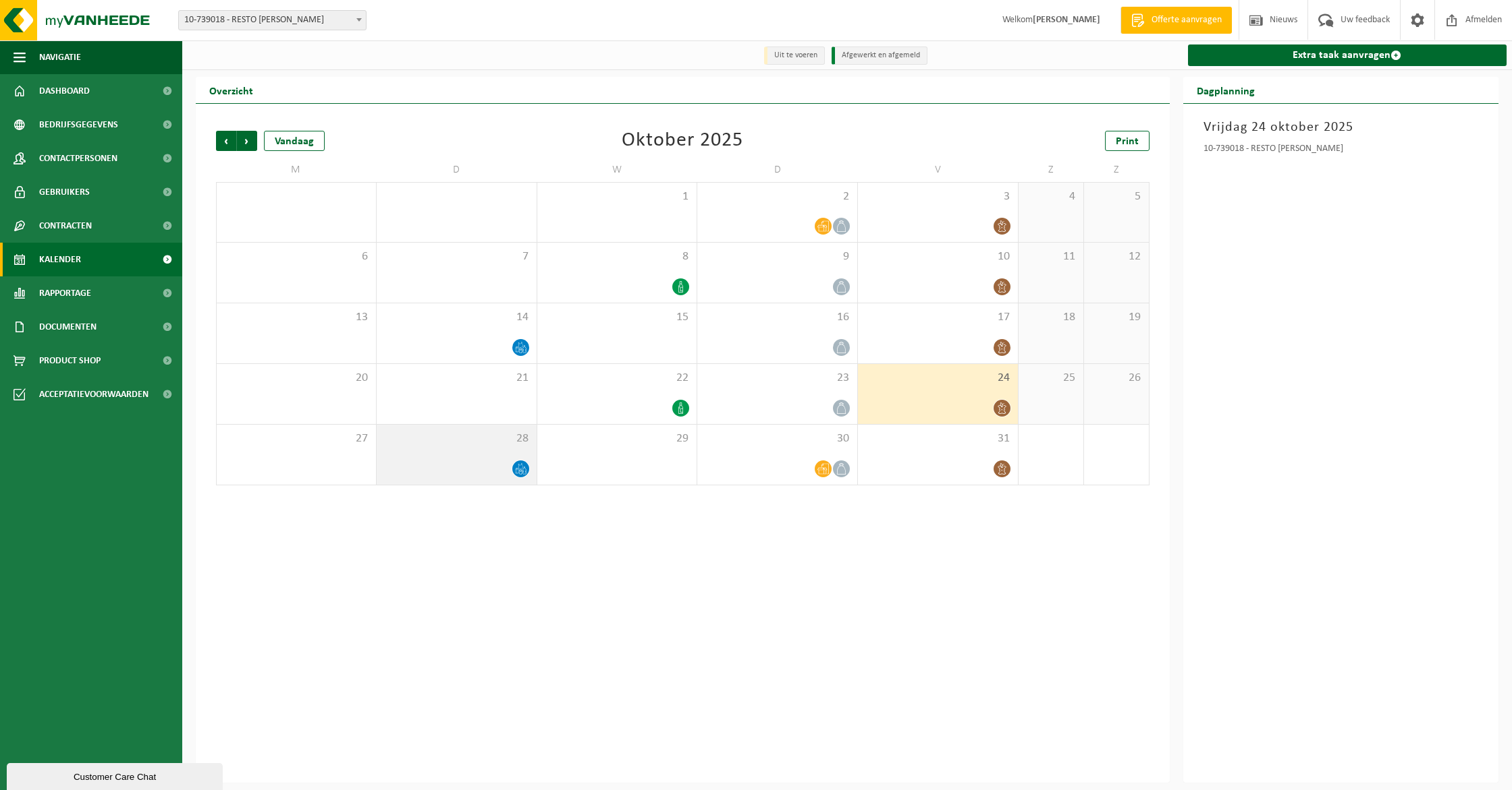
click at [500, 485] on td "28" at bounding box center [457, 455] width 161 height 61
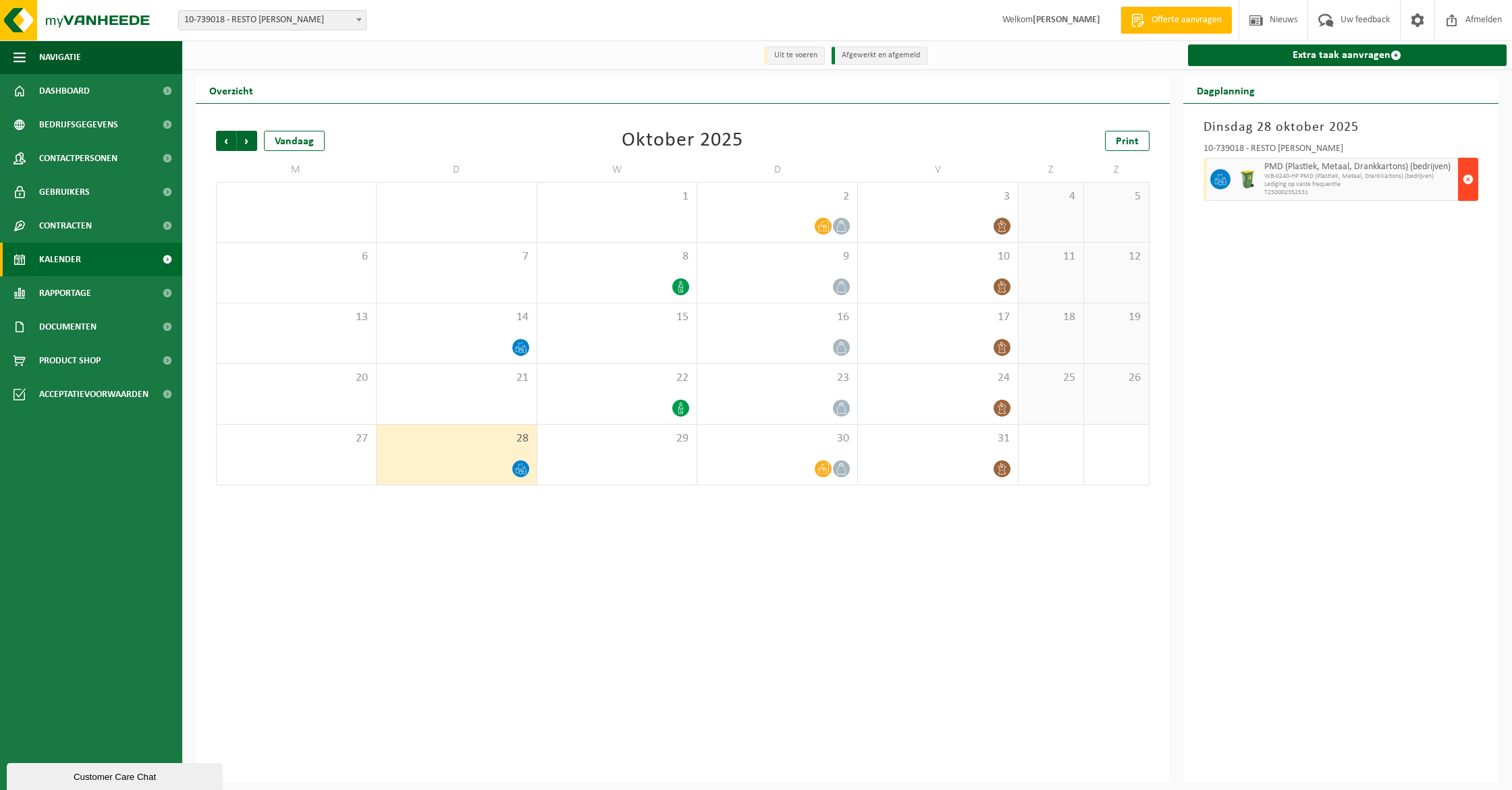
click at [1475, 167] on button "button" at bounding box center [1467, 179] width 20 height 43
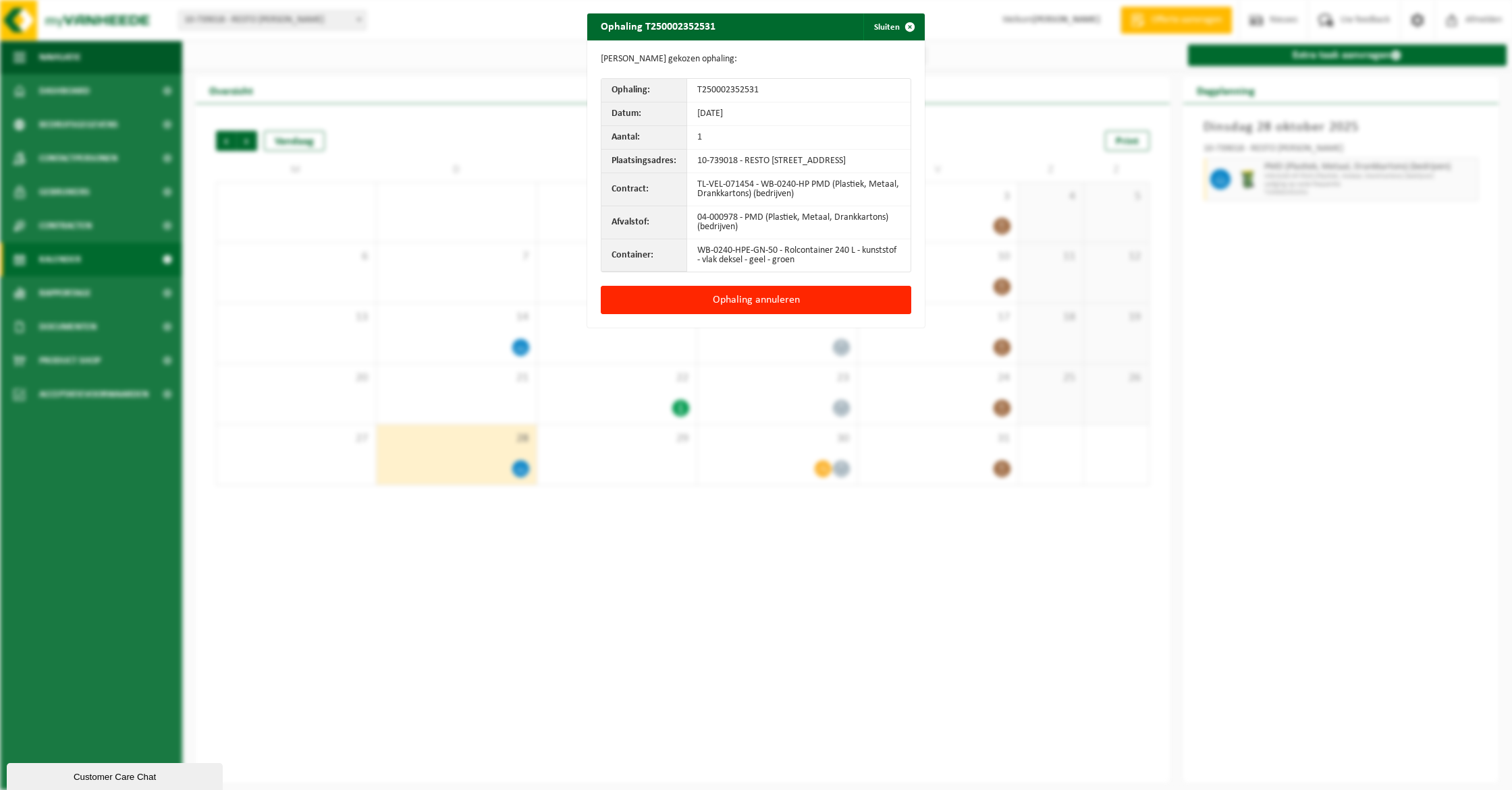
click at [772, 315] on button "Ophaling annuleren" at bounding box center [755, 300] width 310 height 28
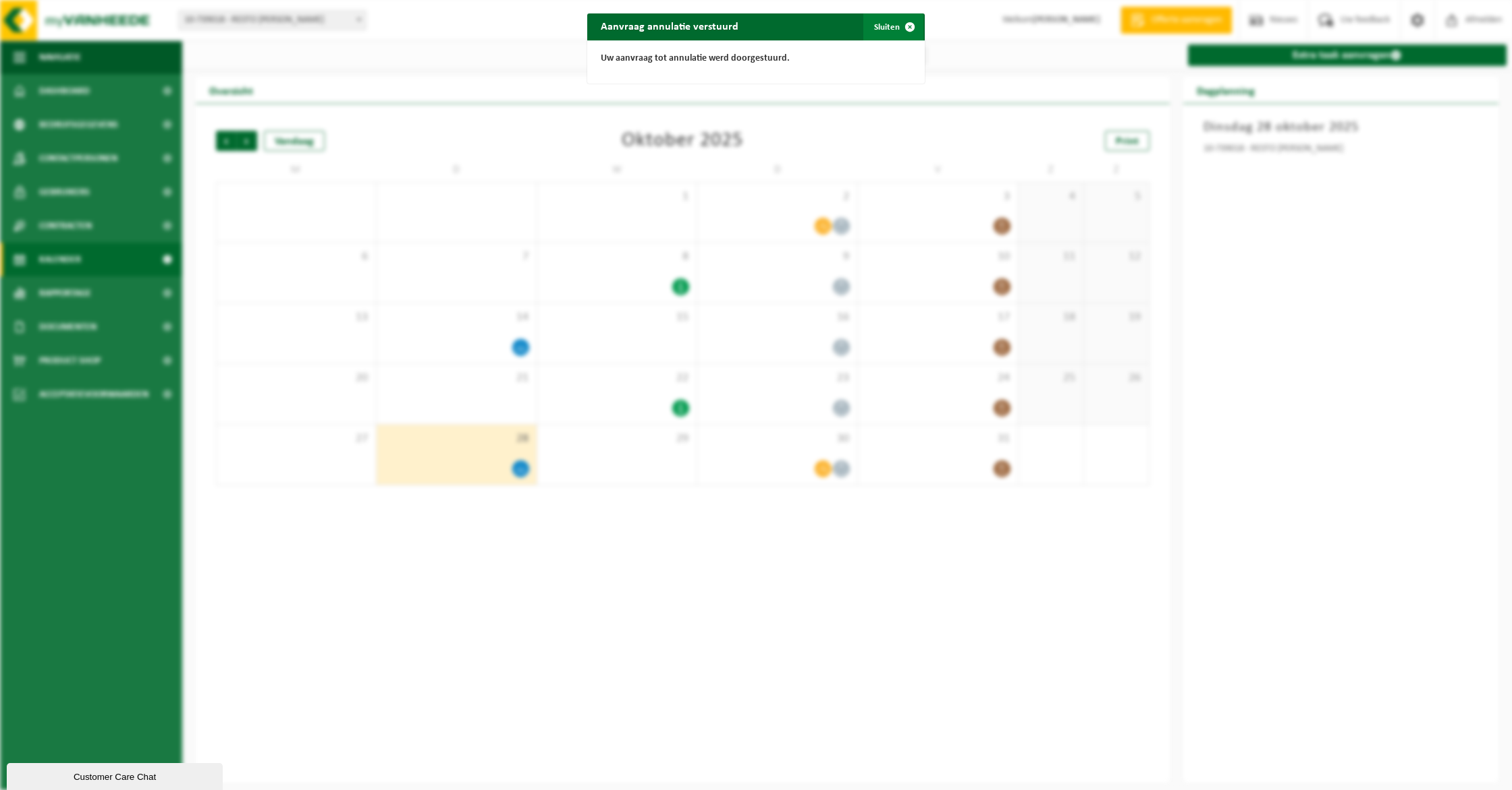
drag, startPoint x: 882, startPoint y: 24, endPoint x: 874, endPoint y: 29, distance: 9.4
click at [882, 24] on button "Sluiten" at bounding box center [893, 27] width 60 height 27
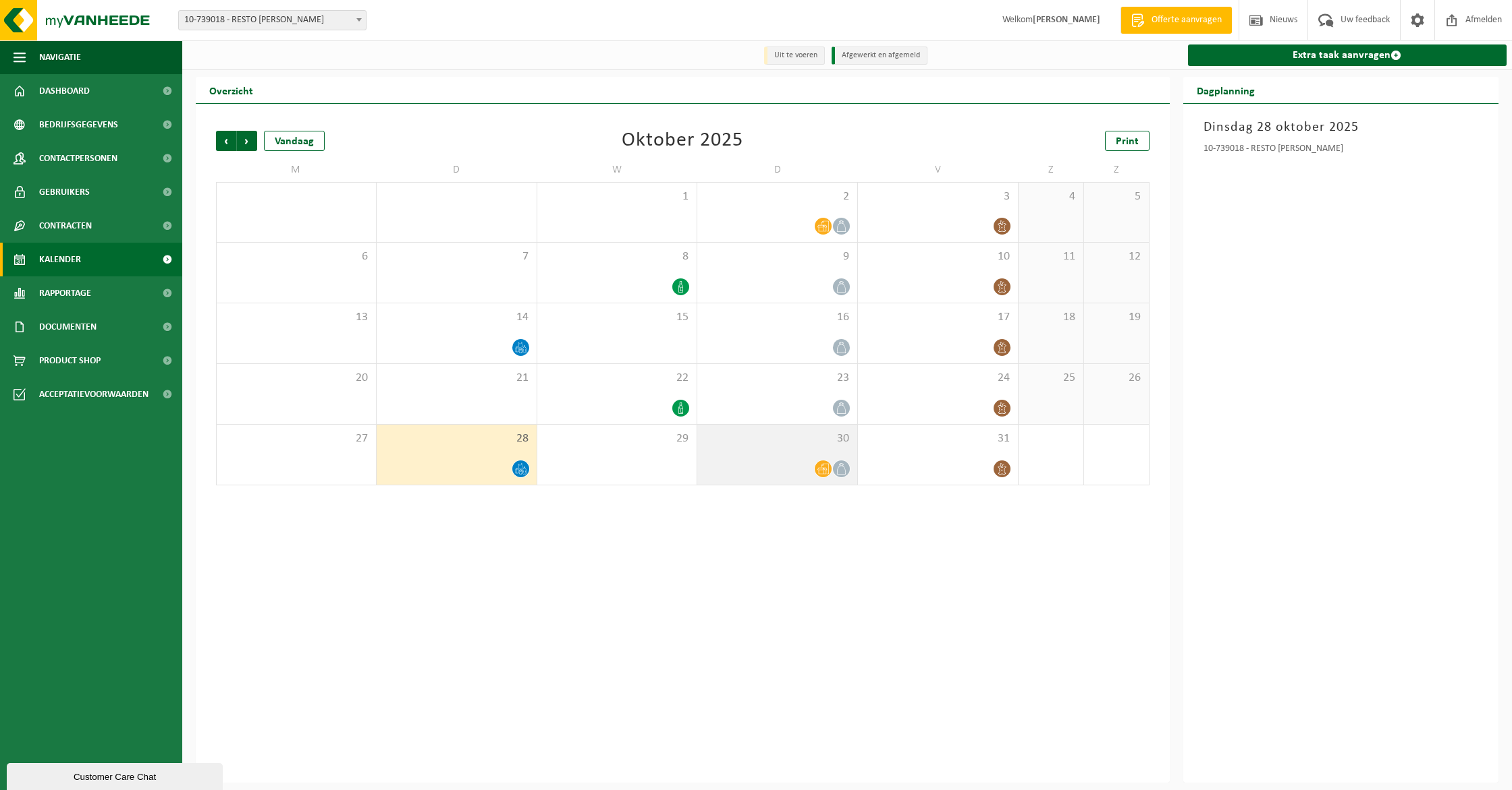
click at [784, 462] on div at bounding box center [777, 468] width 147 height 19
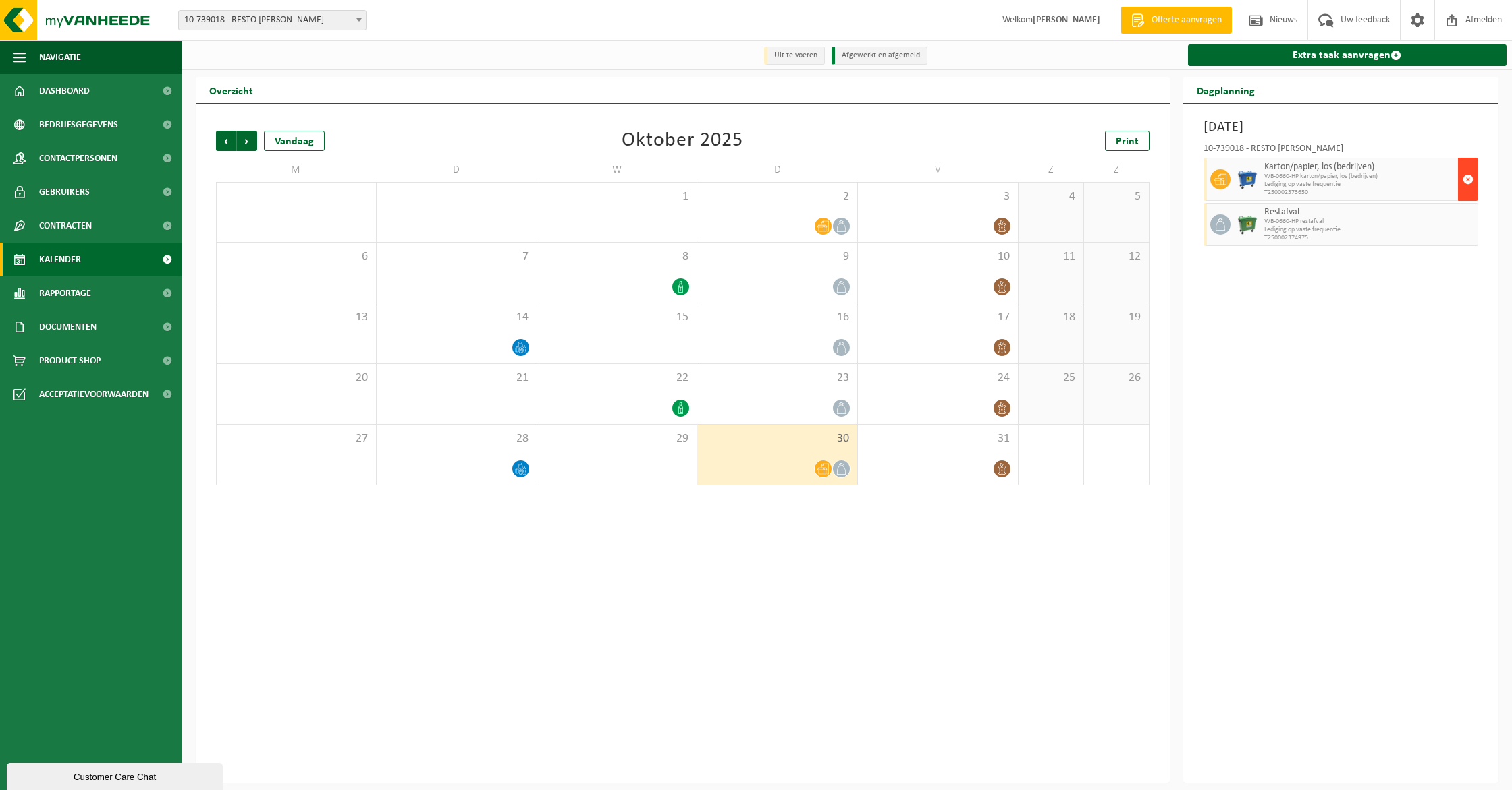
click at [1469, 172] on span "button" at bounding box center [1468, 179] width 11 height 27
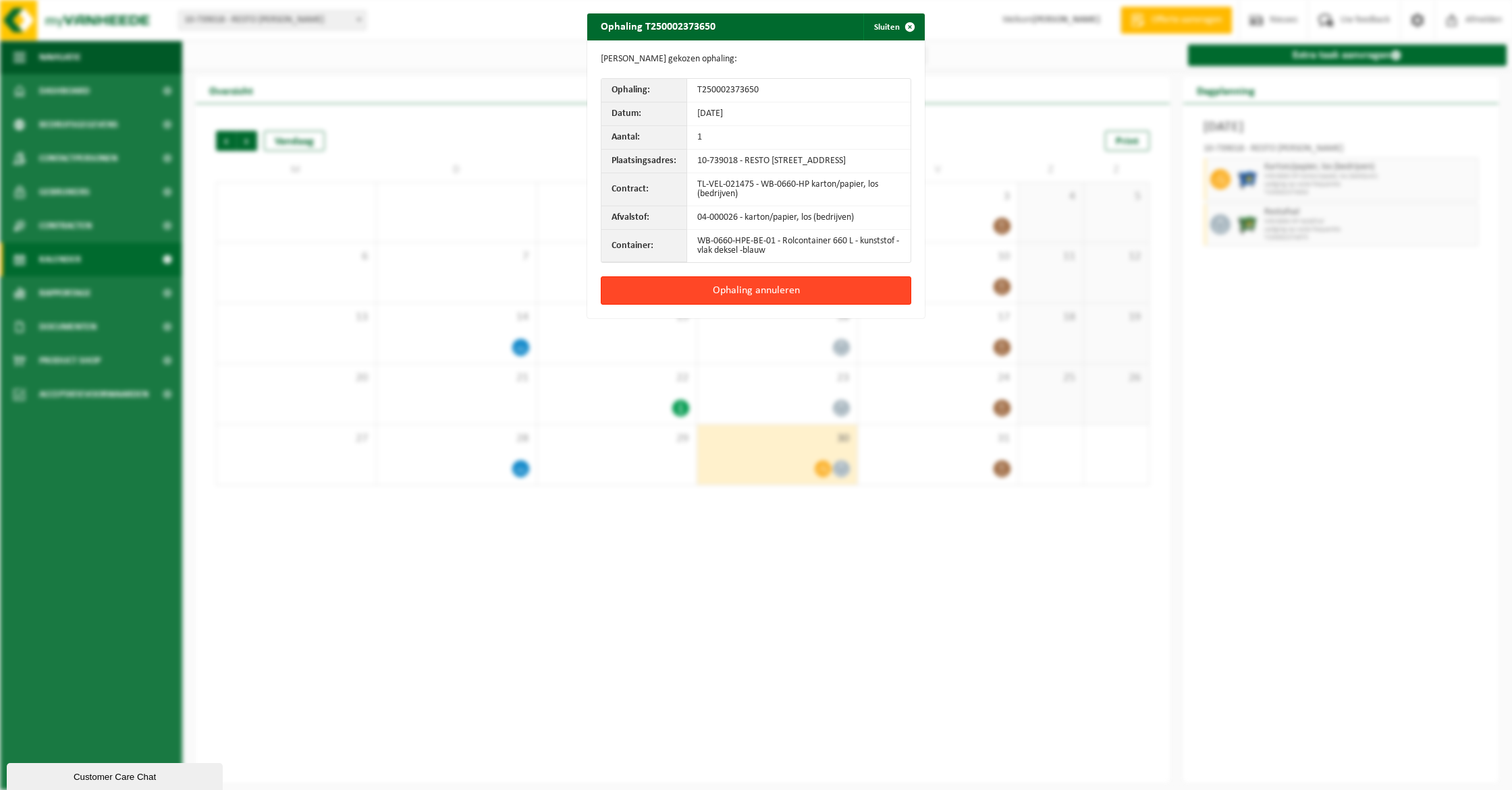
click at [779, 295] on button "Ophaling annuleren" at bounding box center [755, 291] width 310 height 28
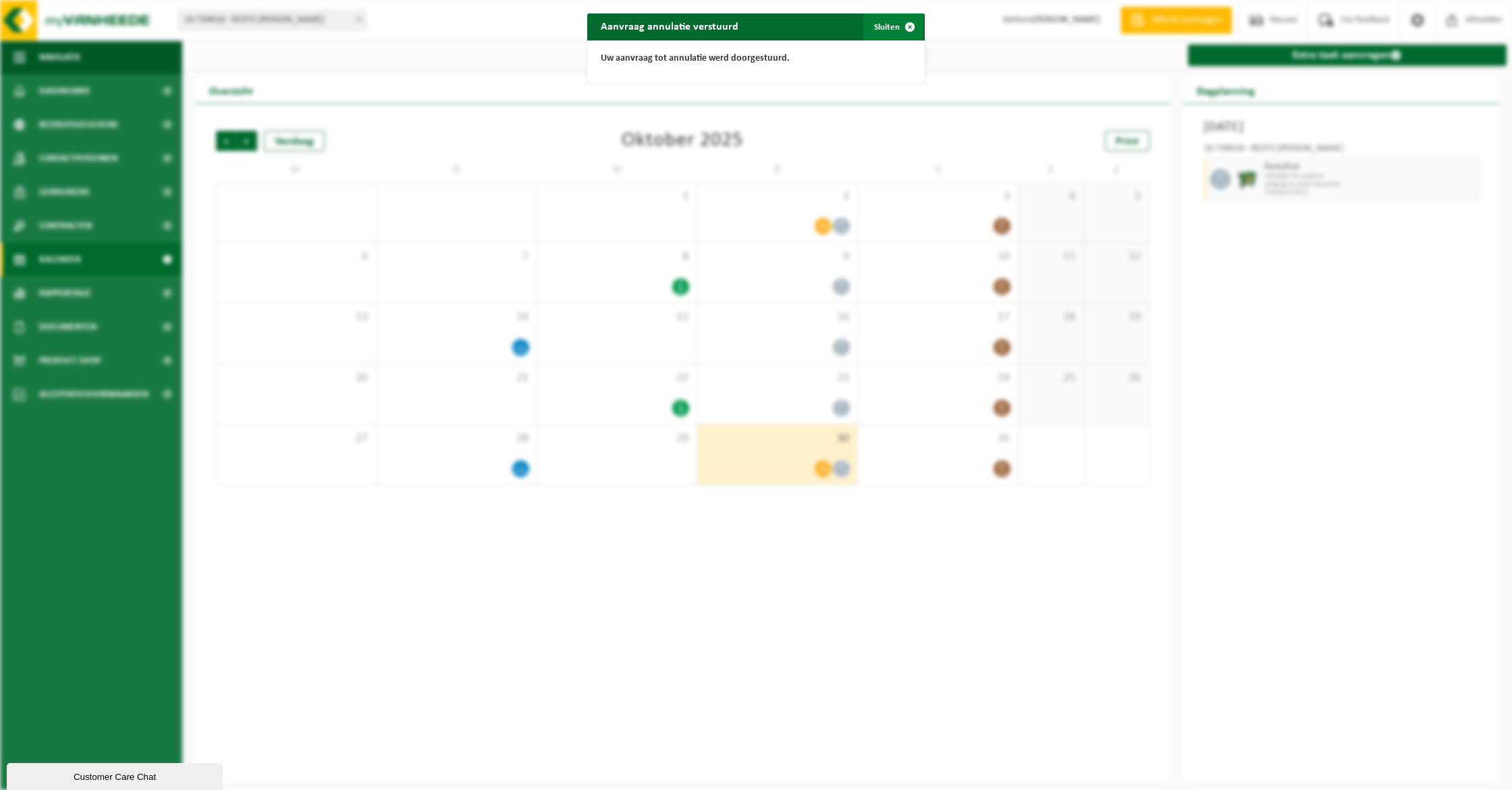
click at [874, 19] on button "Sluiten" at bounding box center [893, 27] width 60 height 27
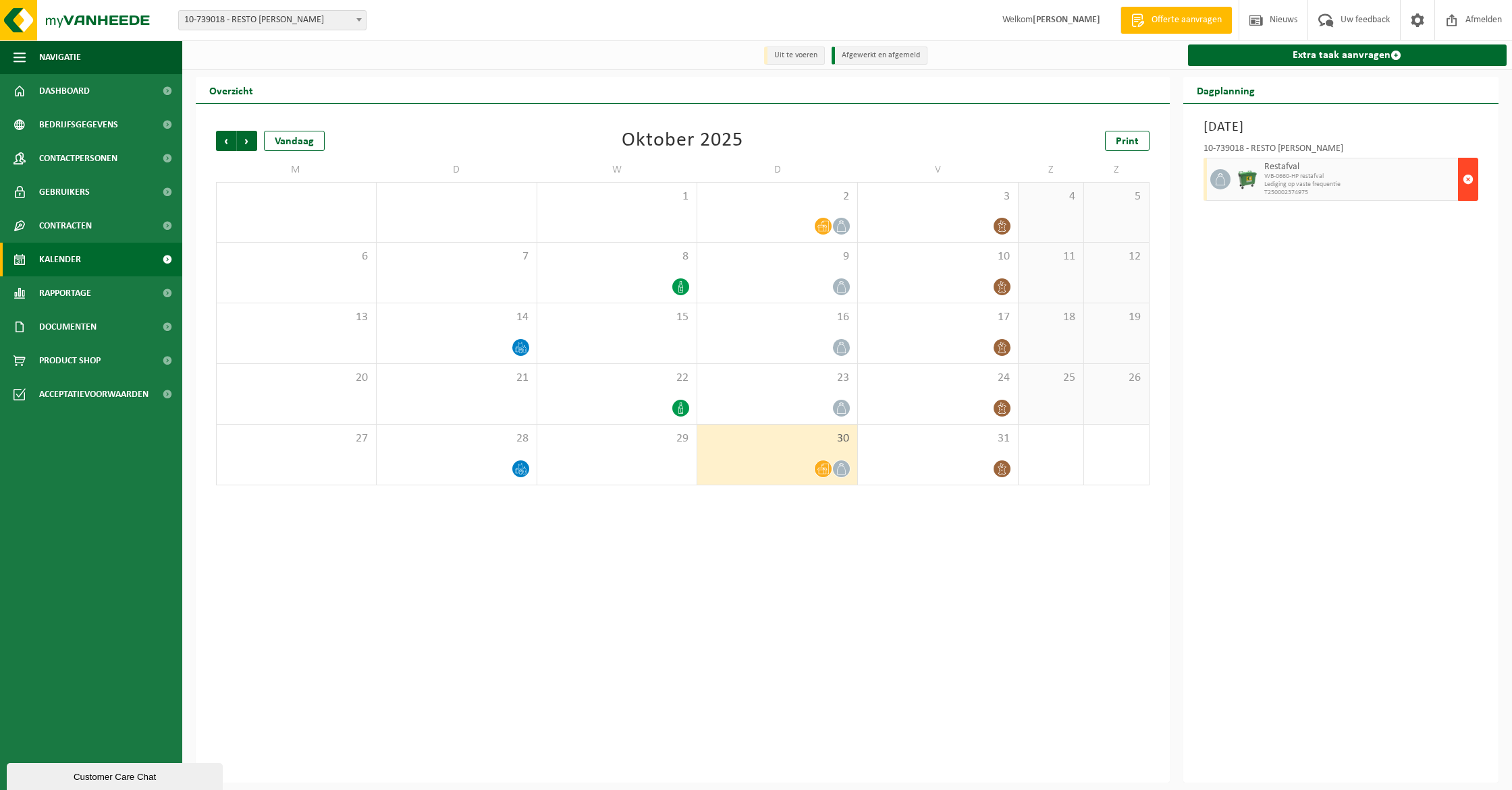
click at [1467, 176] on span "button" at bounding box center [1468, 179] width 11 height 27
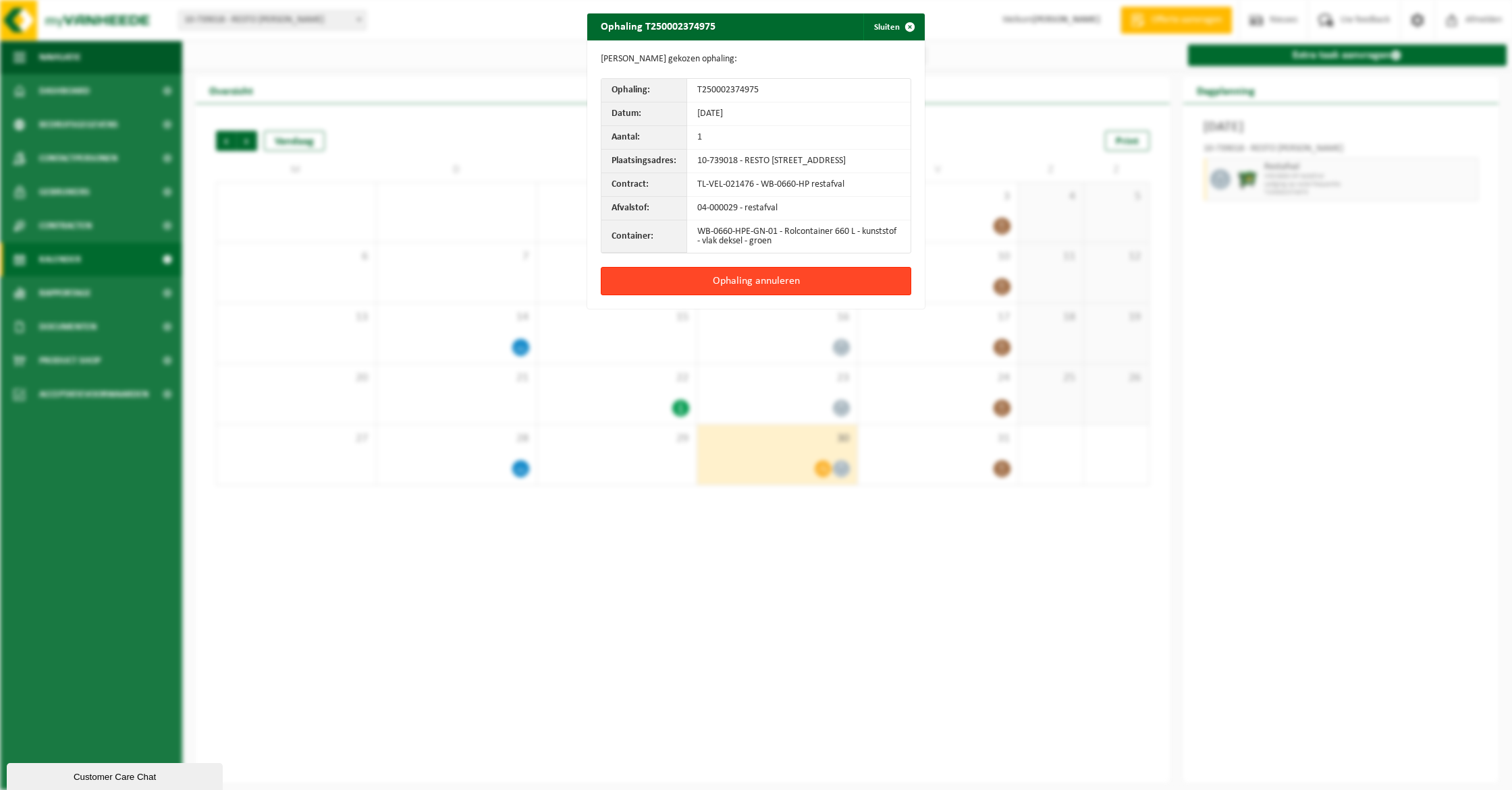
click at [834, 293] on button "Ophaling annuleren" at bounding box center [755, 281] width 310 height 28
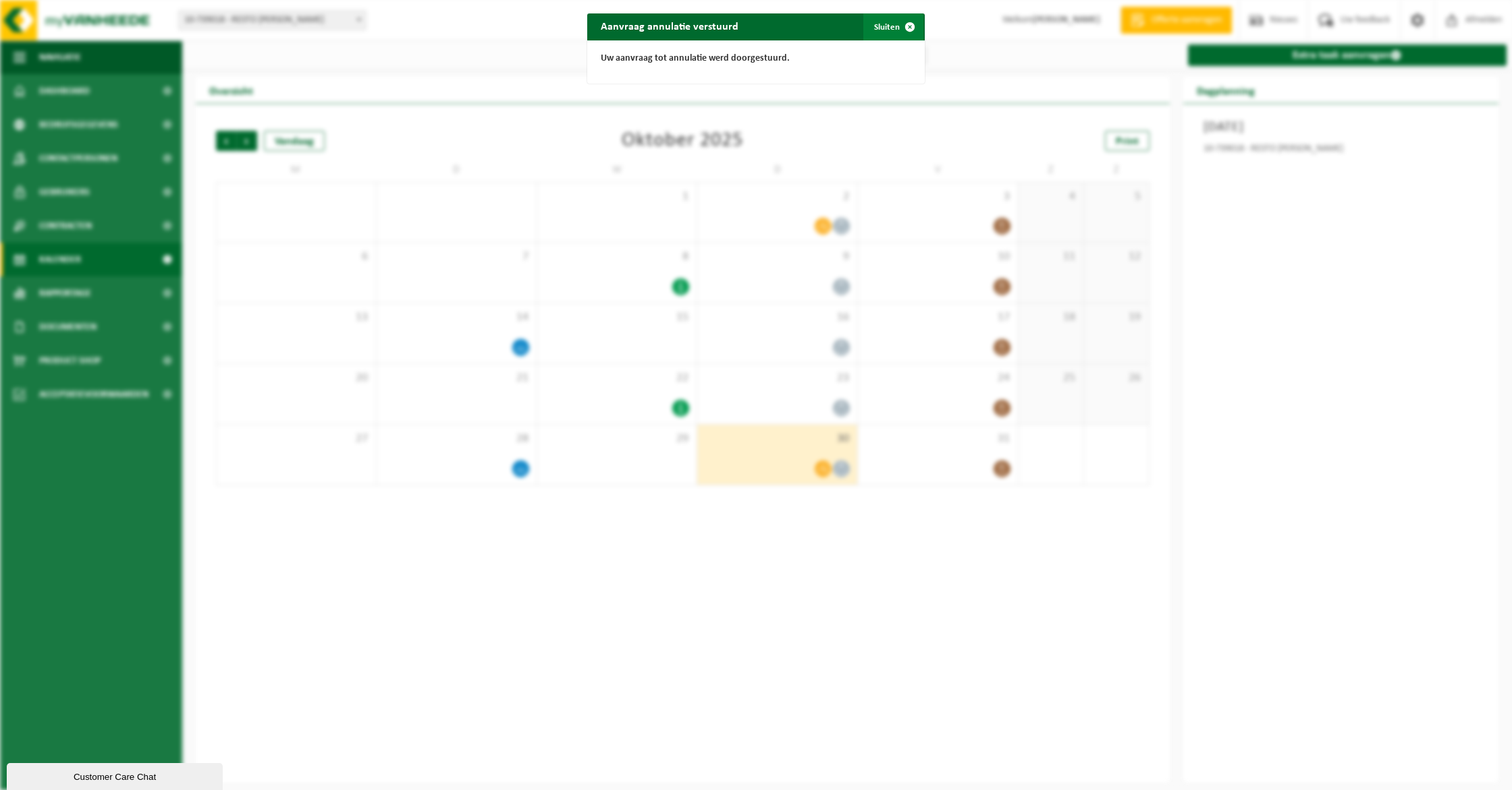
click at [888, 34] on button "Sluiten" at bounding box center [893, 27] width 60 height 27
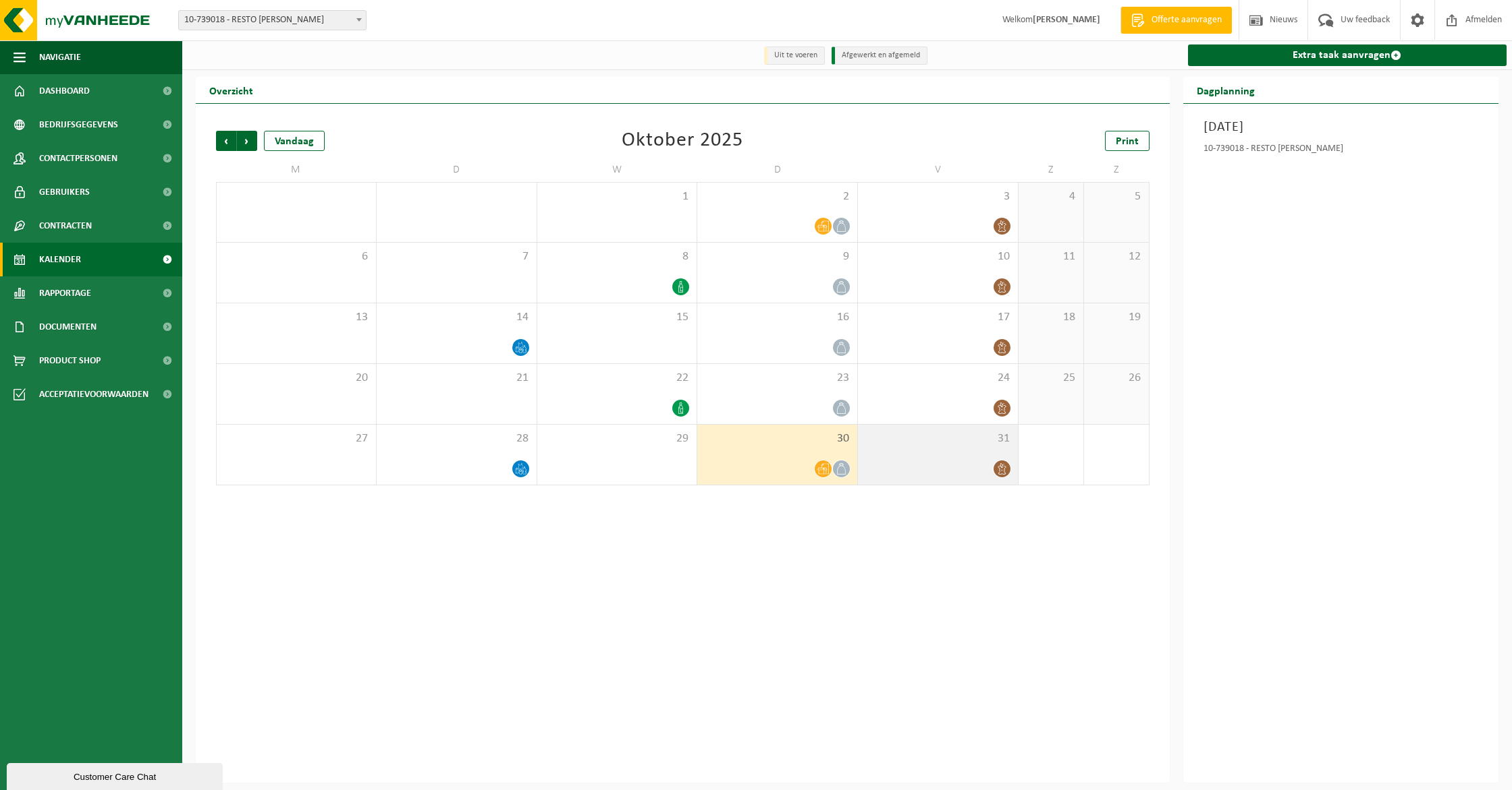
click at [974, 480] on div "31" at bounding box center [937, 455] width 160 height 60
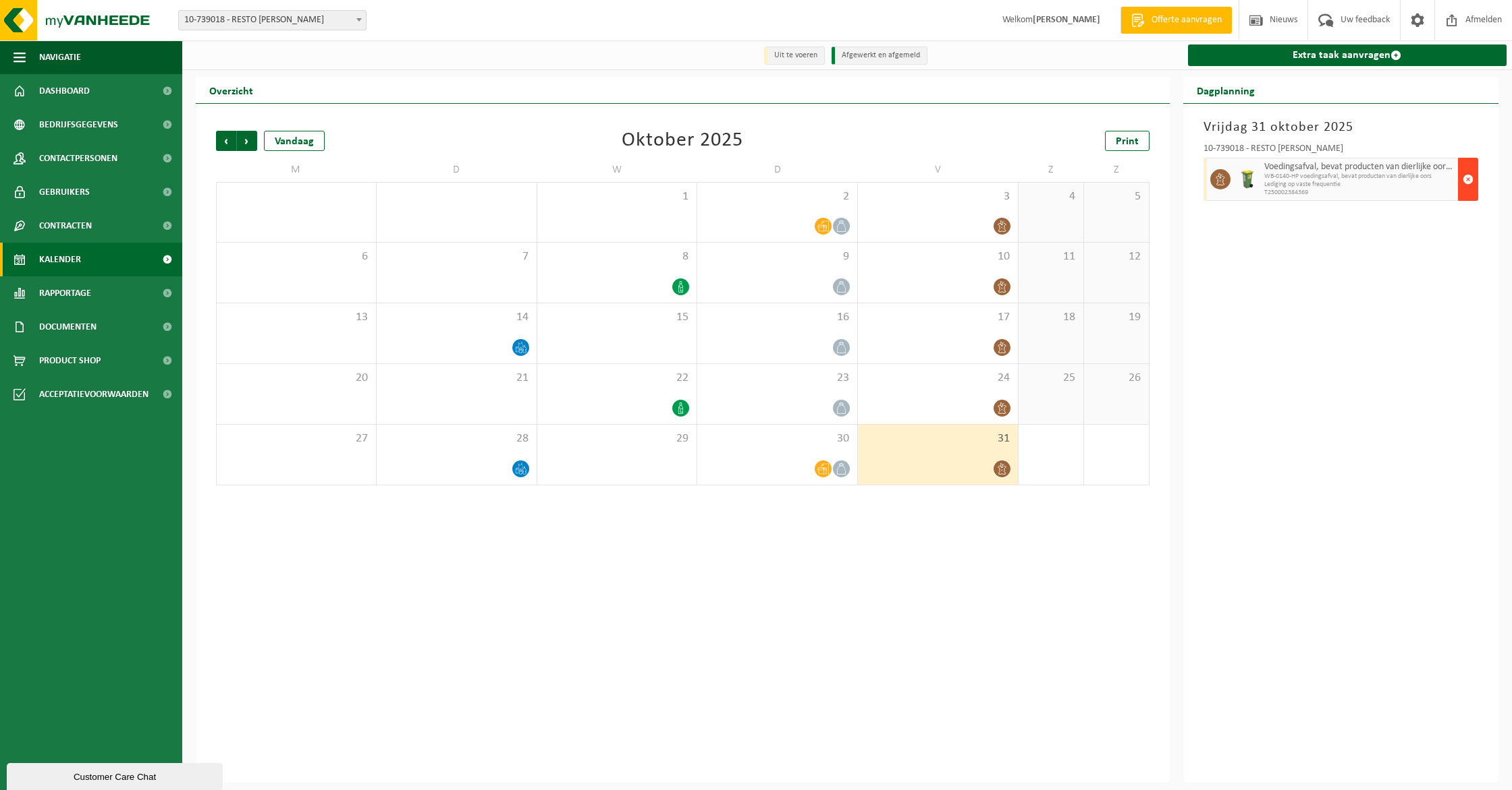
click at [1466, 186] on span "button" at bounding box center [1468, 179] width 11 height 27
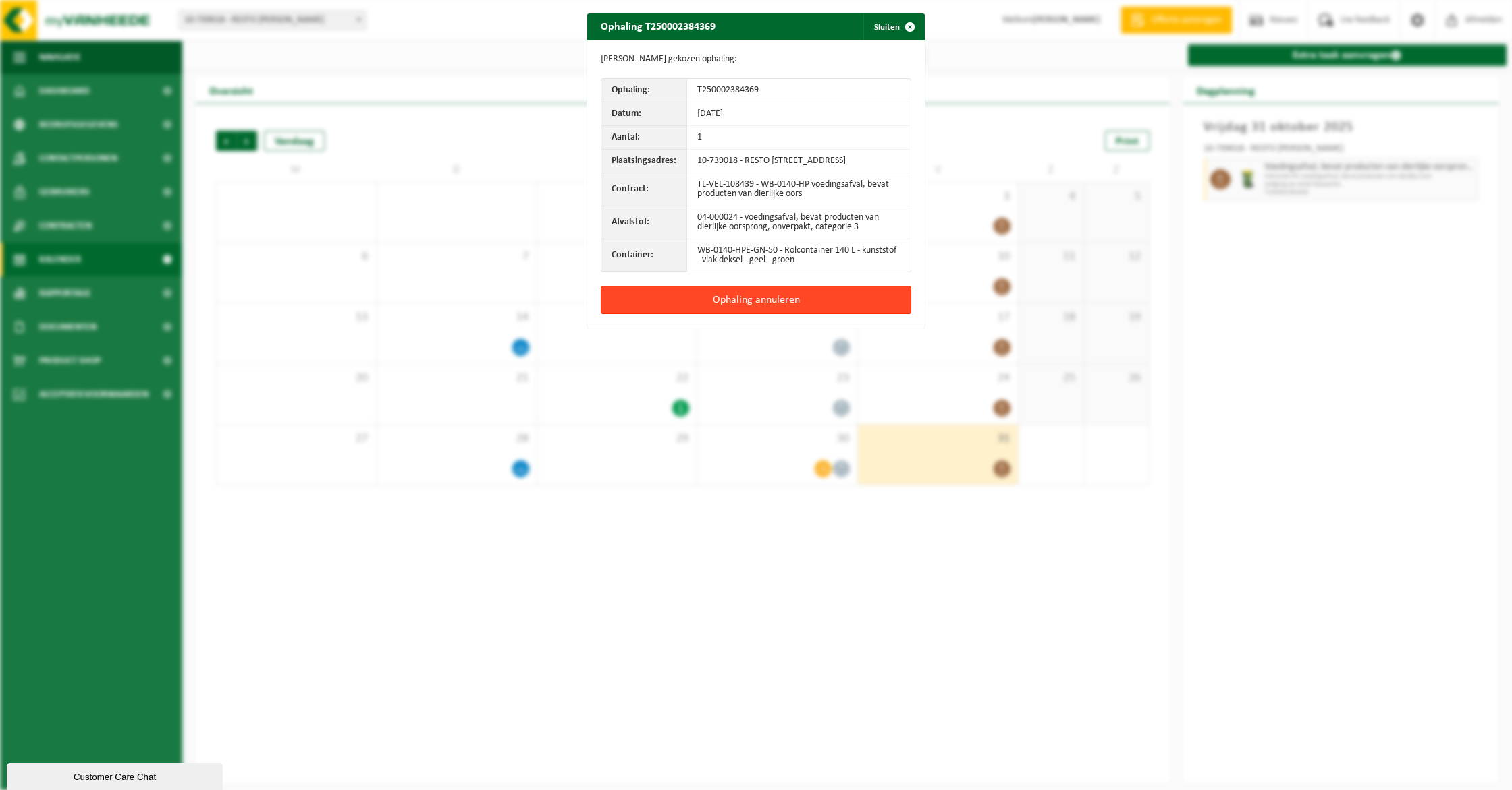
click at [862, 308] on button "Ophaling annuleren" at bounding box center [755, 300] width 310 height 28
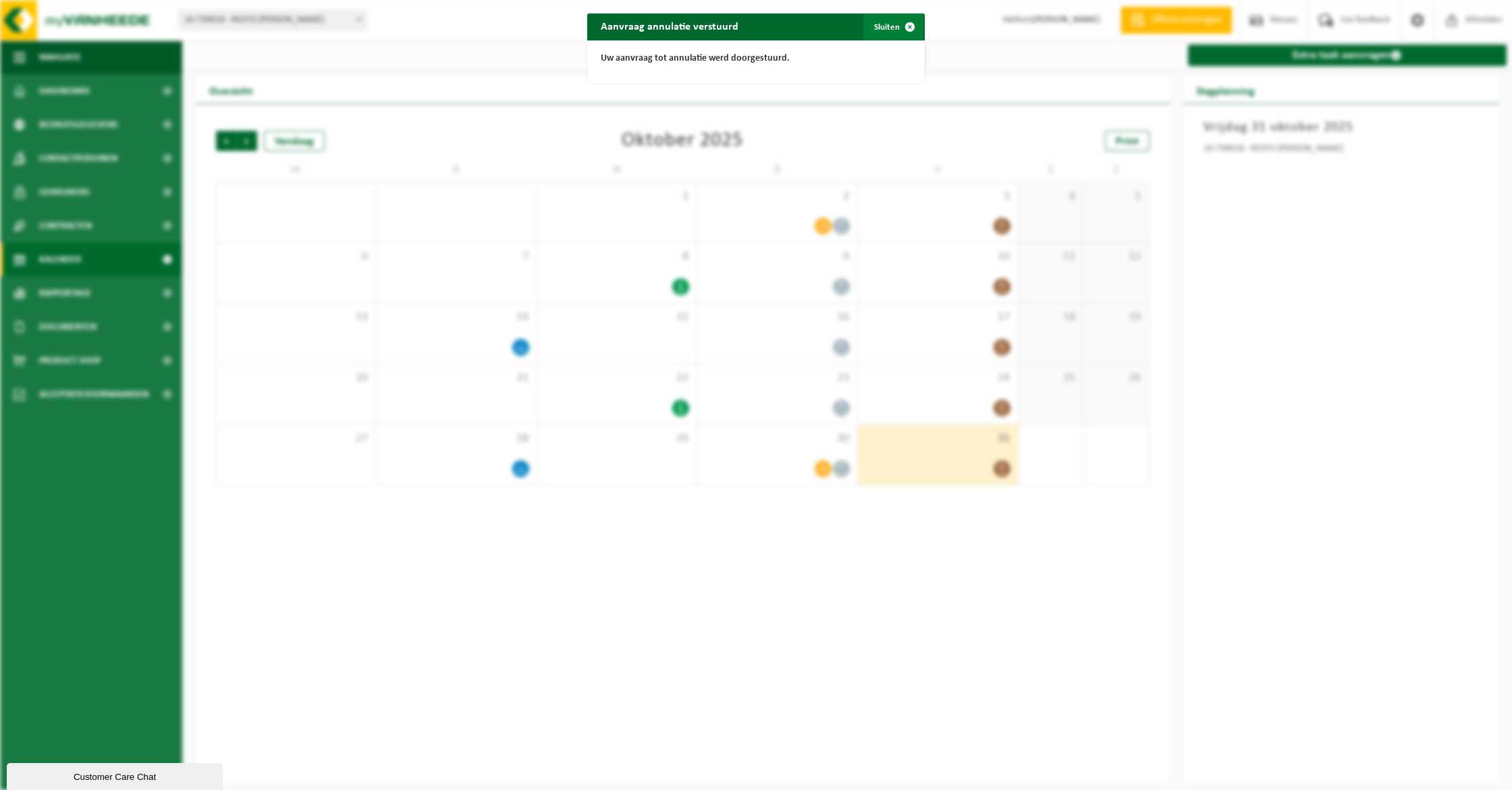
click at [882, 35] on button "Sluiten" at bounding box center [893, 27] width 60 height 27
